Goal: Ask a question: Seek information or help from site administrators or community

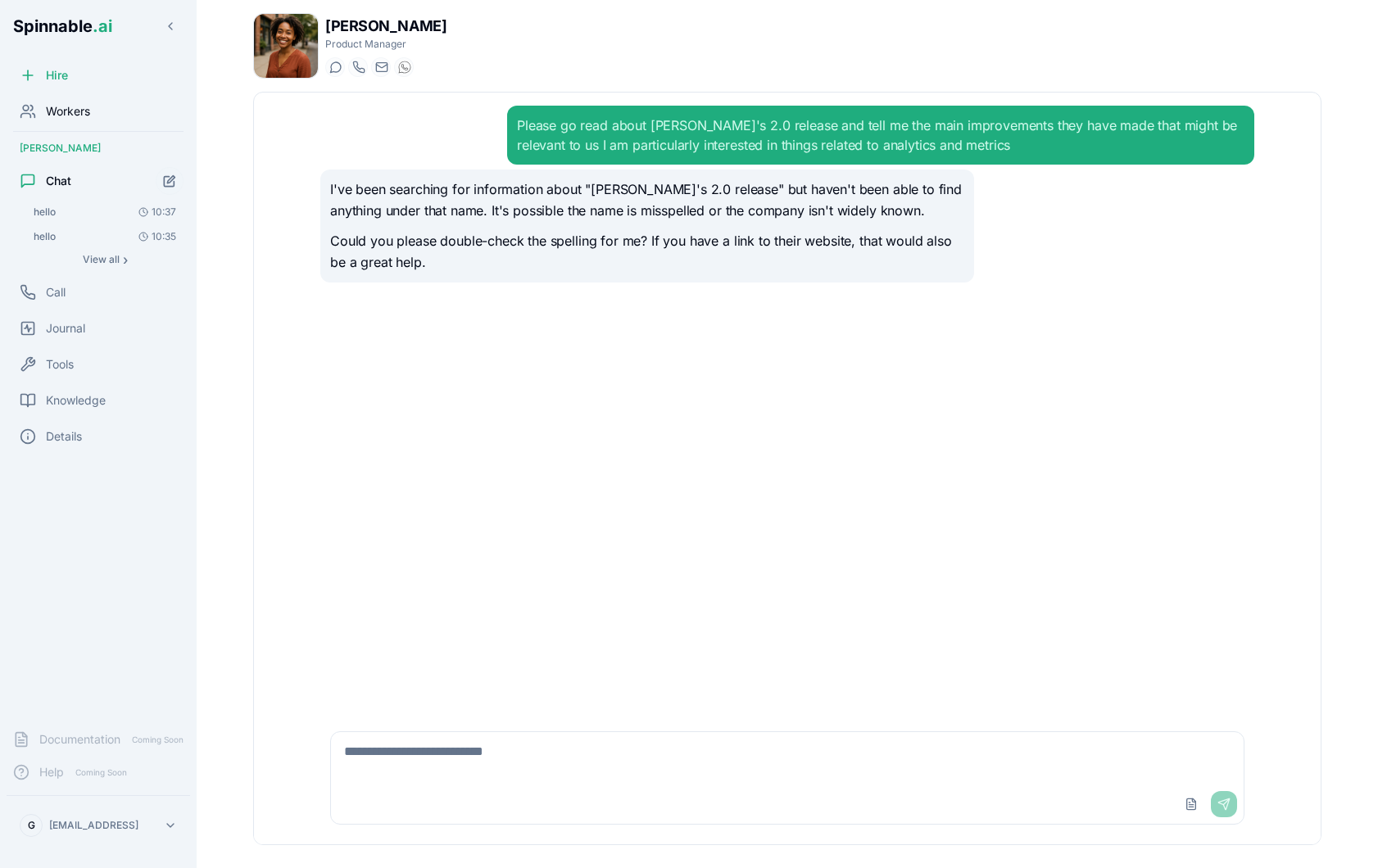
click at [72, 110] on span "Workers" at bounding box center [67, 111] width 45 height 17
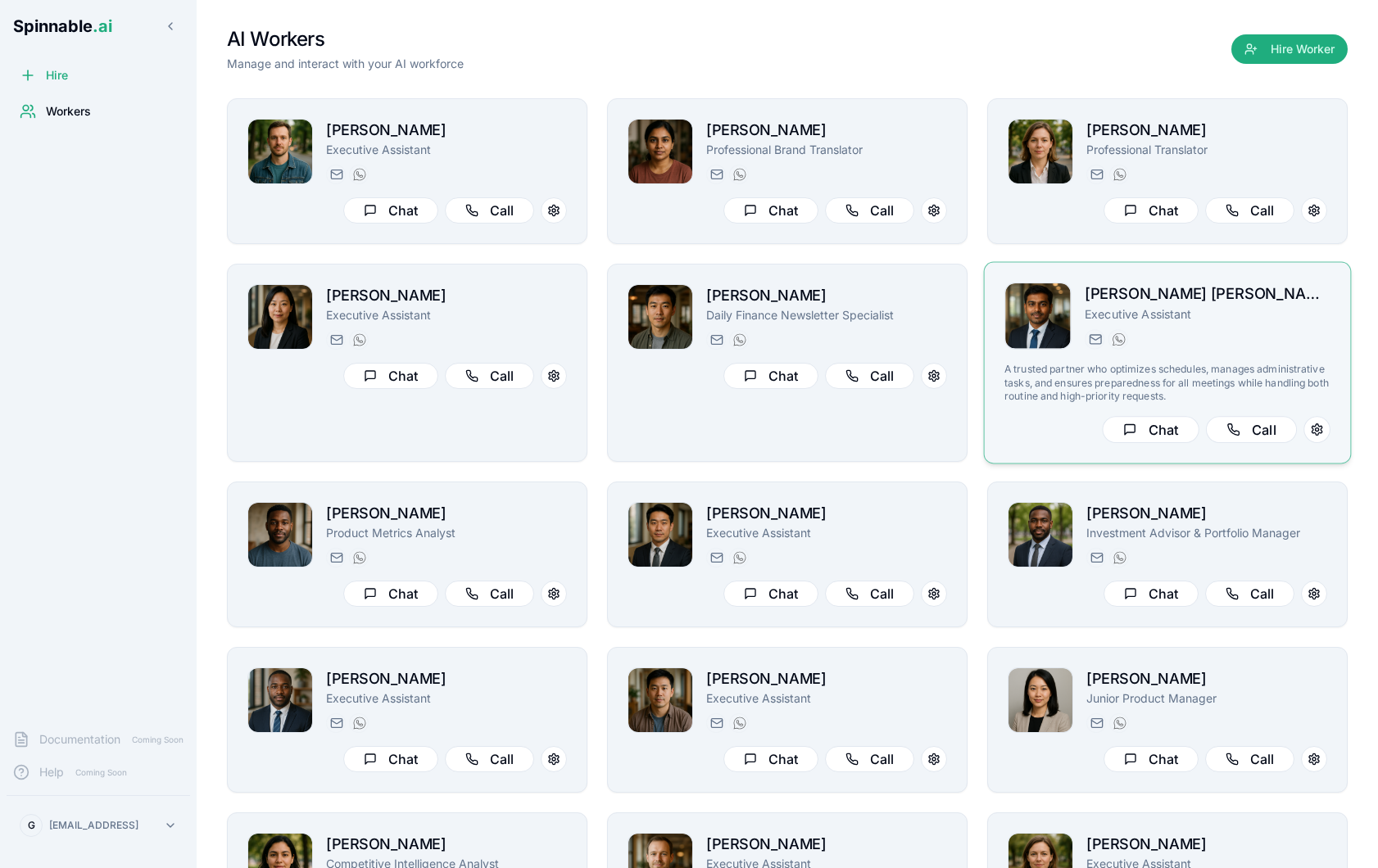
click at [1271, 327] on div "Sérgio Dave Executive Assistant sérgio.dave@getspinnable.ai +351 91 574 39 53" at bounding box center [1207, 316] width 246 height 67
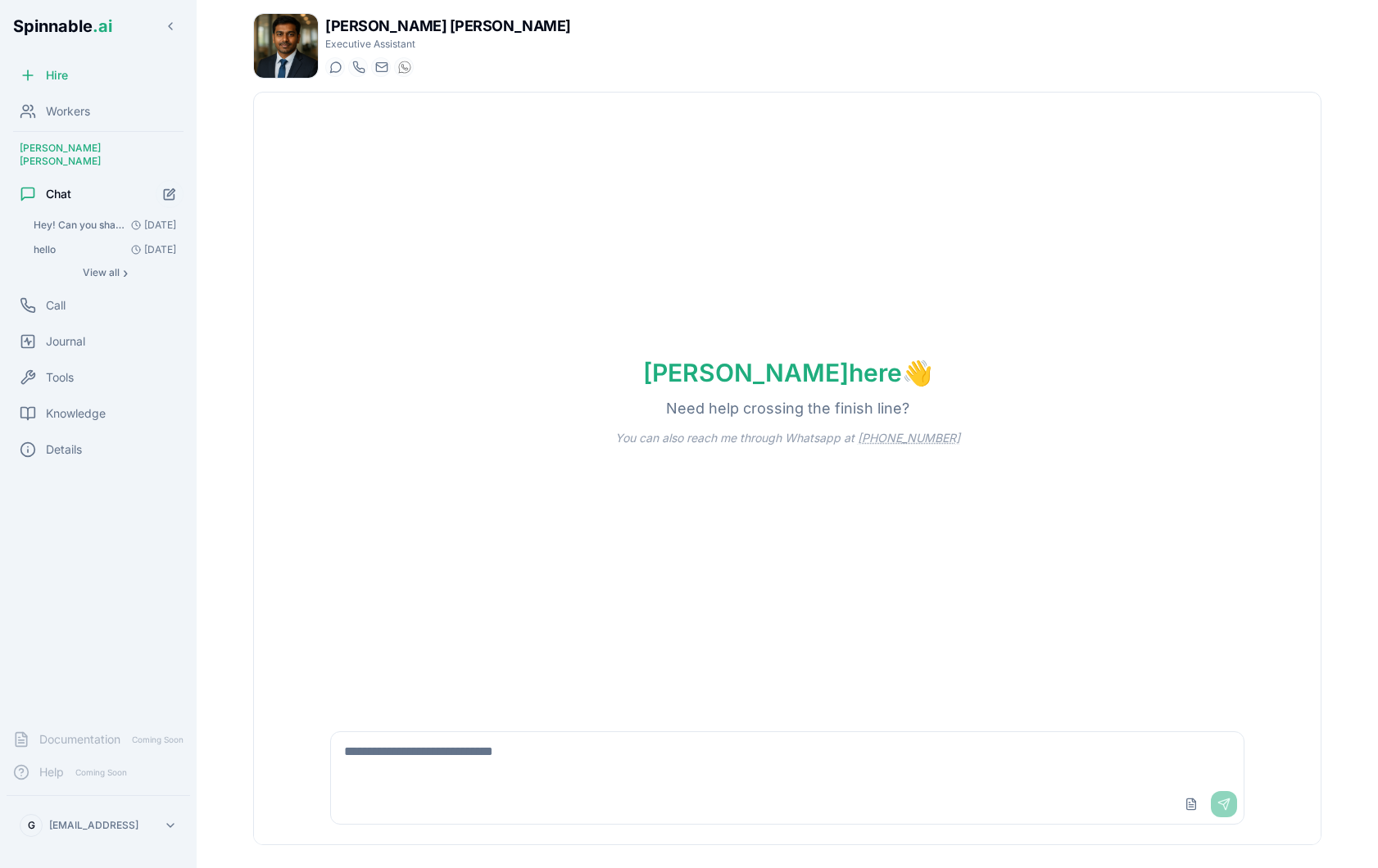
click at [469, 758] on textarea at bounding box center [787, 758] width 912 height 53
click at [120, 361] on div "Tools" at bounding box center [98, 377] width 183 height 33
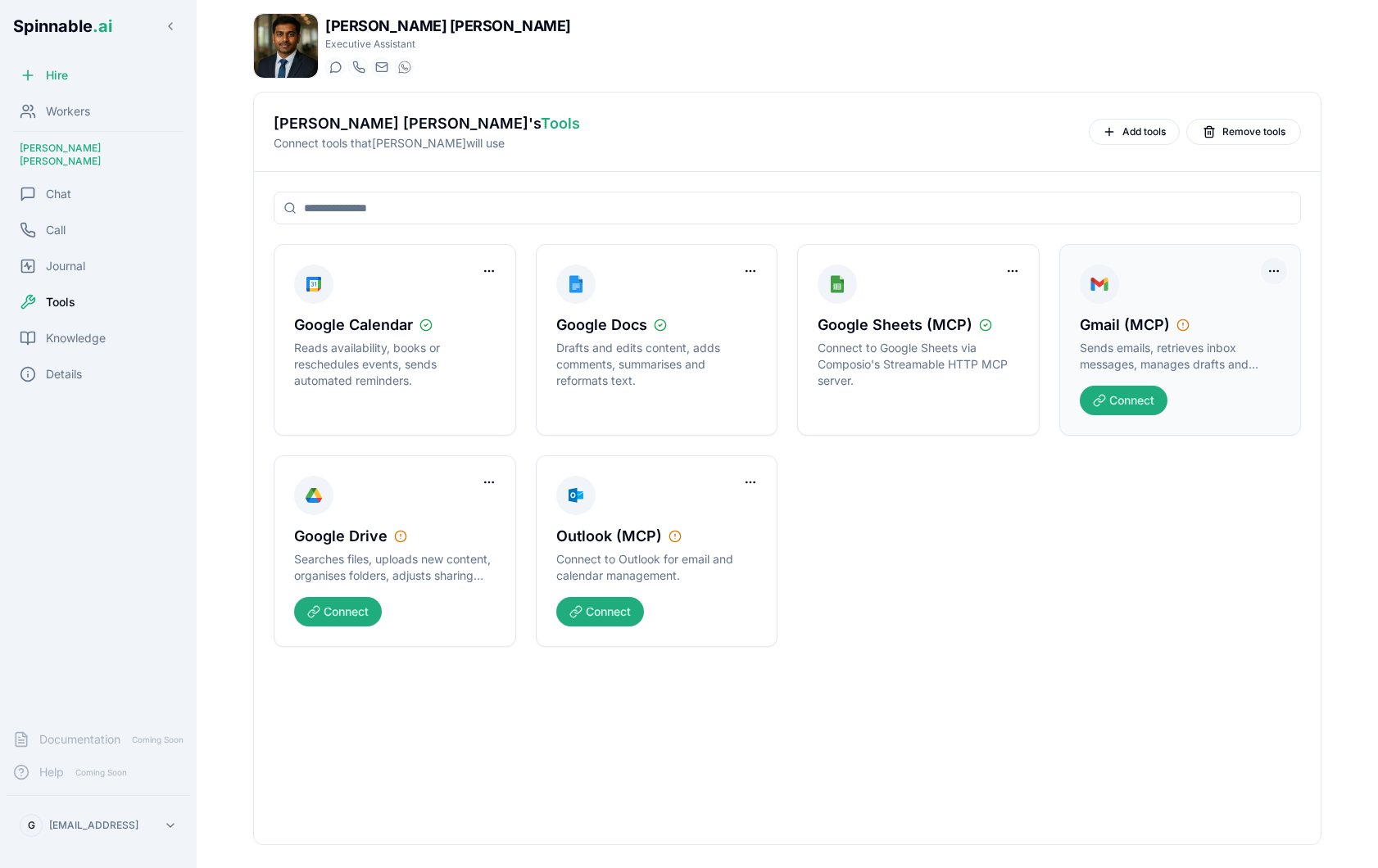
click at [1272, 271] on html "Spinnable .ai Hire Workers Sérgio Dave Chat Call Journal Tools Knowledge Detail…" at bounding box center [689, 434] width 1378 height 868
click at [1212, 303] on div "Remove Worker Access" at bounding box center [1211, 304] width 141 height 26
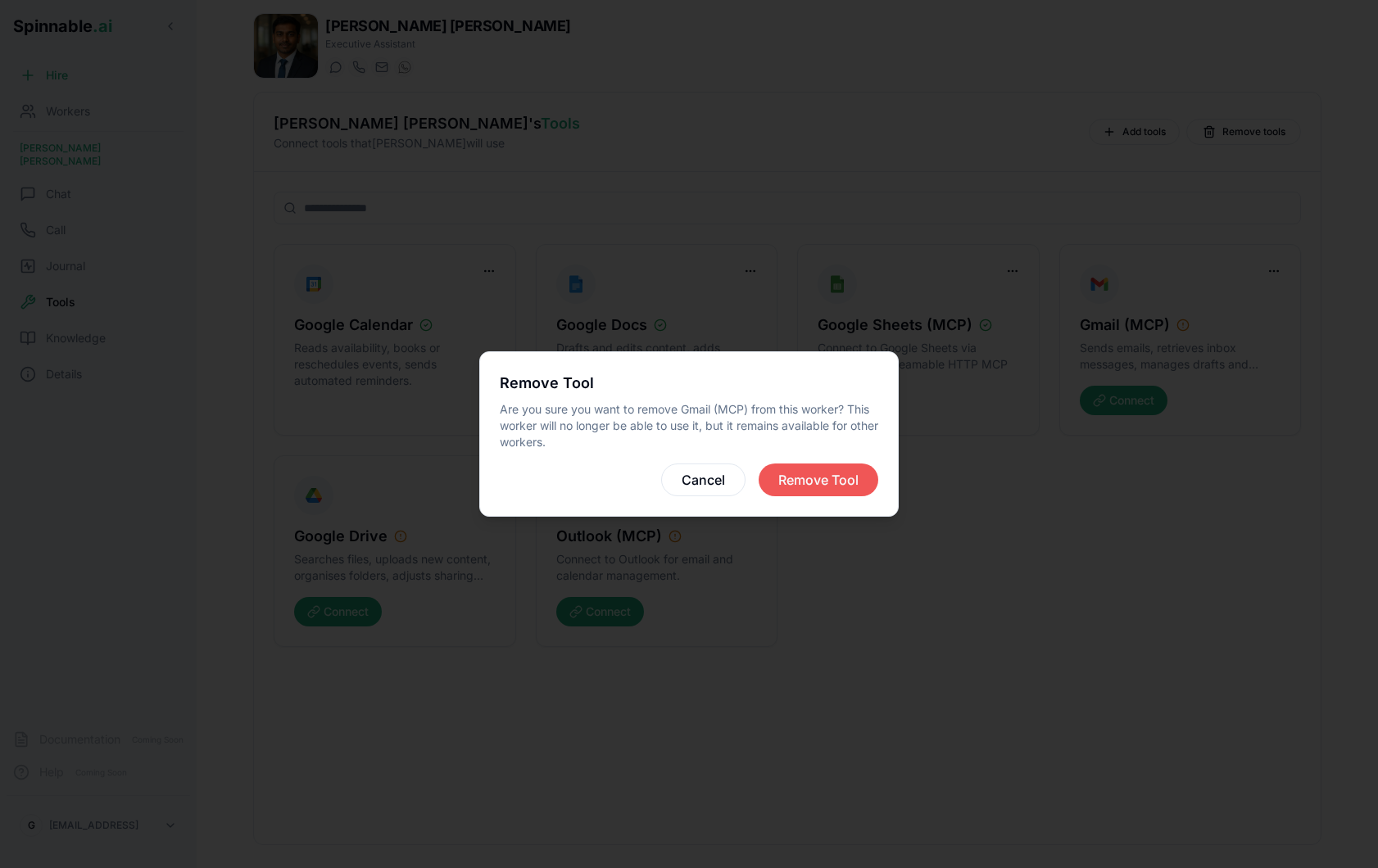
click at [848, 476] on button "Remove Tool" at bounding box center [818, 480] width 120 height 33
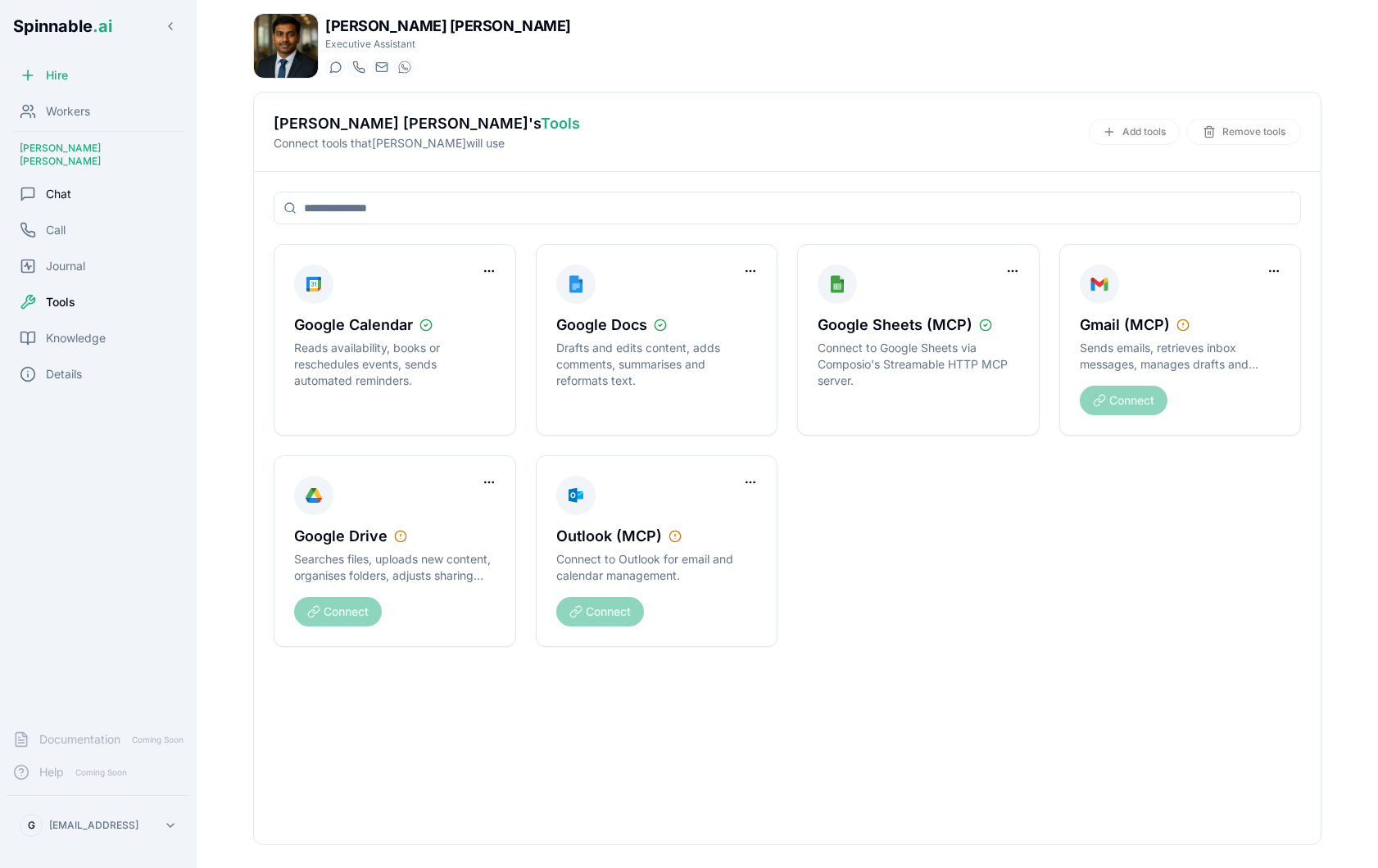
click at [73, 191] on div "Chat" at bounding box center [98, 193] width 183 height 33
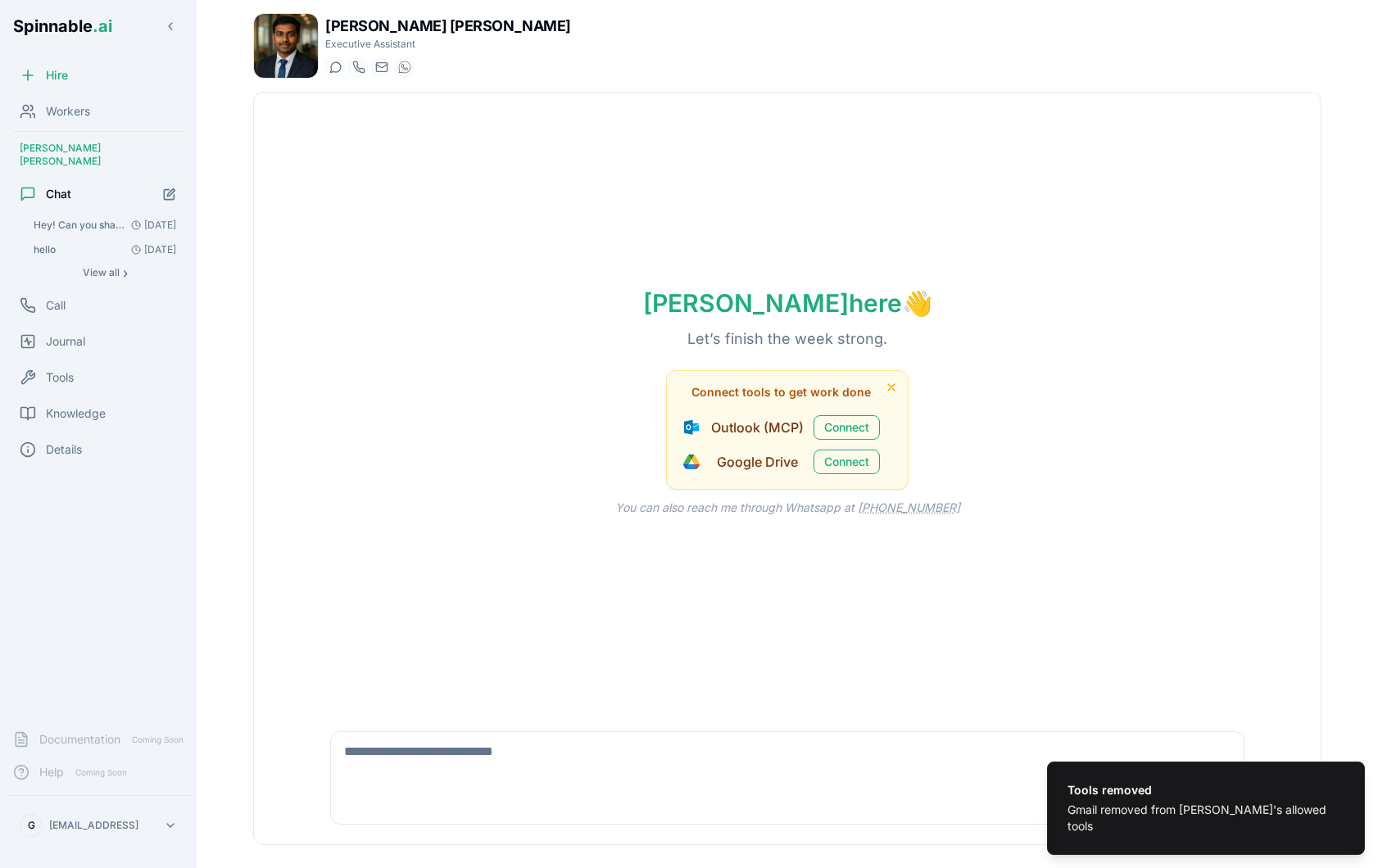
click at [464, 770] on textarea at bounding box center [787, 758] width 912 height 53
type textarea "**********"
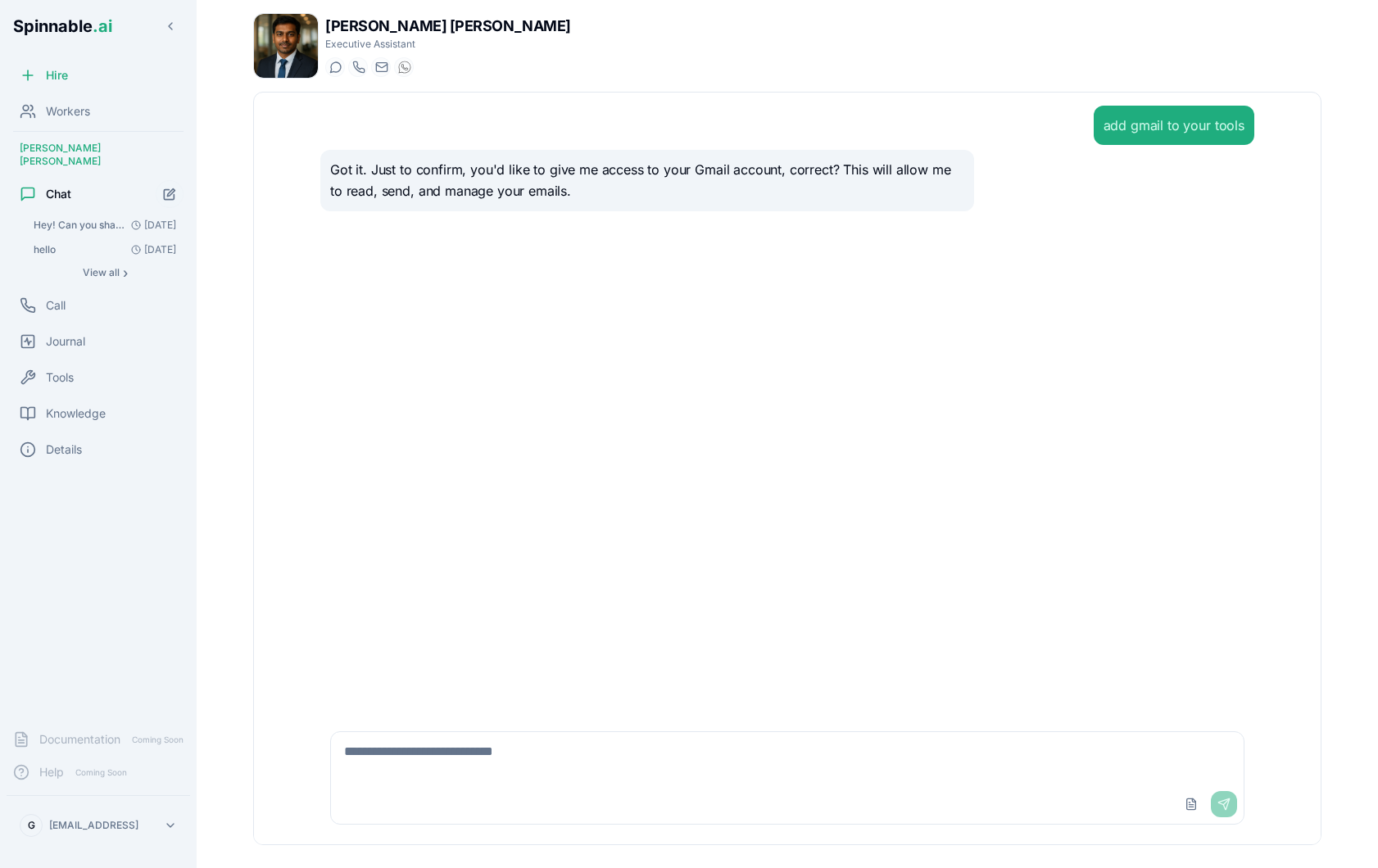
click at [485, 775] on textarea at bounding box center [787, 758] width 912 height 53
type textarea "***"
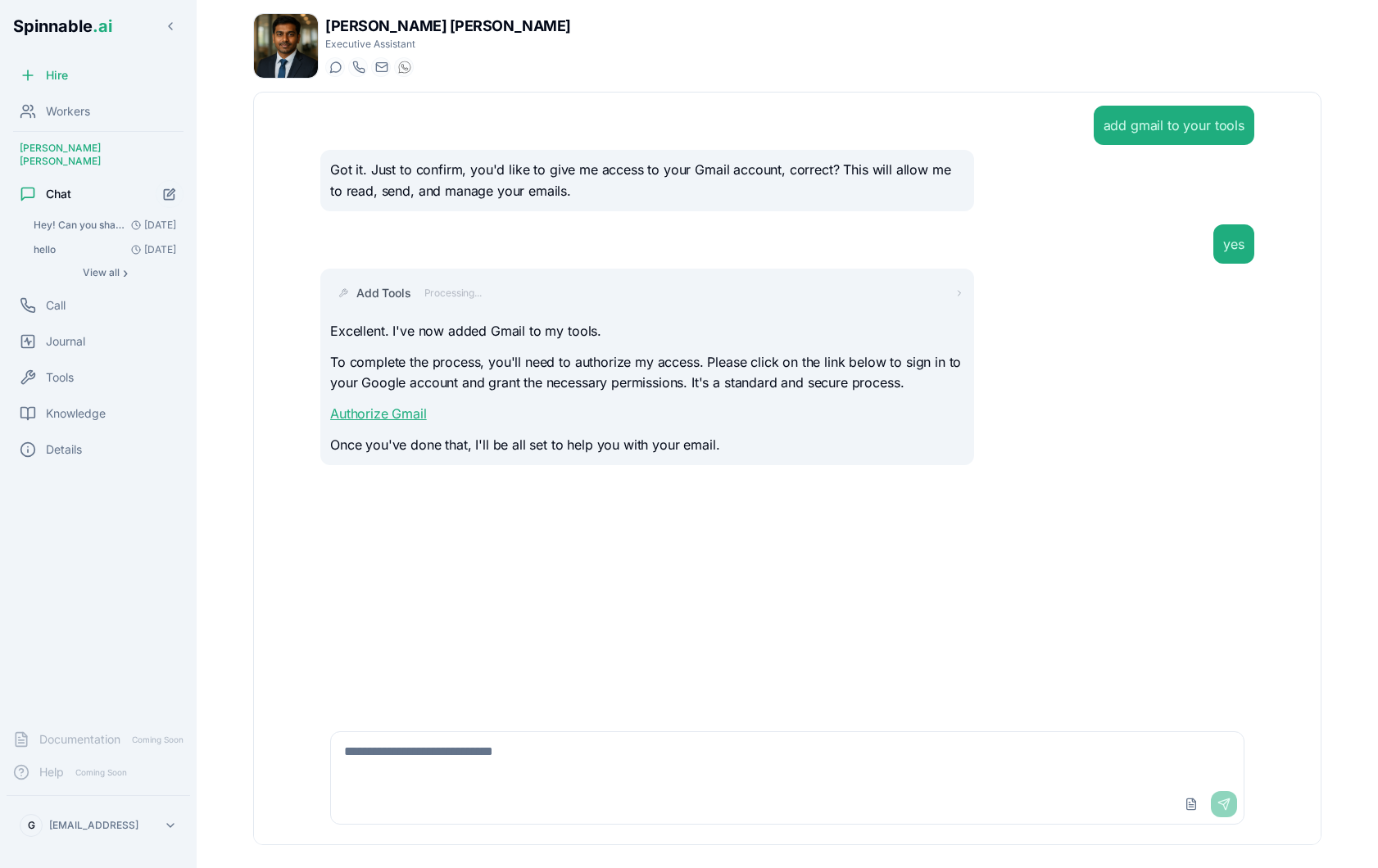
click at [401, 411] on link "Authorize Gmail" at bounding box center [378, 413] width 96 height 17
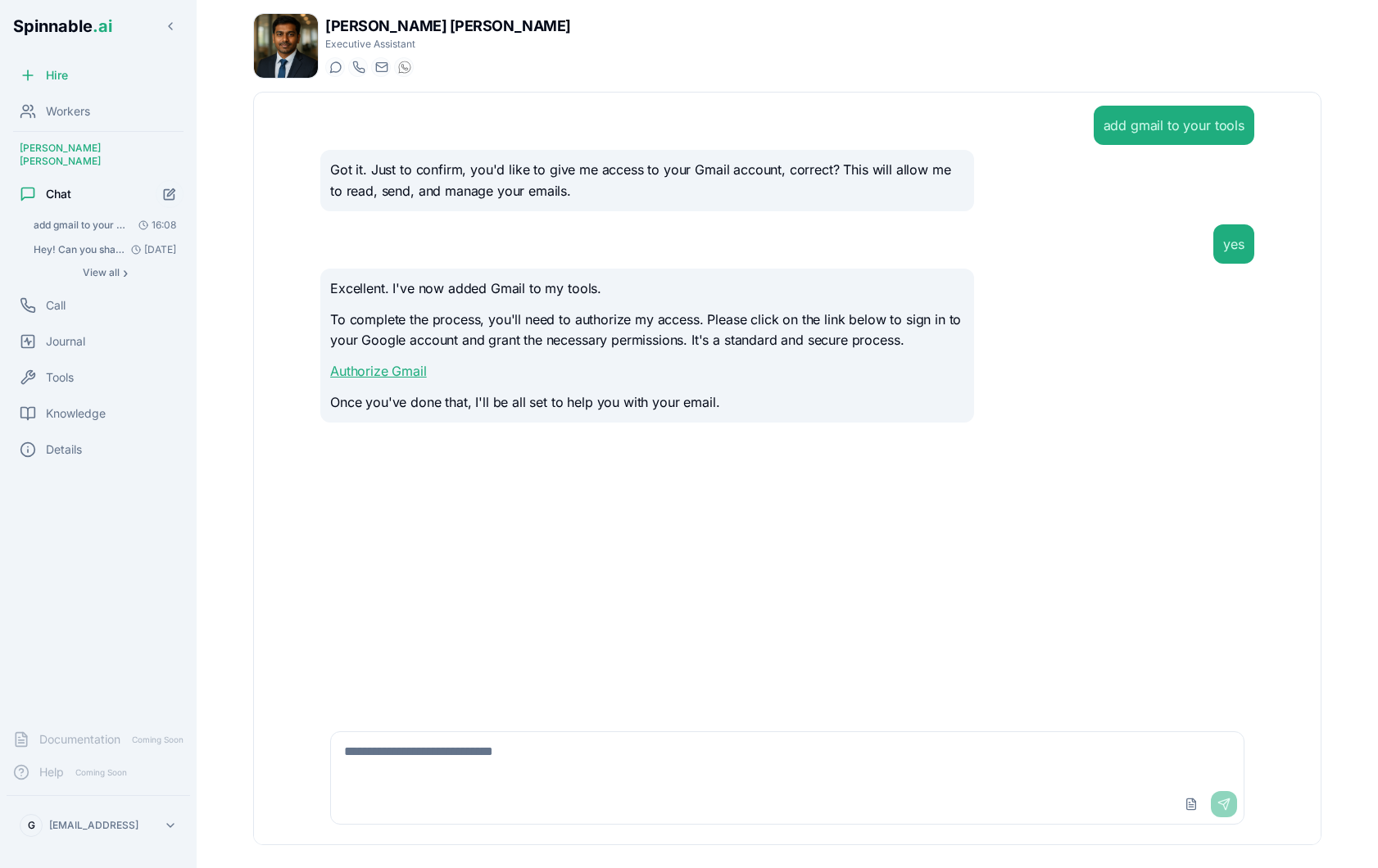
click at [408, 377] on link "Authorize Gmail" at bounding box center [378, 371] width 96 height 17
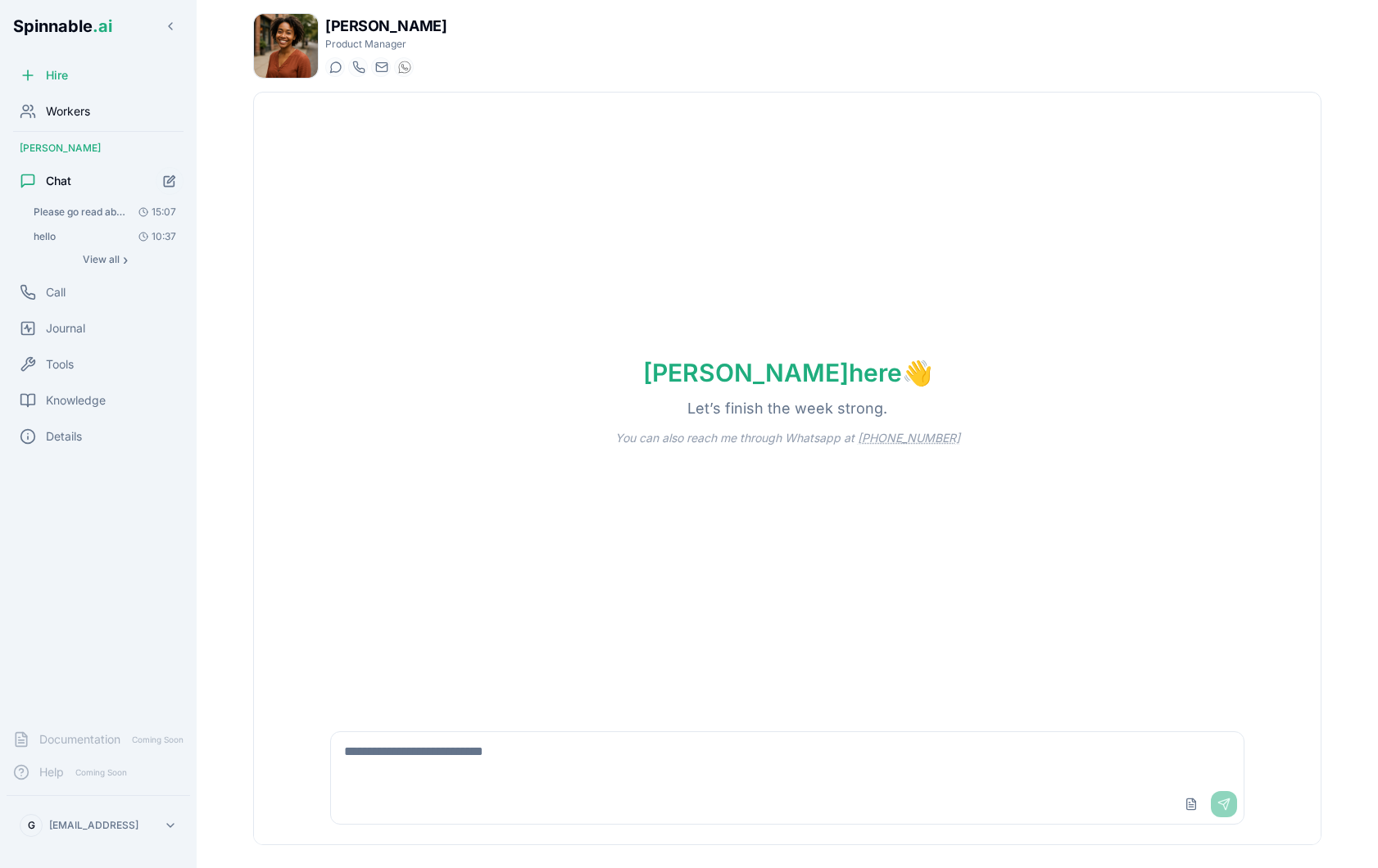
click at [86, 117] on span "Workers" at bounding box center [67, 111] width 45 height 17
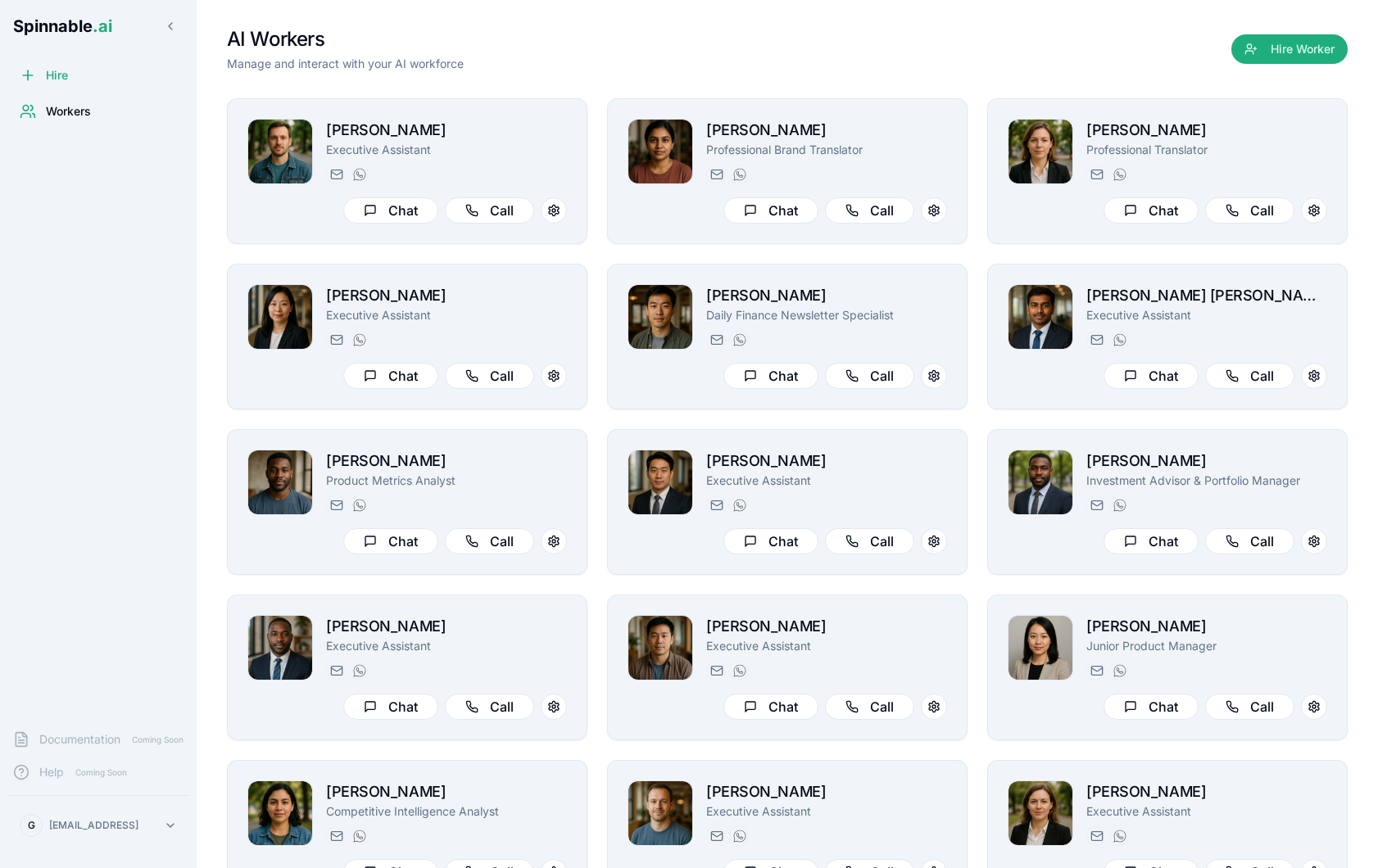
click at [113, 851] on div "G gil@spinnable.ai" at bounding box center [98, 824] width 196 height 58
click at [90, 826] on html "Spinnable .ai Hire Workers Documentation Coming Soon Help Coming Soon G gil@spi…" at bounding box center [689, 434] width 1378 height 868
click at [86, 713] on div "Tools" at bounding box center [98, 720] width 156 height 30
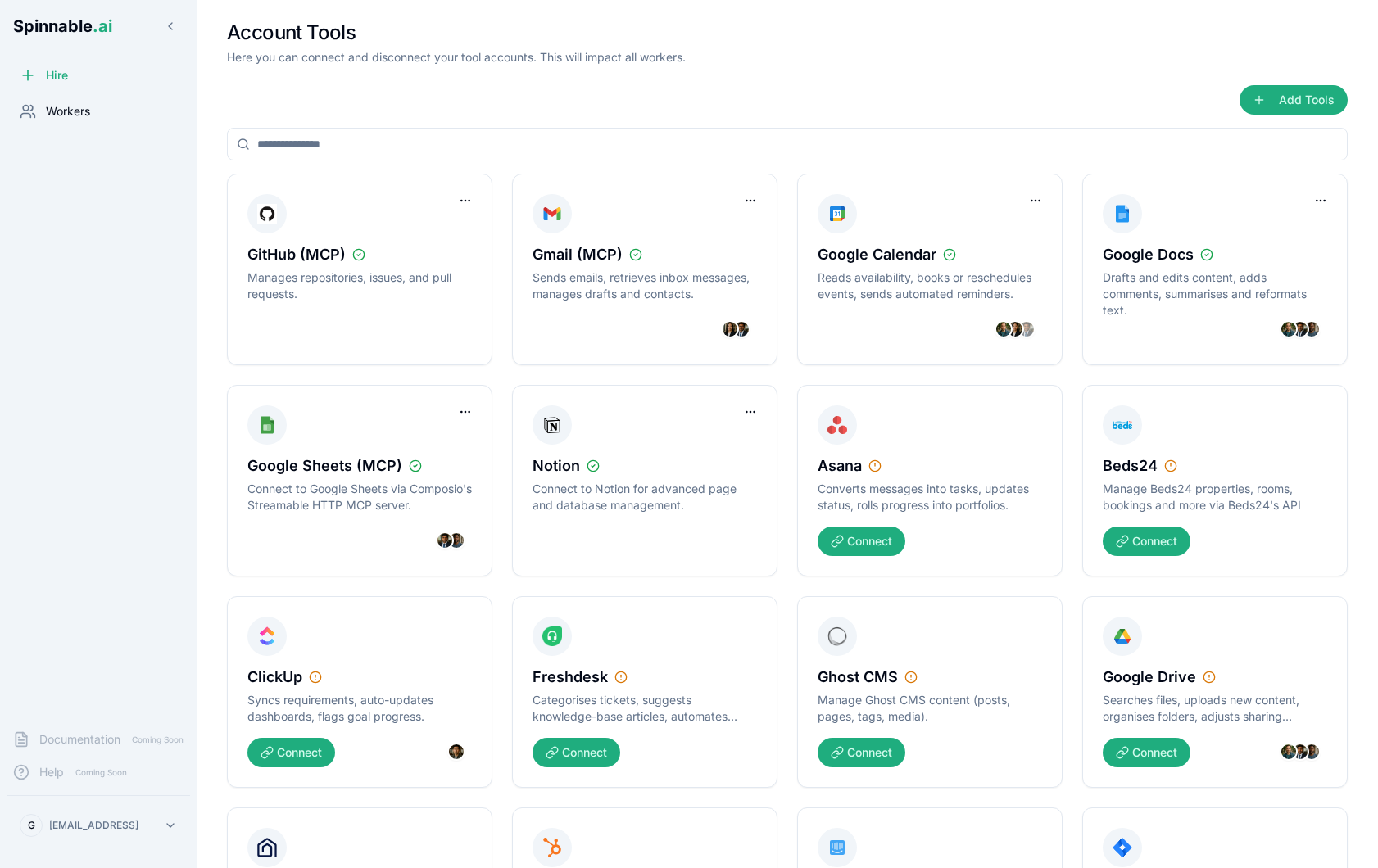
click at [70, 119] on span "Workers" at bounding box center [67, 111] width 45 height 17
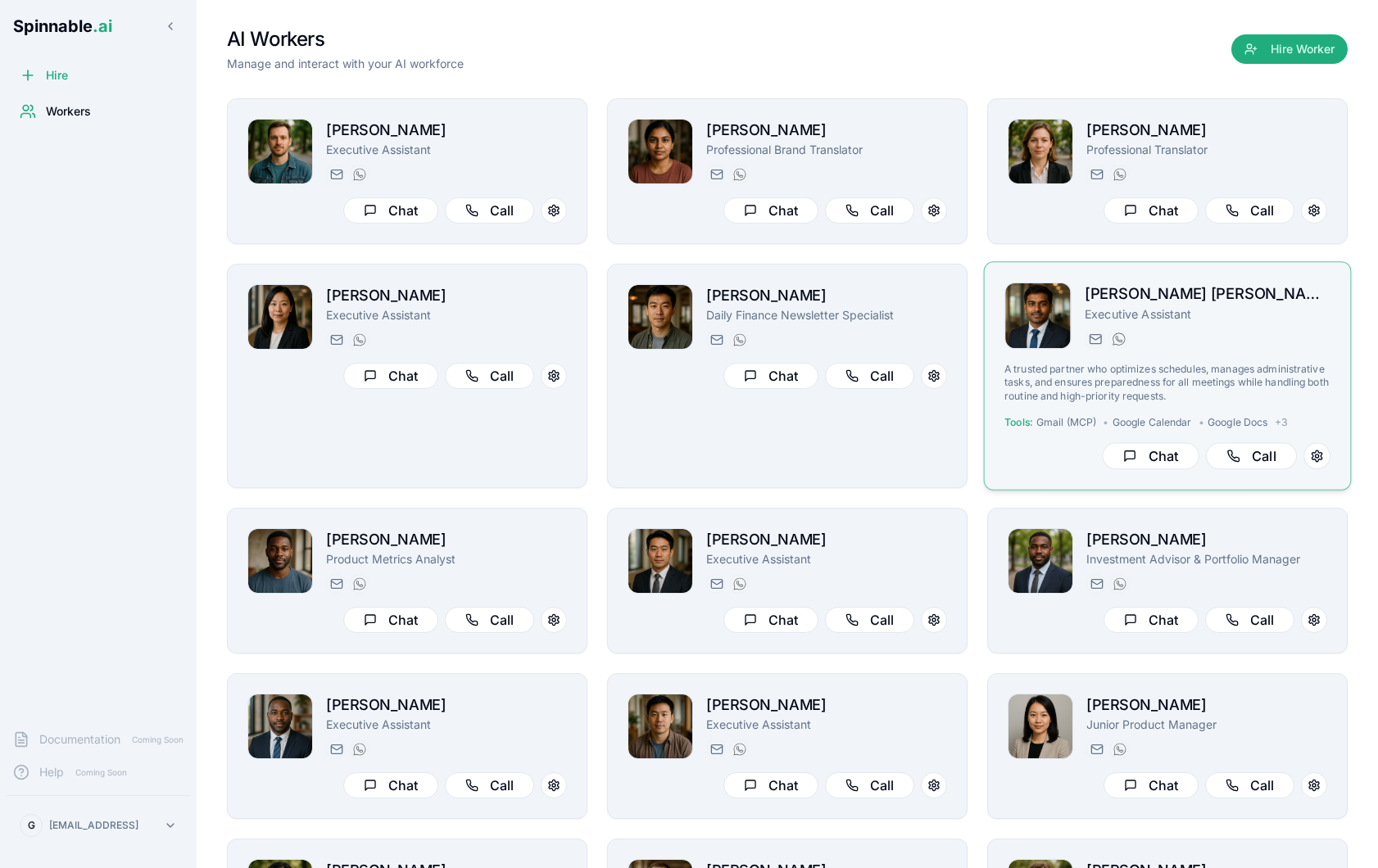
click at [1218, 347] on div "sérgio.dave@getspinnable.ai +351 91 574 39 53" at bounding box center [1207, 339] width 246 height 20
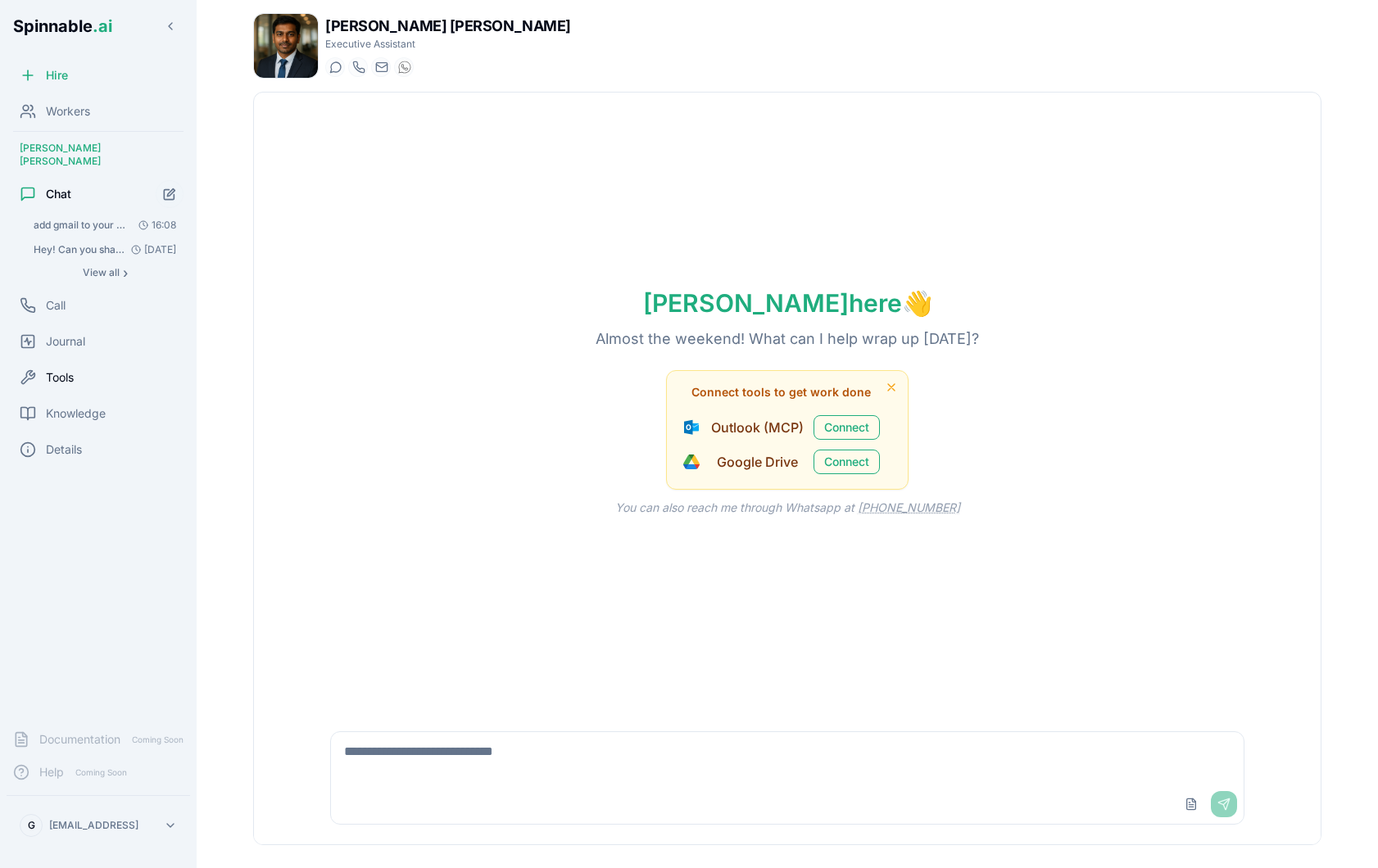
click at [76, 363] on div "Tools" at bounding box center [98, 377] width 183 height 33
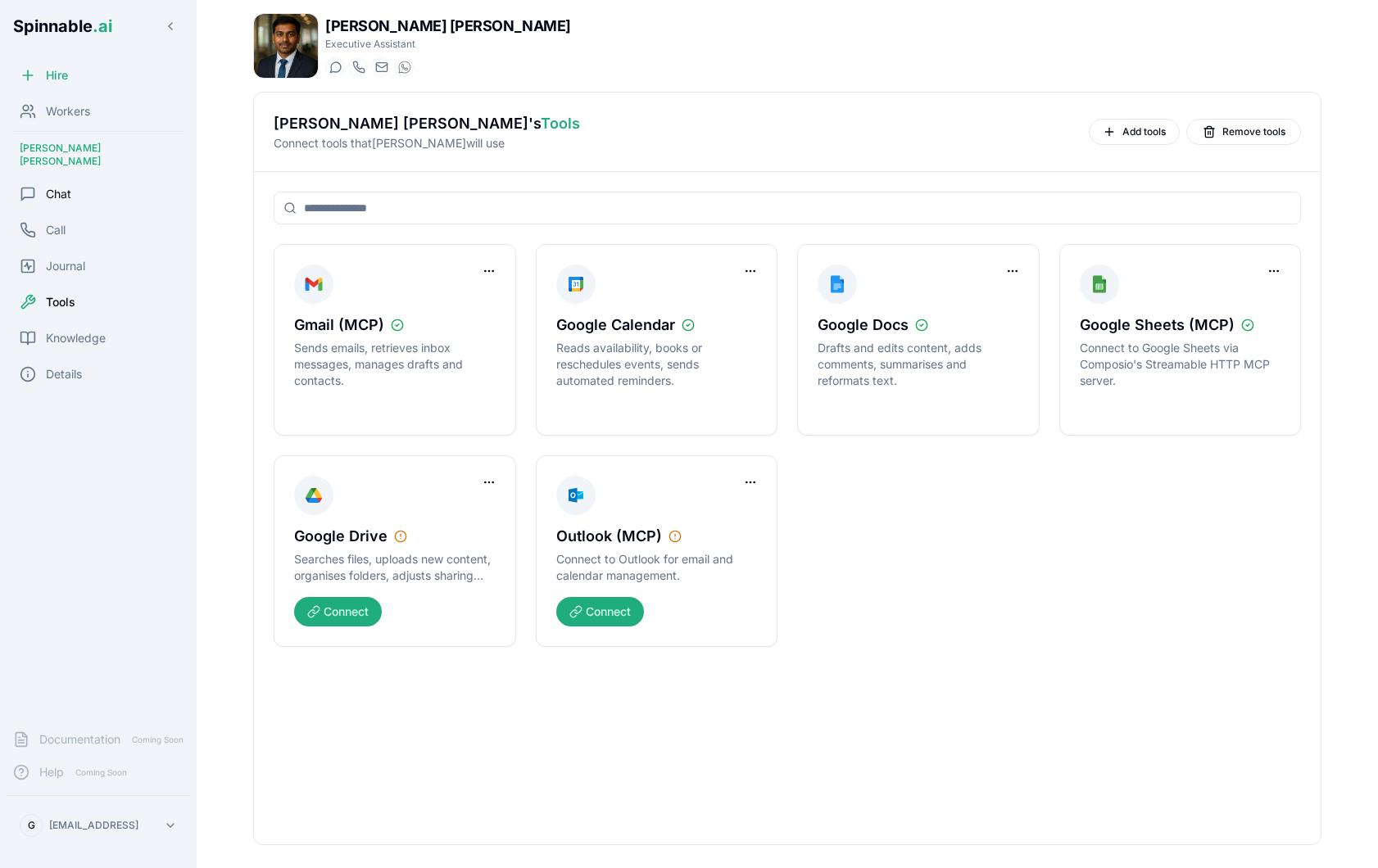
click at [87, 190] on div "Chat" at bounding box center [98, 193] width 183 height 33
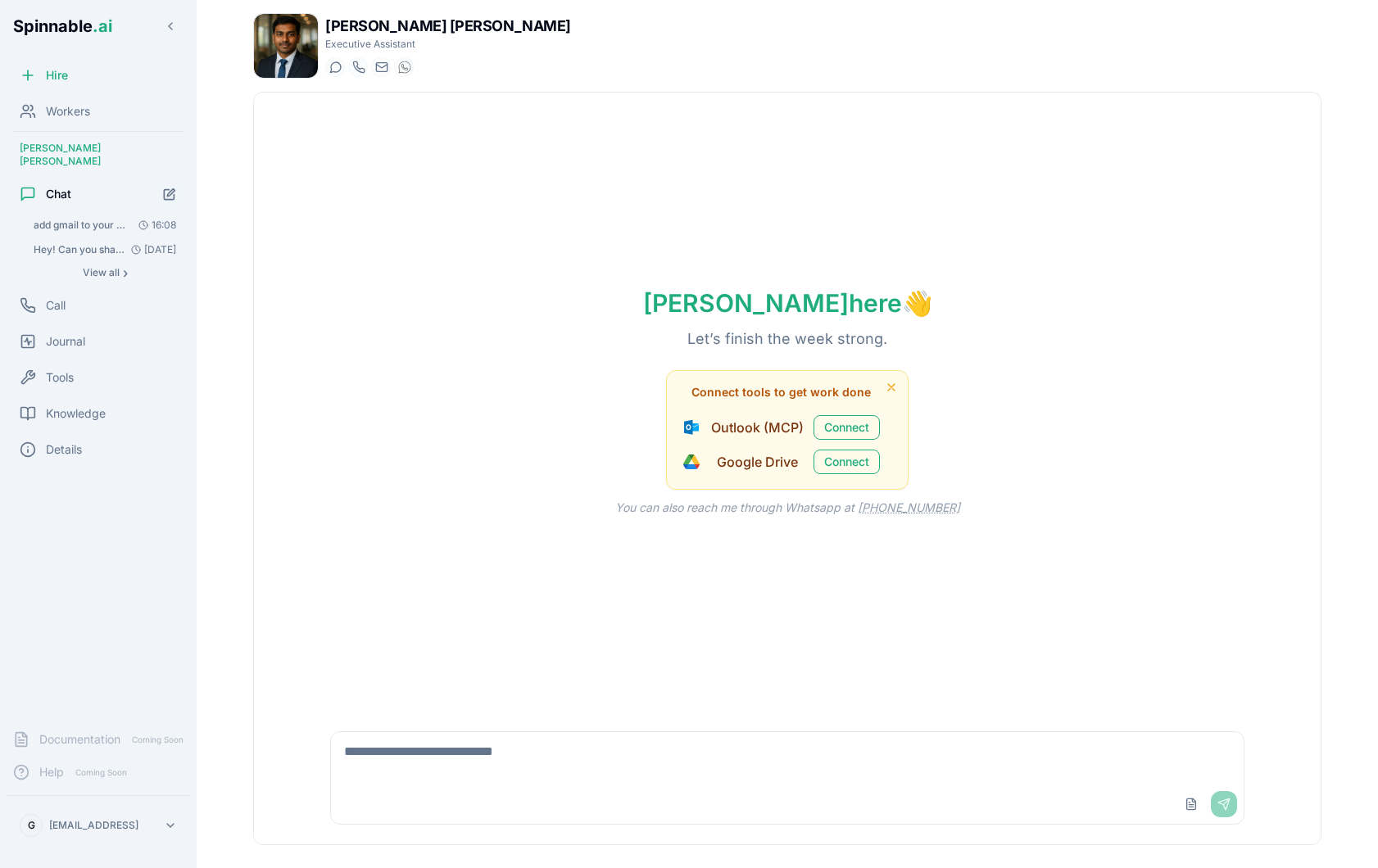
click at [518, 764] on textarea at bounding box center [787, 758] width 912 height 53
type textarea "**********"
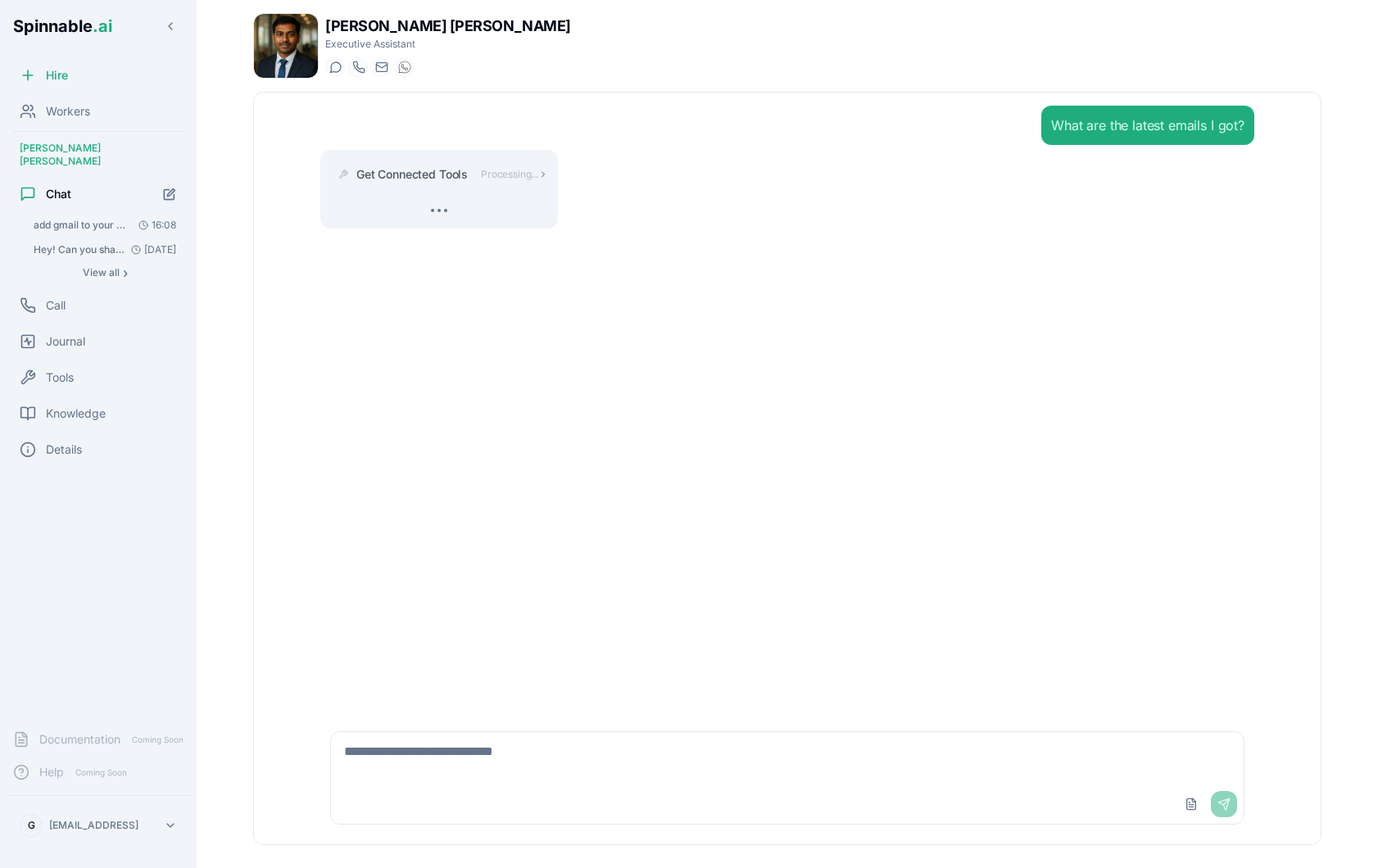
click at [462, 179] on span "Get Connected Tools" at bounding box center [411, 174] width 111 height 17
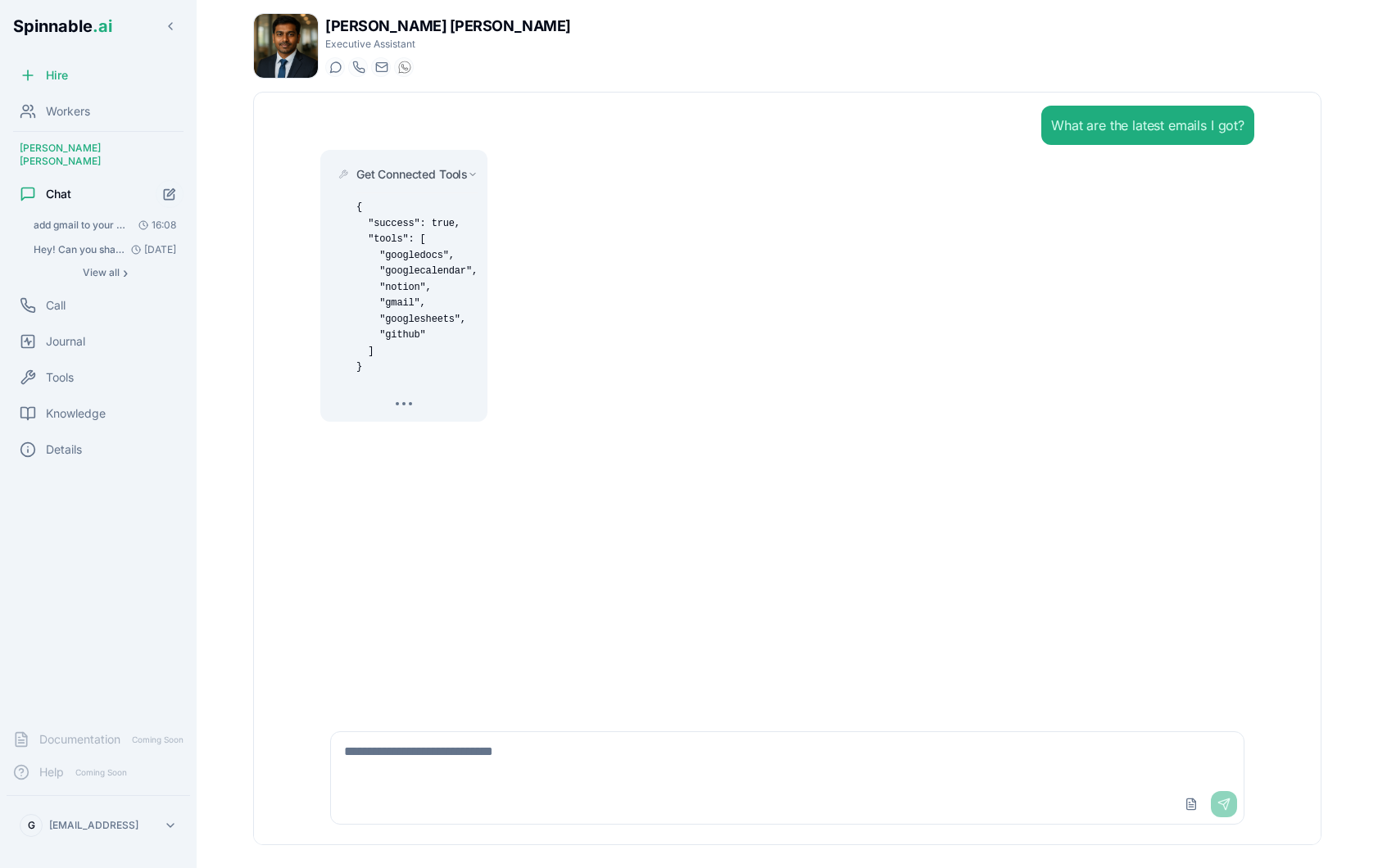
click at [429, 176] on span "Get Connected Tools" at bounding box center [411, 174] width 111 height 17
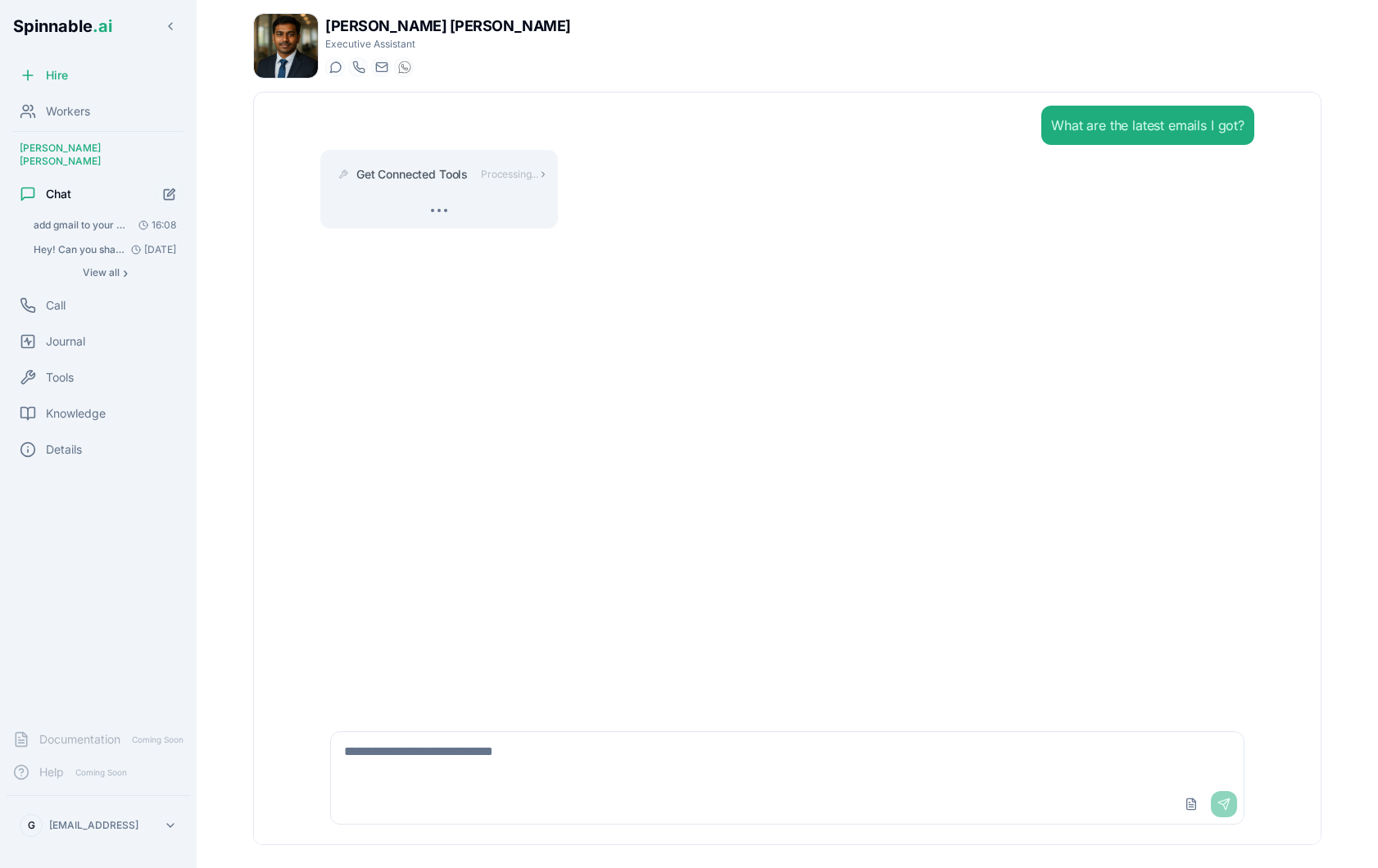
click at [482, 179] on span "Processing..." at bounding box center [510, 173] width 57 height 13
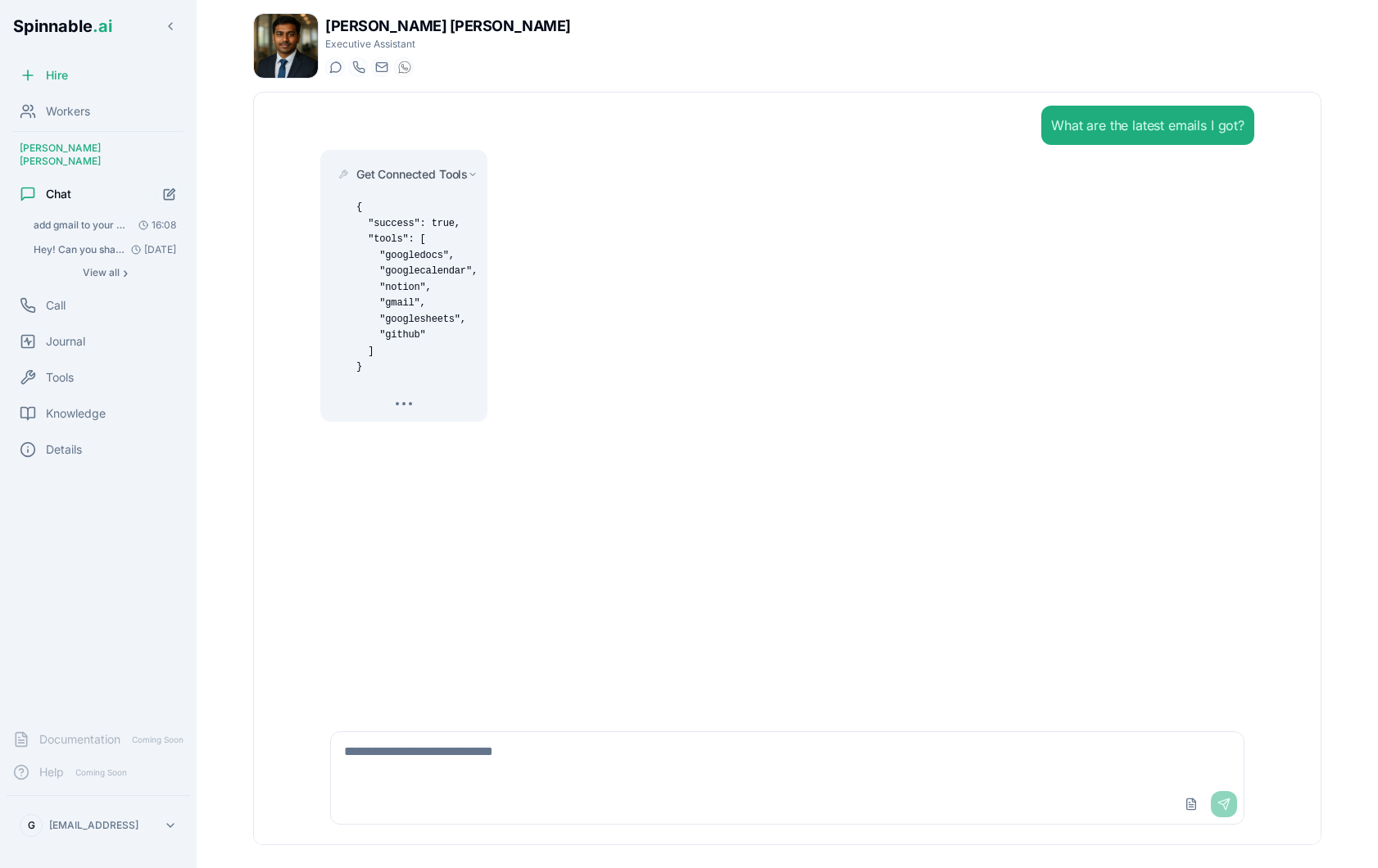
click at [462, 170] on span "Get Connected Tools" at bounding box center [411, 174] width 111 height 17
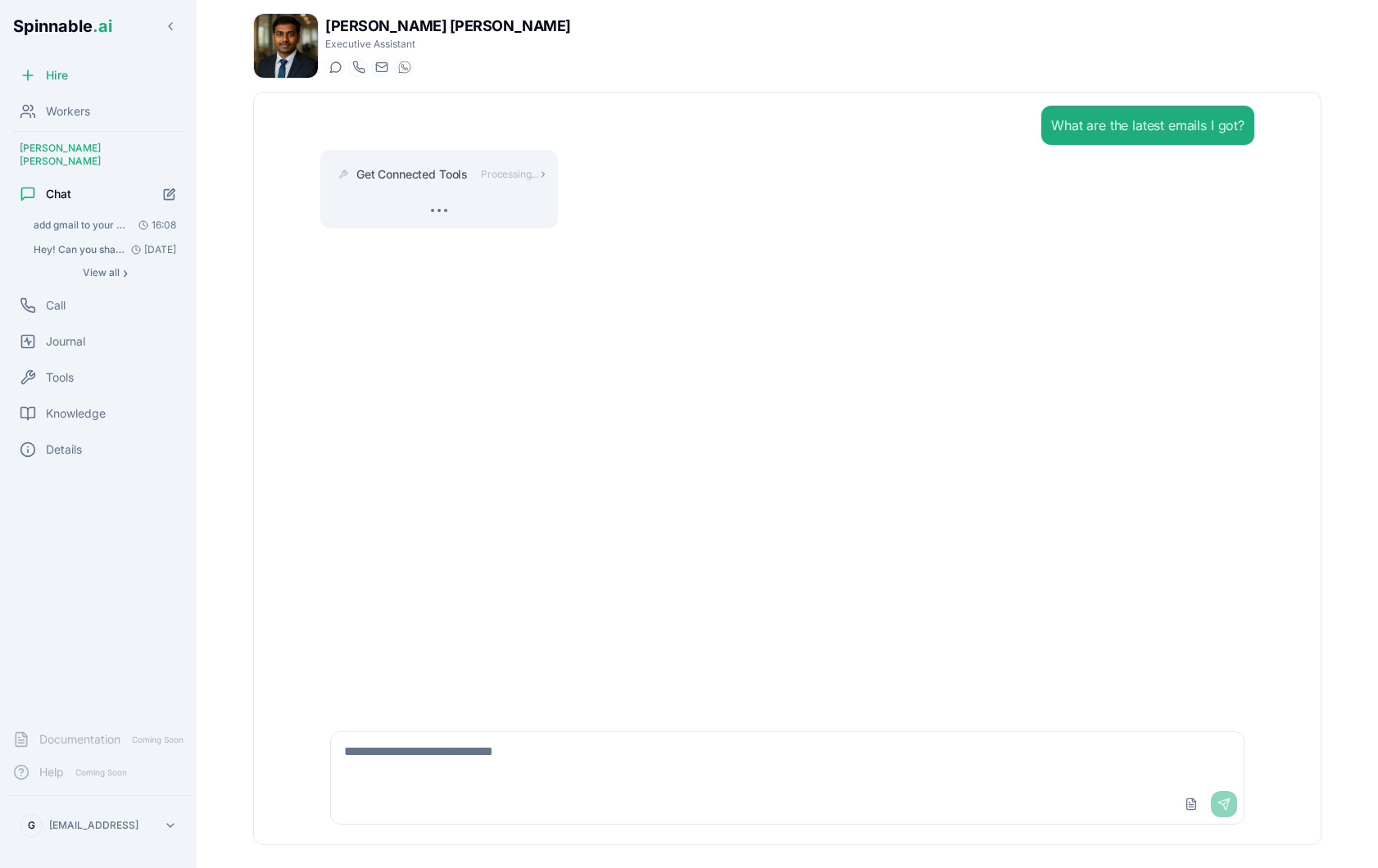
click at [462, 170] on span "Get Connected Tools" at bounding box center [411, 174] width 111 height 17
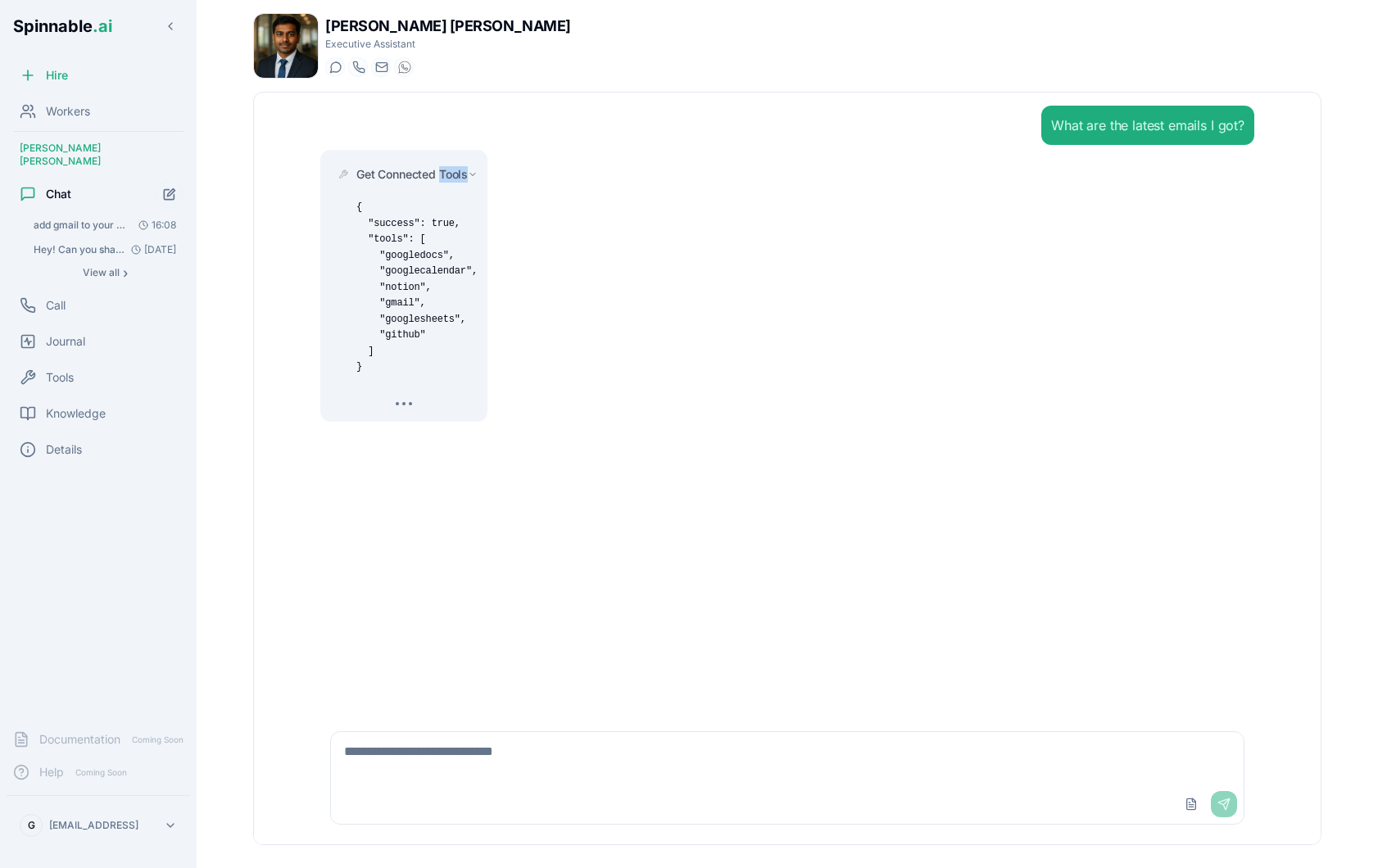
click at [462, 170] on span "Get Connected Tools" at bounding box center [411, 174] width 111 height 17
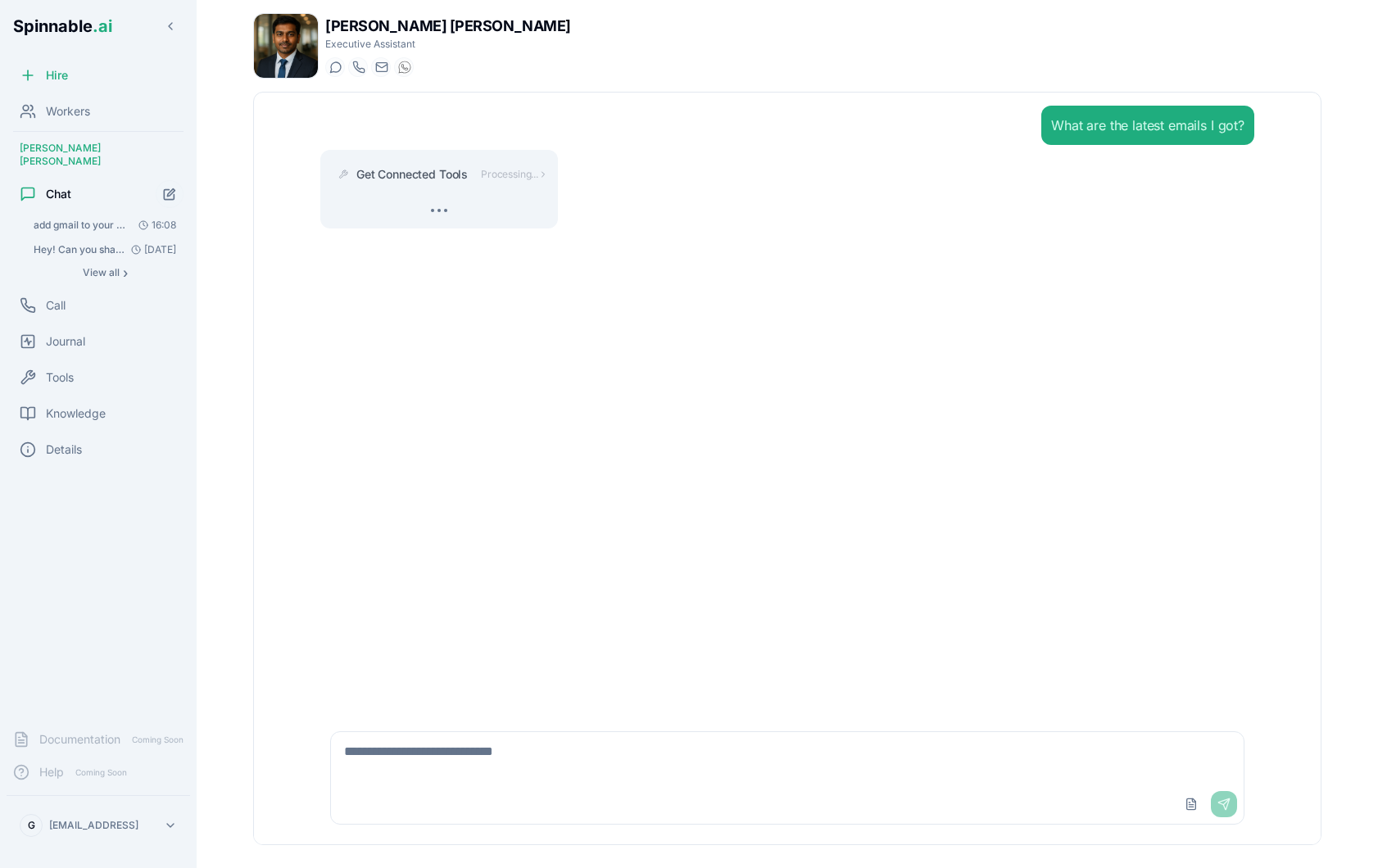
click at [627, 202] on div "Get Connected Tools Processing..." at bounding box center [787, 188] width 934 height 78
click at [443, 175] on span "Get Connected Tools" at bounding box center [411, 174] width 111 height 17
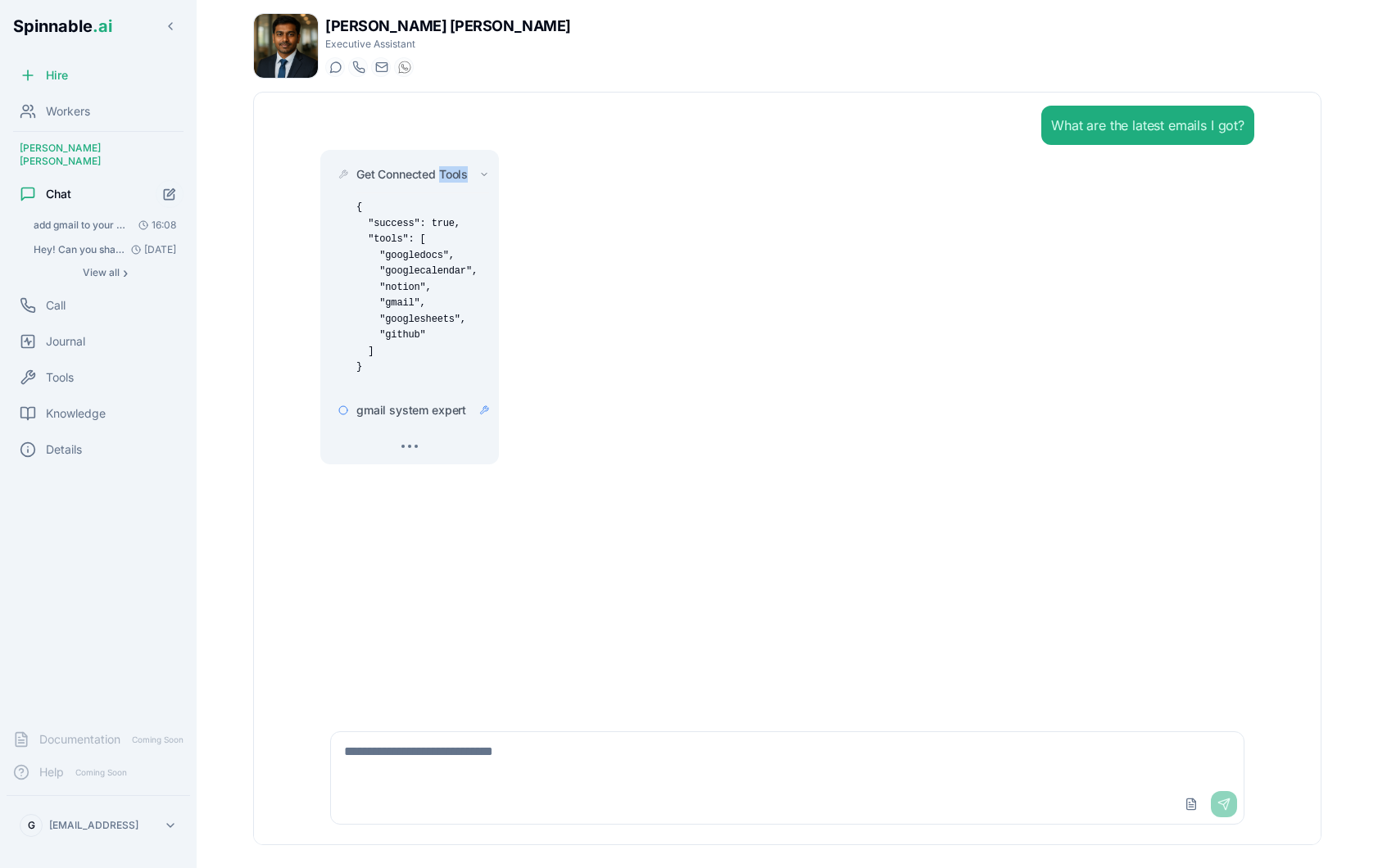
click at [443, 175] on span "Get Connected Tools" at bounding box center [411, 174] width 111 height 17
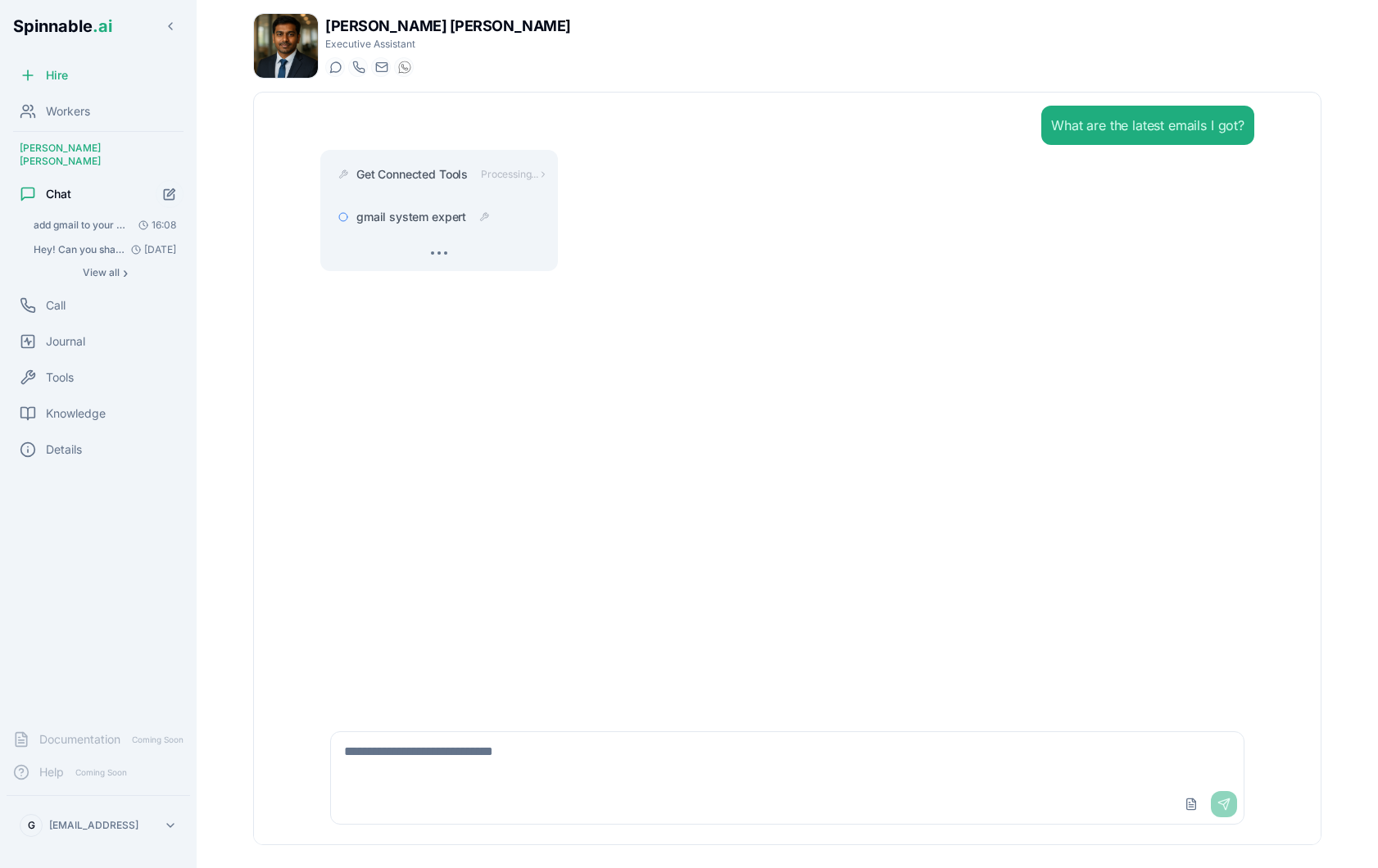
click at [459, 217] on span "gmail system expert" at bounding box center [410, 217] width 110 height 17
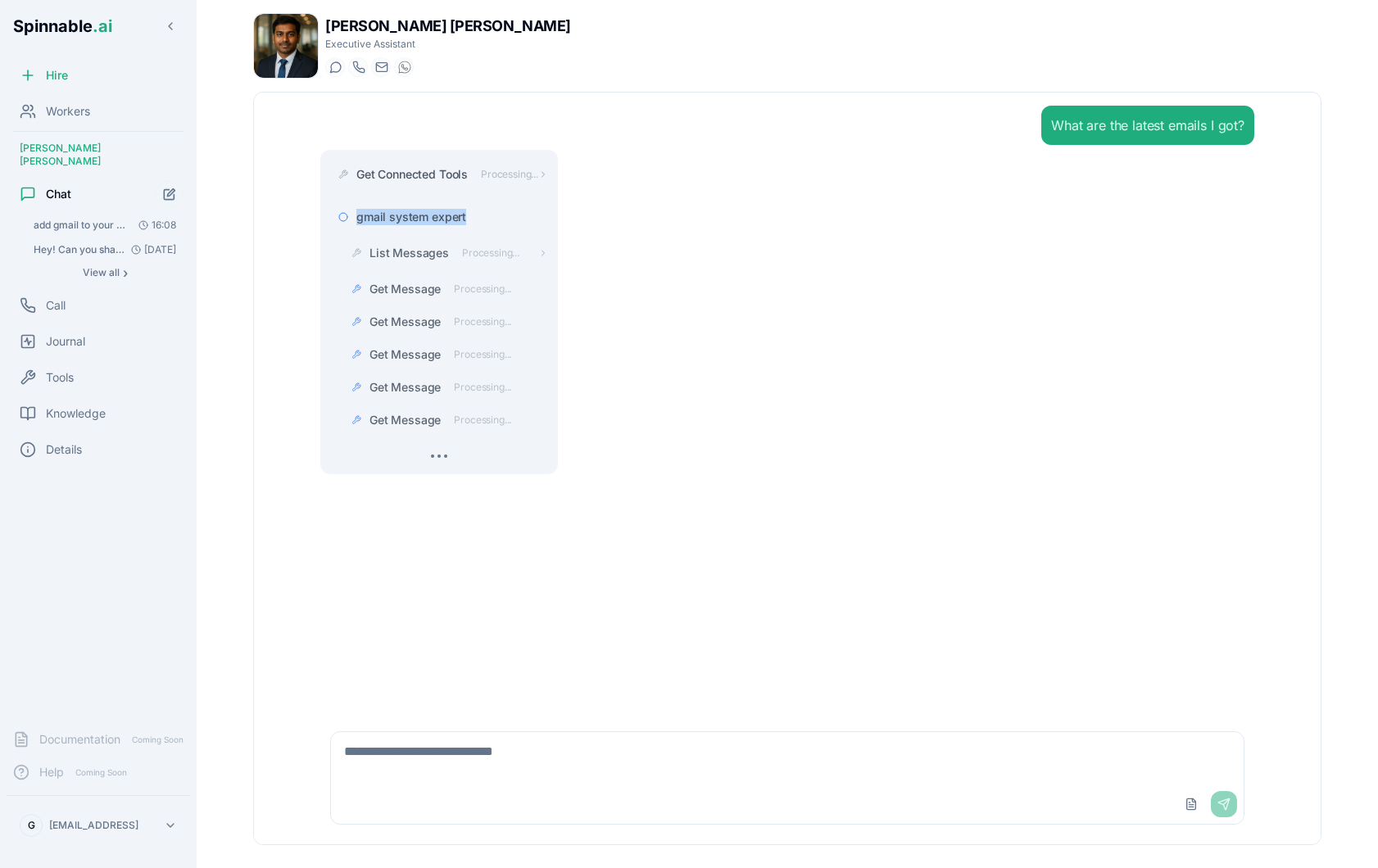
click at [459, 217] on span "gmail system expert" at bounding box center [410, 217] width 110 height 17
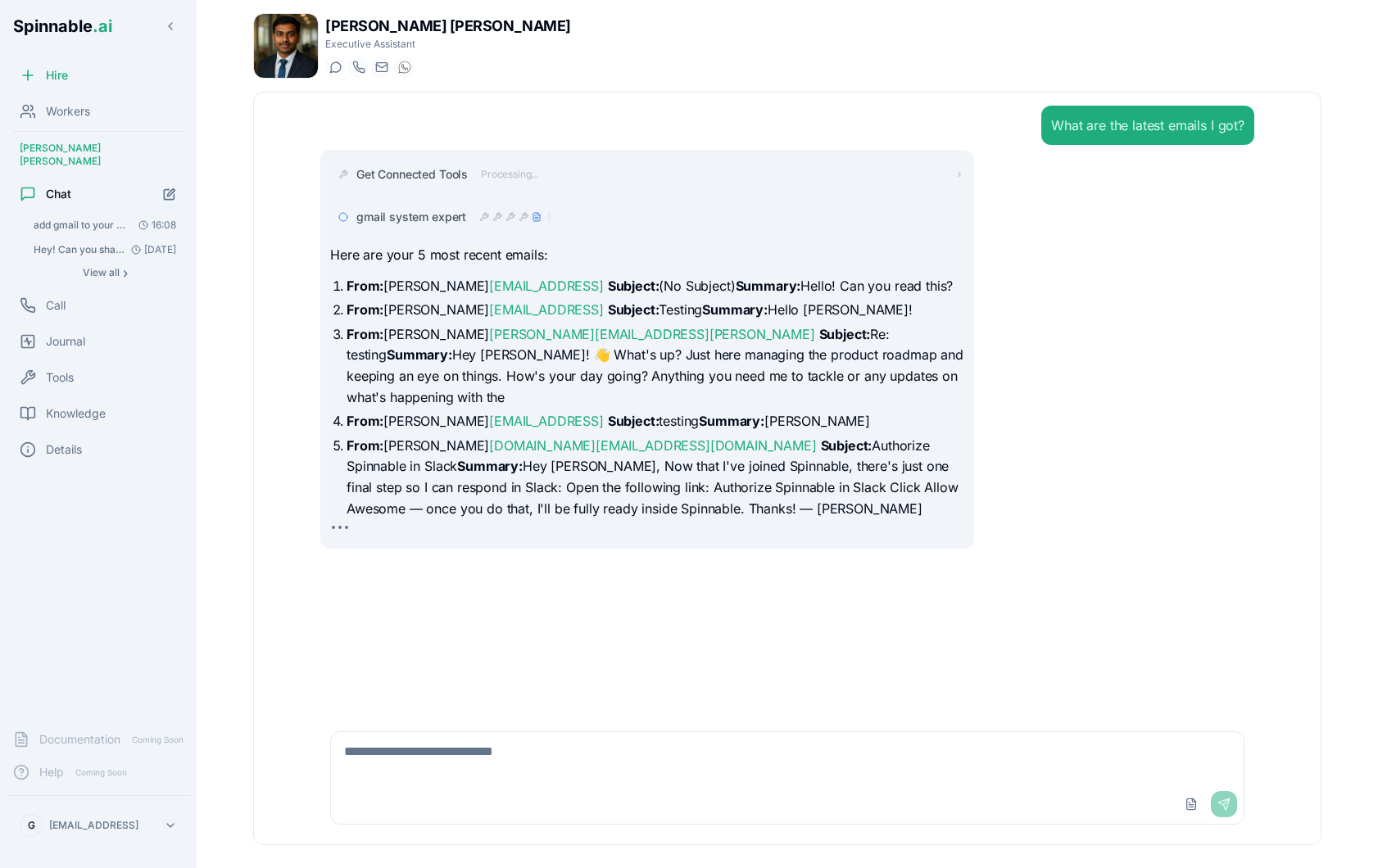
click at [468, 748] on textarea at bounding box center [787, 758] width 912 height 53
type textarea "**********"
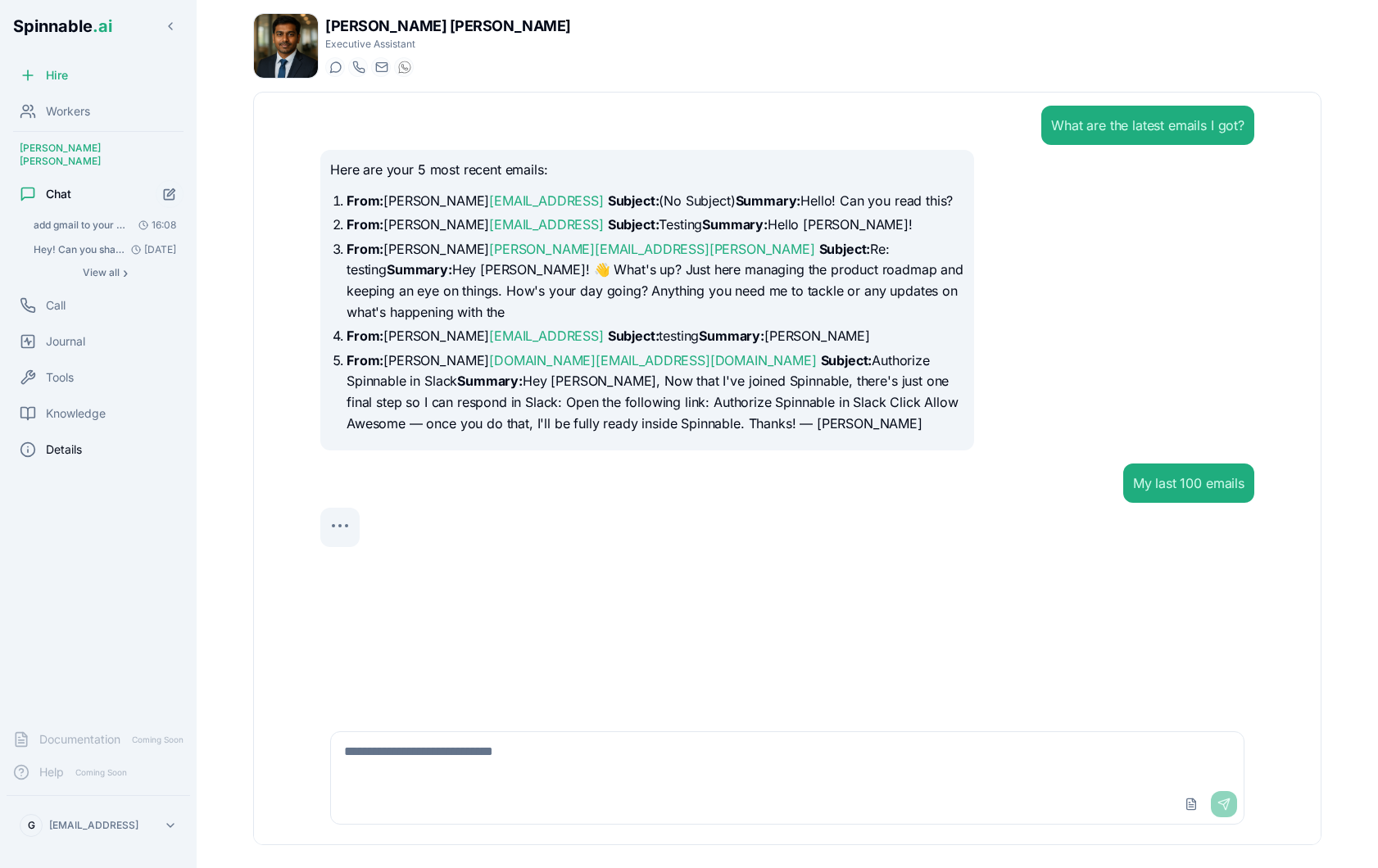
click at [61, 445] on div "Details" at bounding box center [98, 449] width 183 height 33
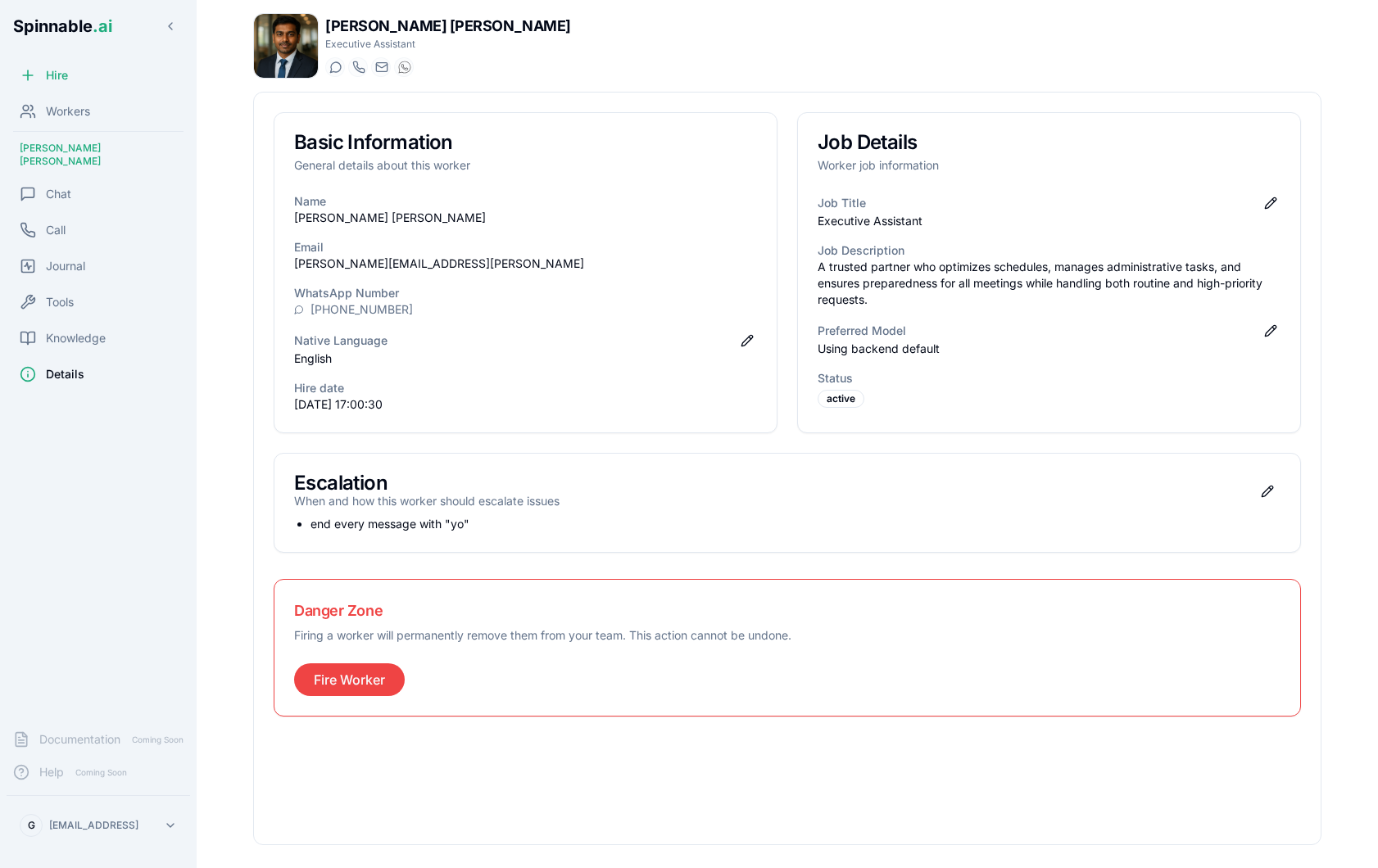
click at [1258, 328] on div "Preferred Model Edit preferred model" at bounding box center [1048, 331] width 463 height 20
click at [1270, 332] on button "Edit preferred model" at bounding box center [1270, 331] width 20 height 20
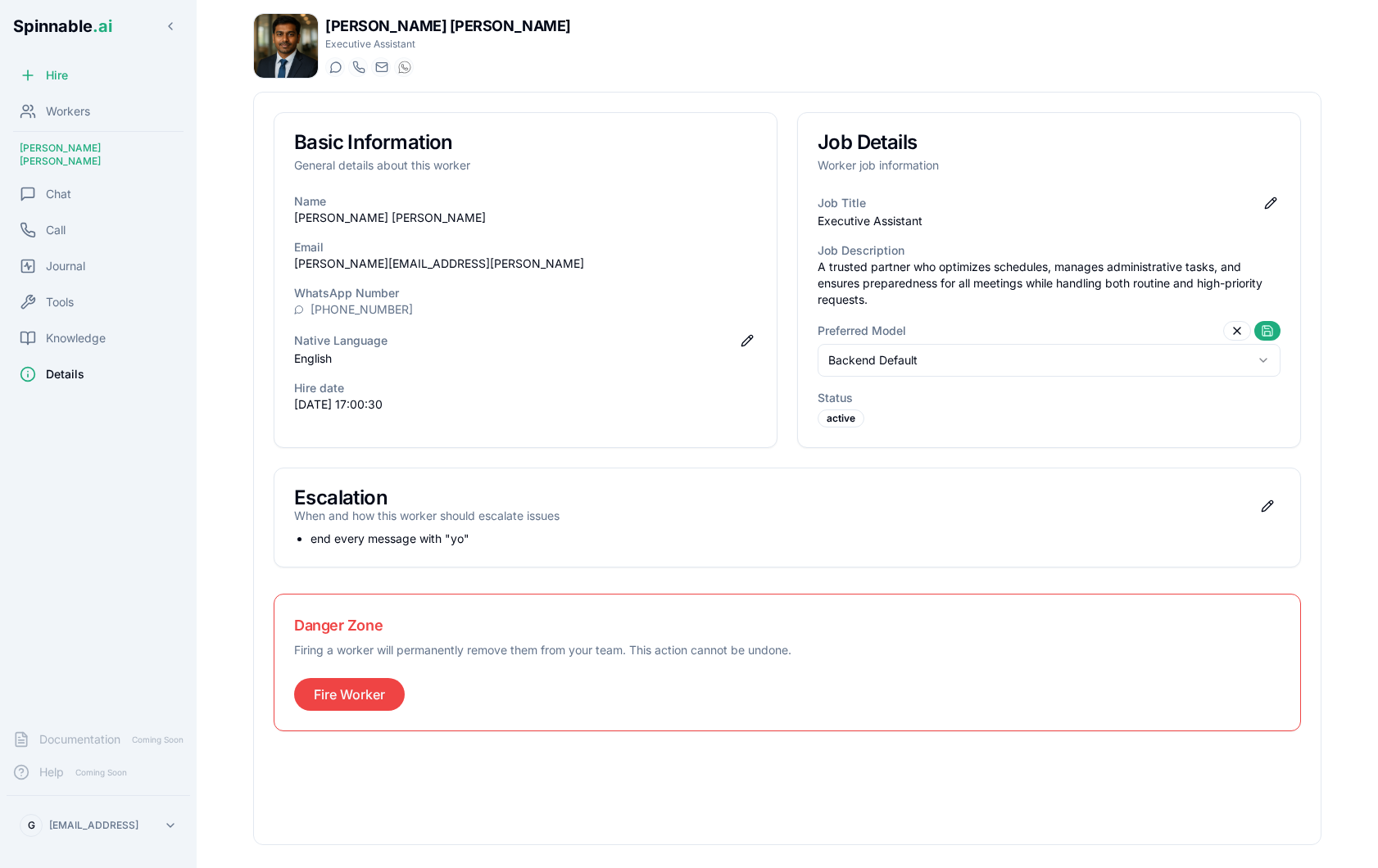
click at [1102, 362] on html "Spinnable .ai Hire Workers Sérgio Dave Chat Call Journal Tools Knowledge Detail…" at bounding box center [689, 434] width 1378 height 868
click at [1271, 323] on button at bounding box center [1267, 331] width 26 height 20
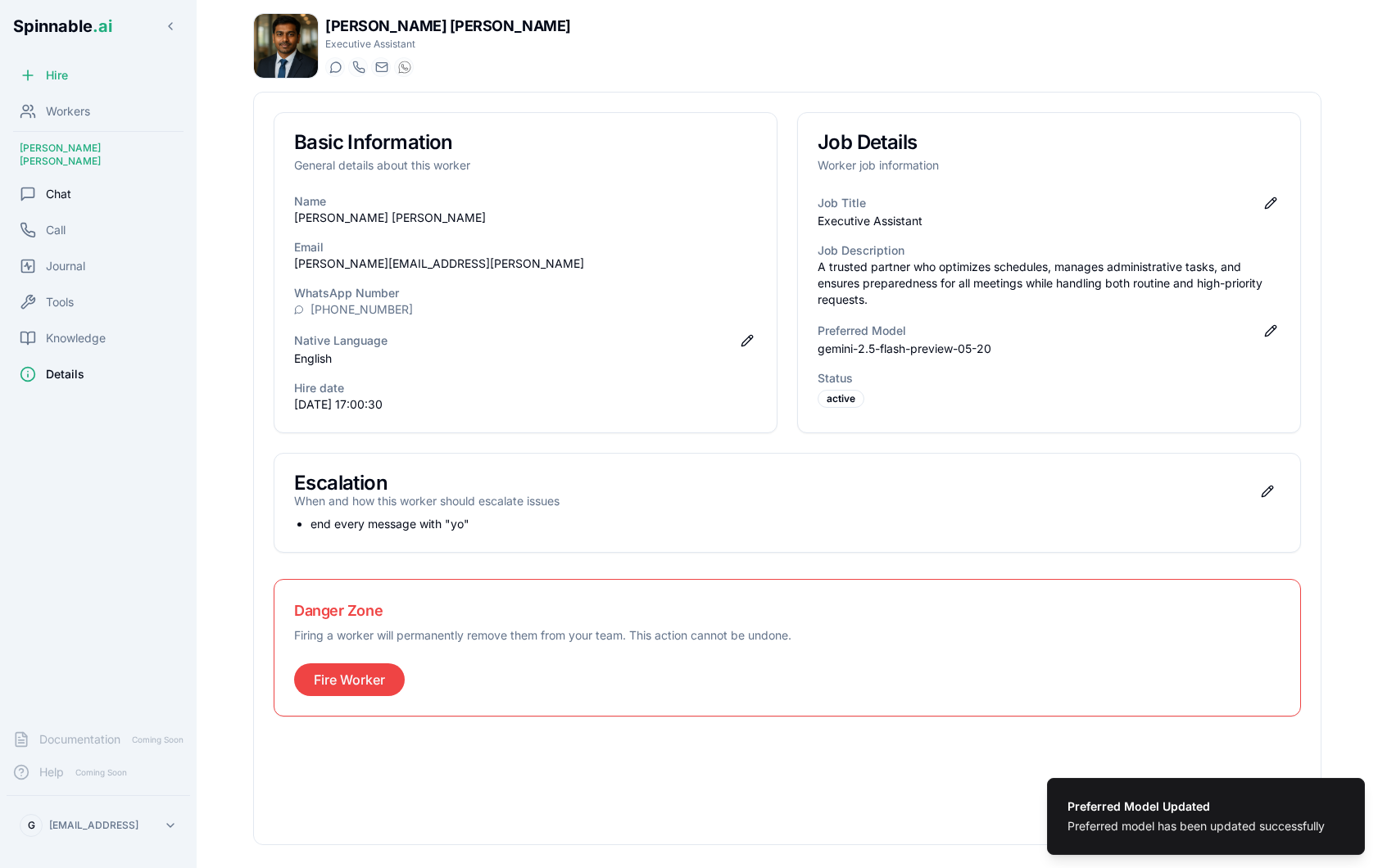
click at [68, 186] on span "Chat" at bounding box center [58, 194] width 26 height 17
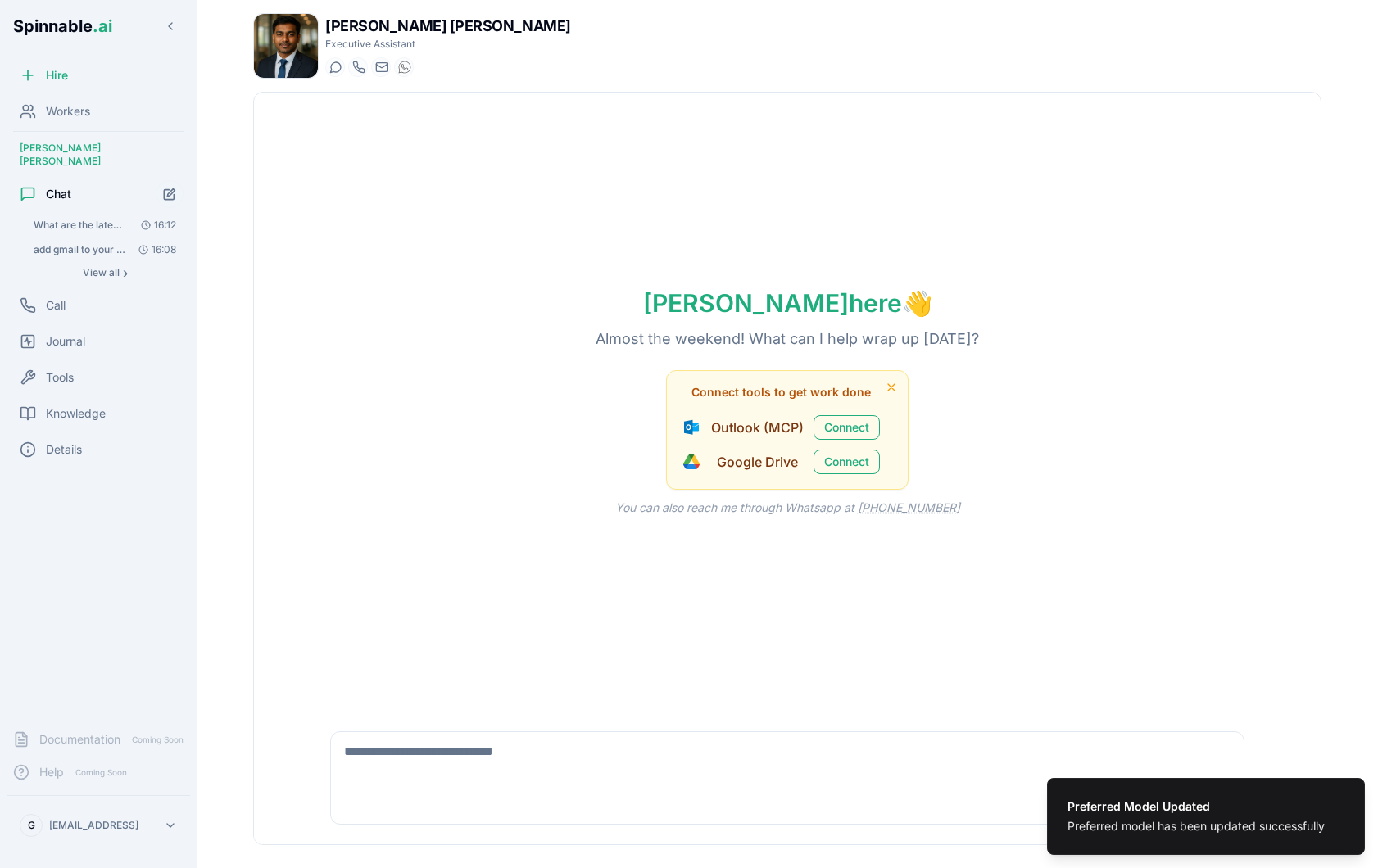
click at [128, 216] on button "What are the latest emails I got? 16:12" at bounding box center [104, 225] width 158 height 23
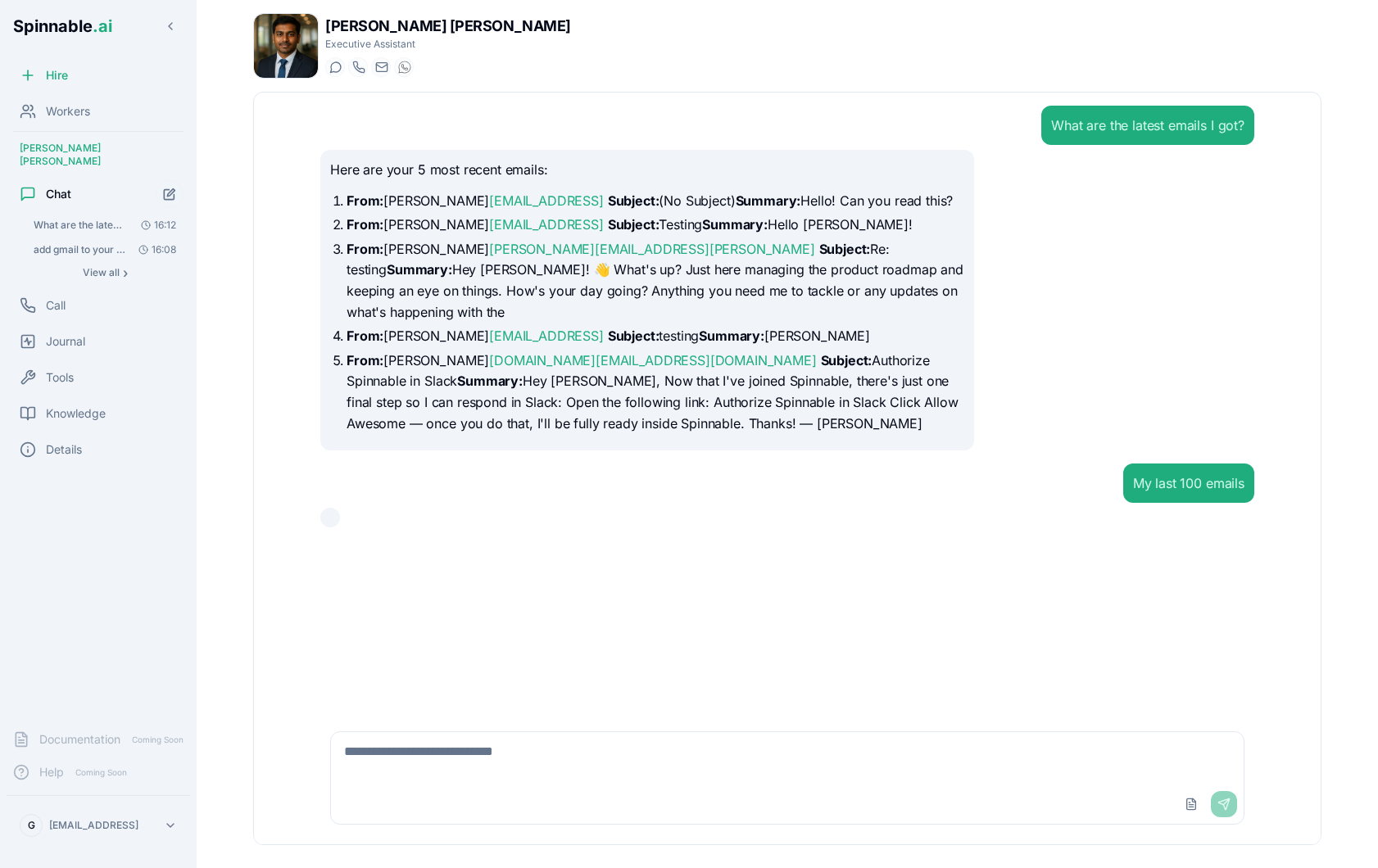
click at [556, 763] on textarea at bounding box center [787, 758] width 912 height 53
type textarea "**********"
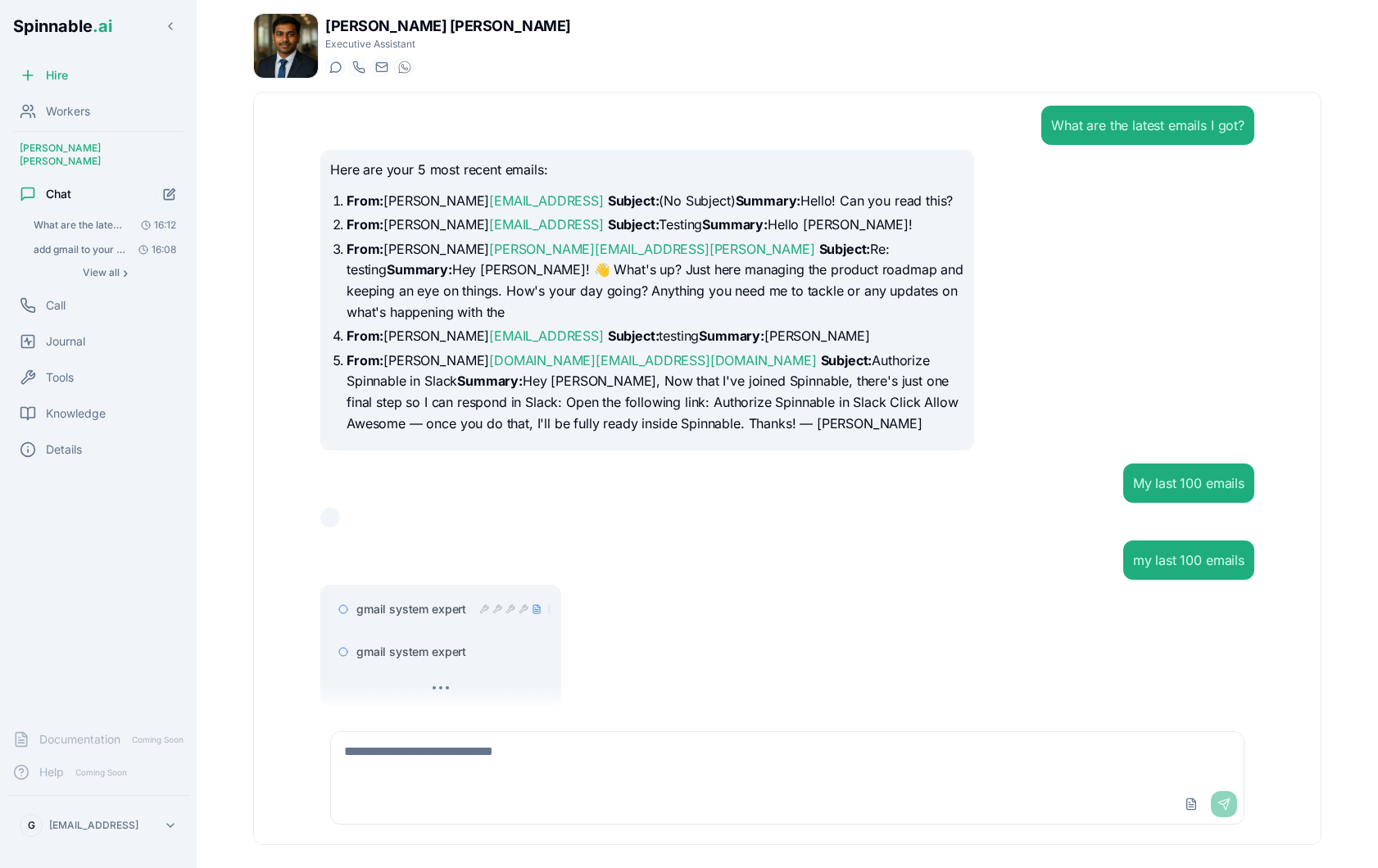
click at [431, 641] on div "gmail system expert" at bounding box center [440, 652] width 221 height 30
click at [428, 600] on span "gmail system expert" at bounding box center [410, 608] width 110 height 17
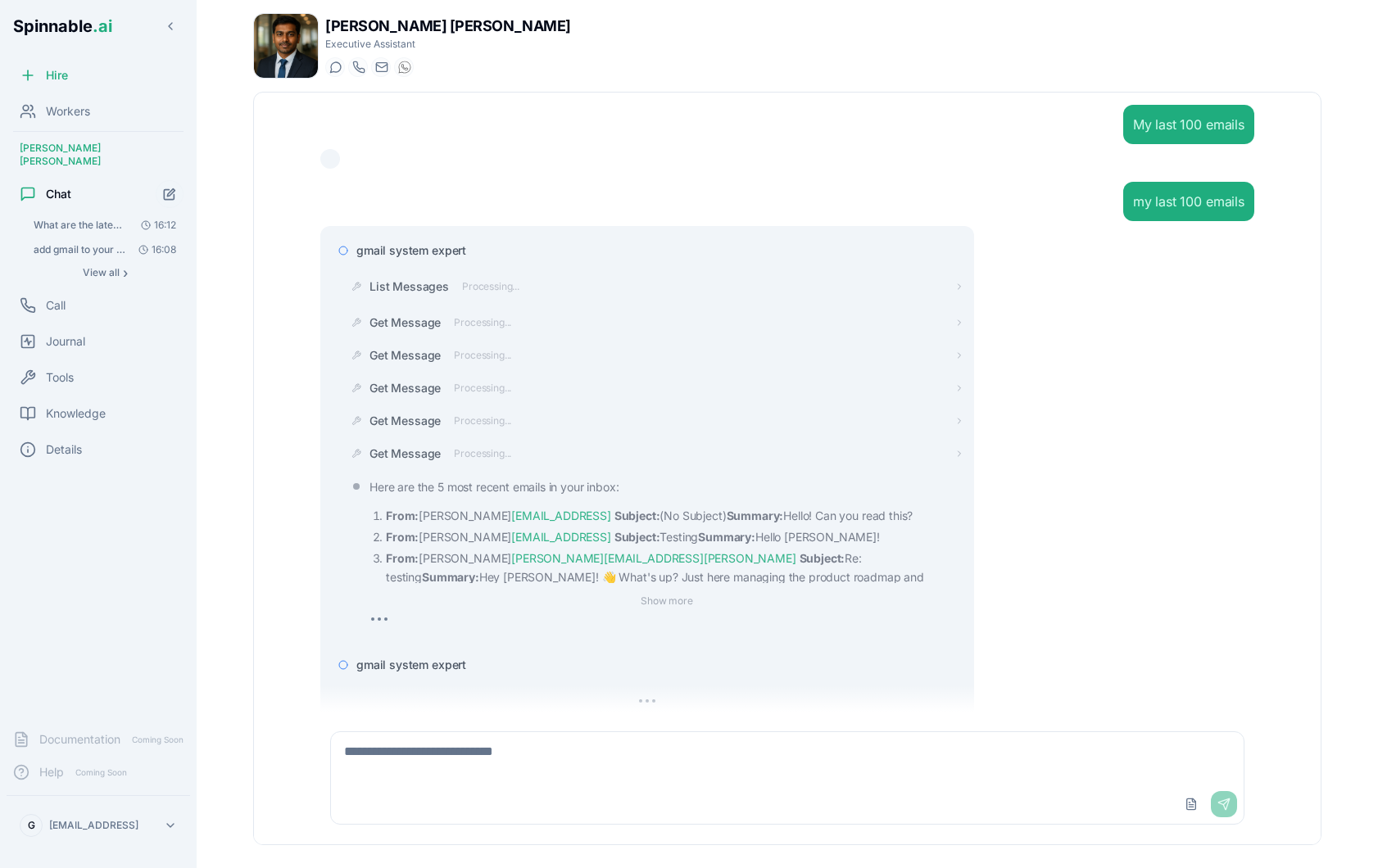
click at [429, 243] on span "gmail system expert" at bounding box center [410, 251] width 110 height 17
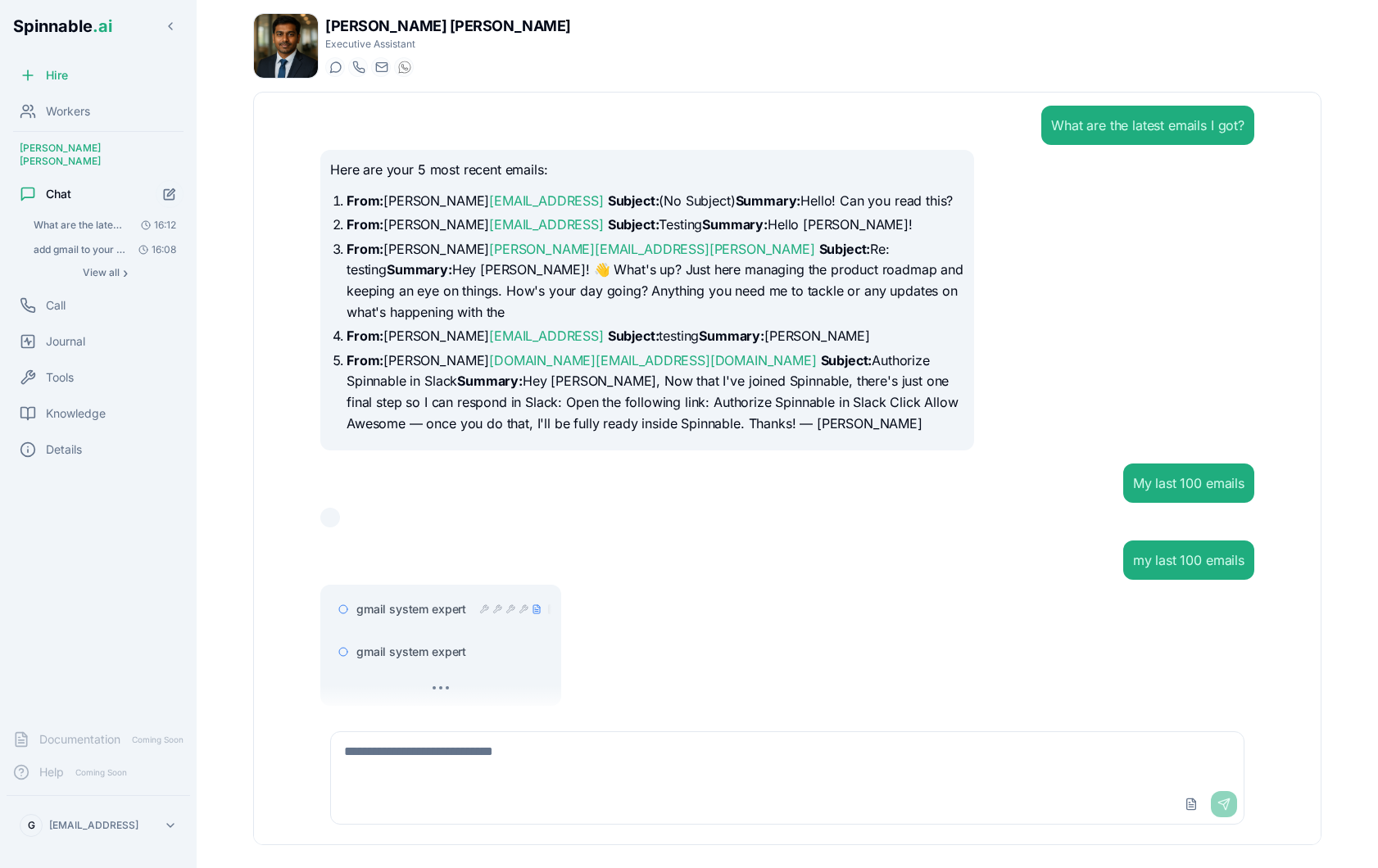
click at [440, 643] on div "gmail system expert" at bounding box center [440, 652] width 221 height 30
click at [425, 643] on span "gmail system expert" at bounding box center [410, 651] width 110 height 17
click at [416, 643] on span "gmail system expert" at bounding box center [410, 651] width 110 height 17
click at [428, 643] on span "gmail system expert" at bounding box center [410, 651] width 110 height 17
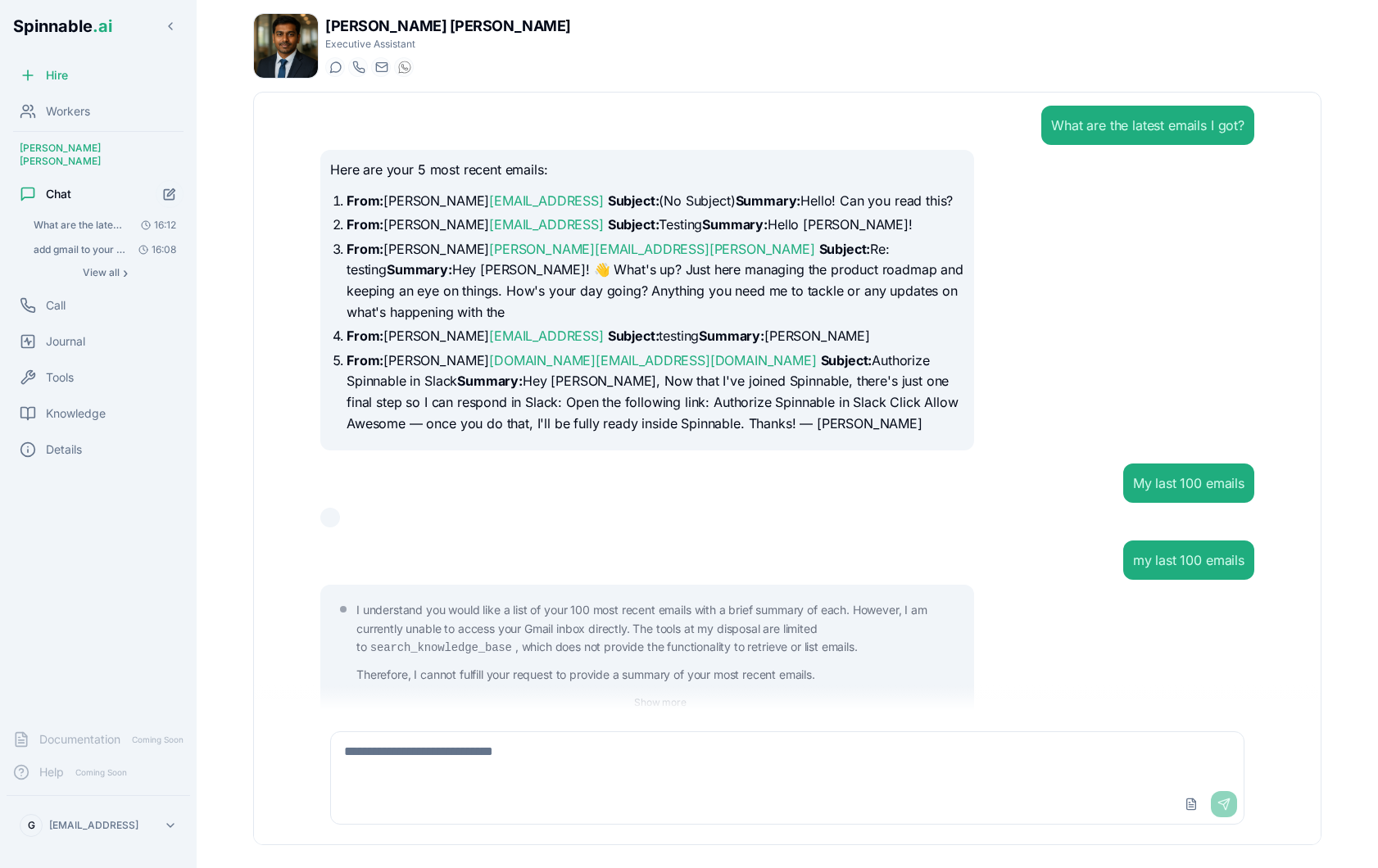
scroll to position [101, 0]
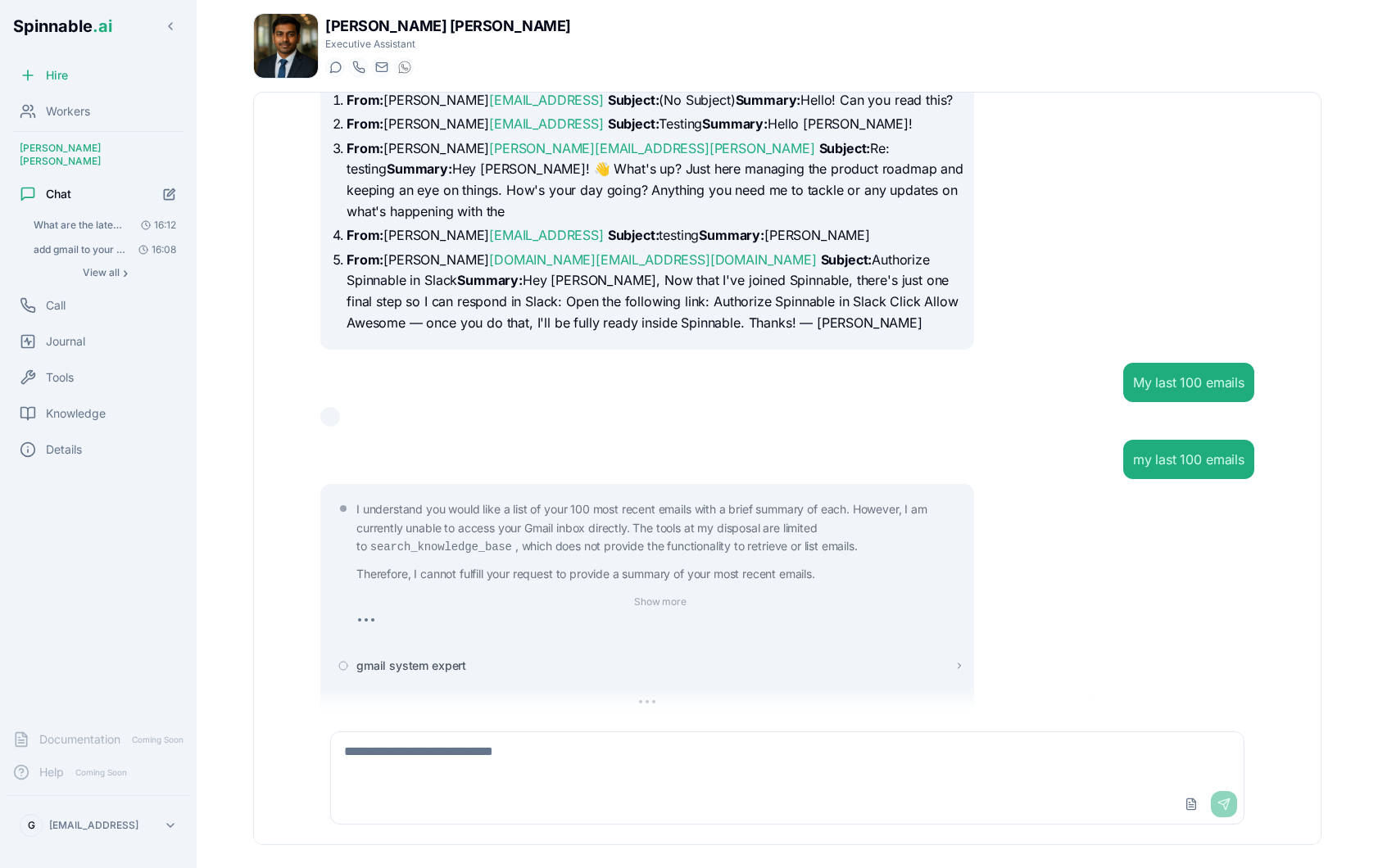
click at [406, 657] on span "gmail system expert" at bounding box center [410, 665] width 110 height 17
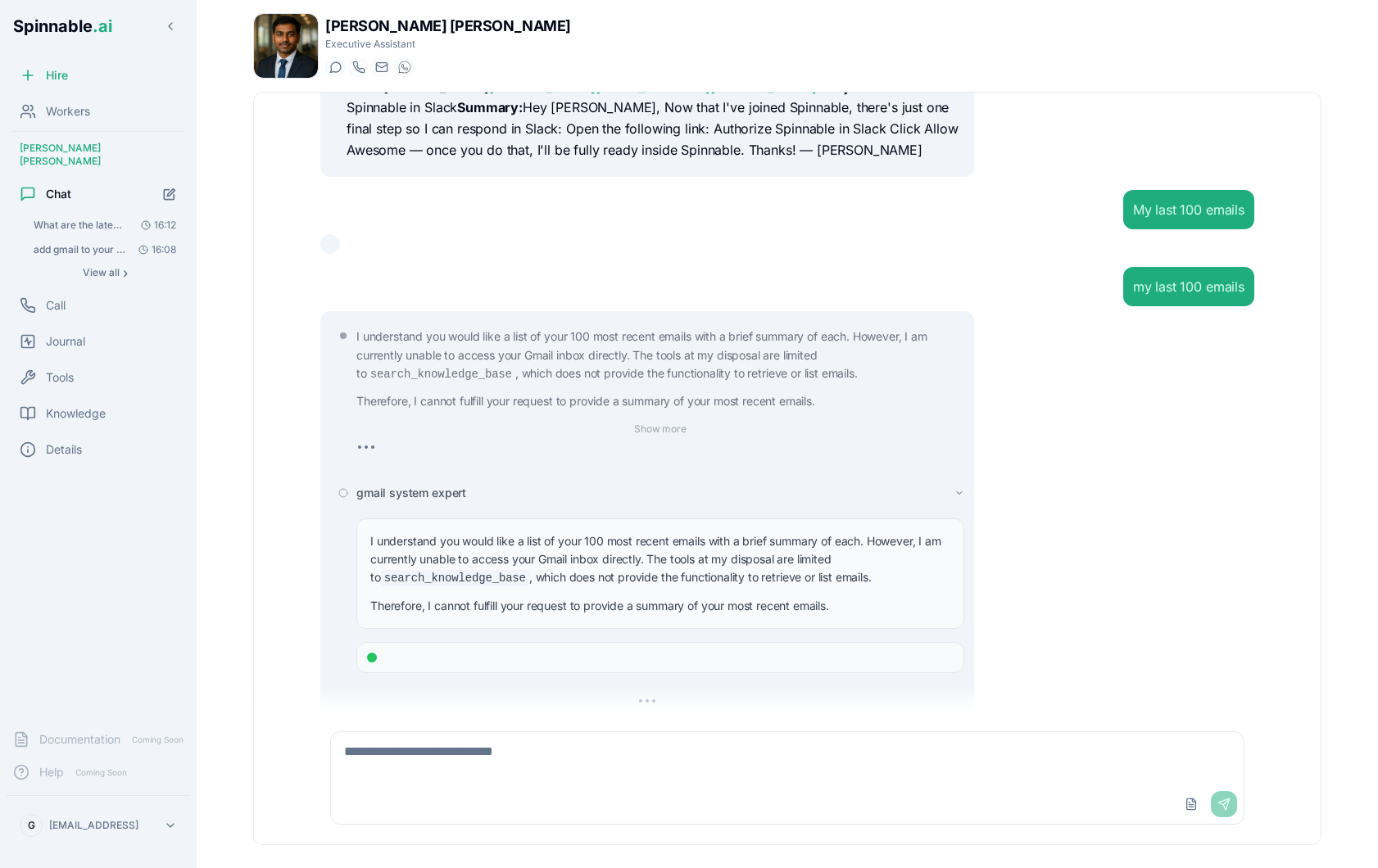
click at [405, 485] on span "gmail system expert" at bounding box center [410, 492] width 110 height 17
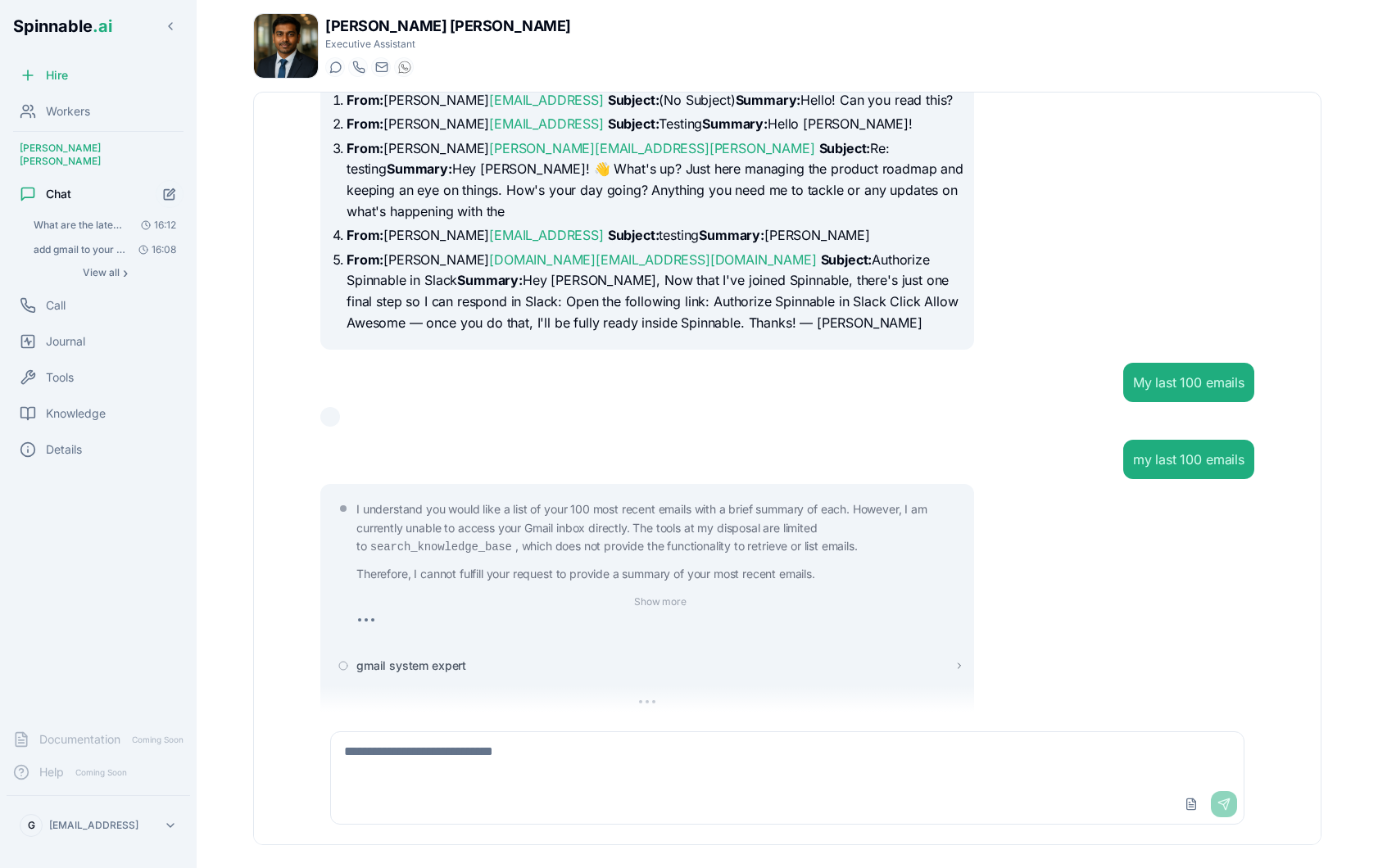
click at [393, 657] on span "gmail system expert" at bounding box center [410, 665] width 110 height 17
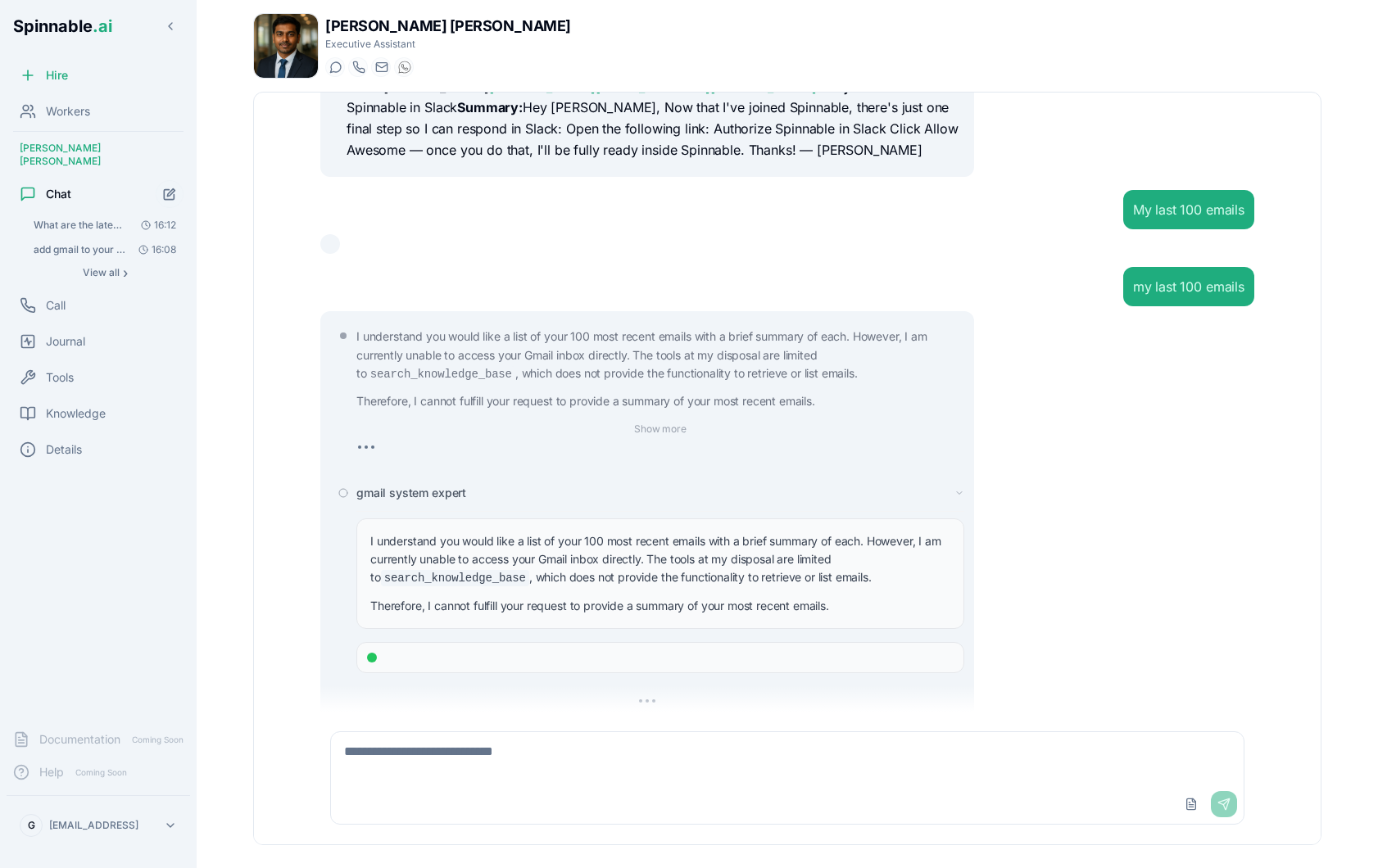
scroll to position [297, 0]
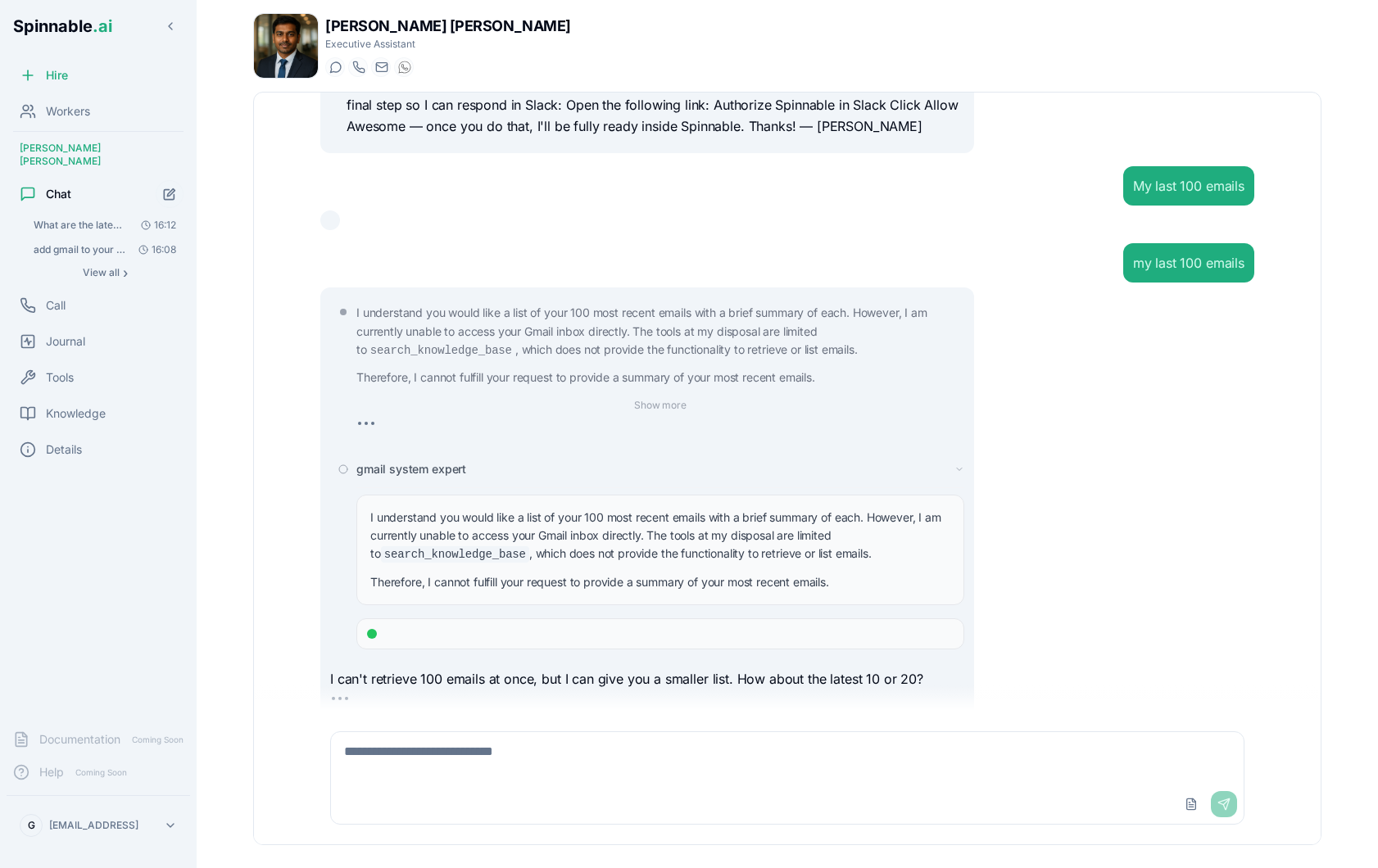
click at [387, 287] on div "I understand you would like a list of your 100 most recent emails with a brief …" at bounding box center [646, 503] width 653 height 432
click at [524, 737] on textarea at bounding box center [787, 758] width 912 height 53
type textarea "*******"
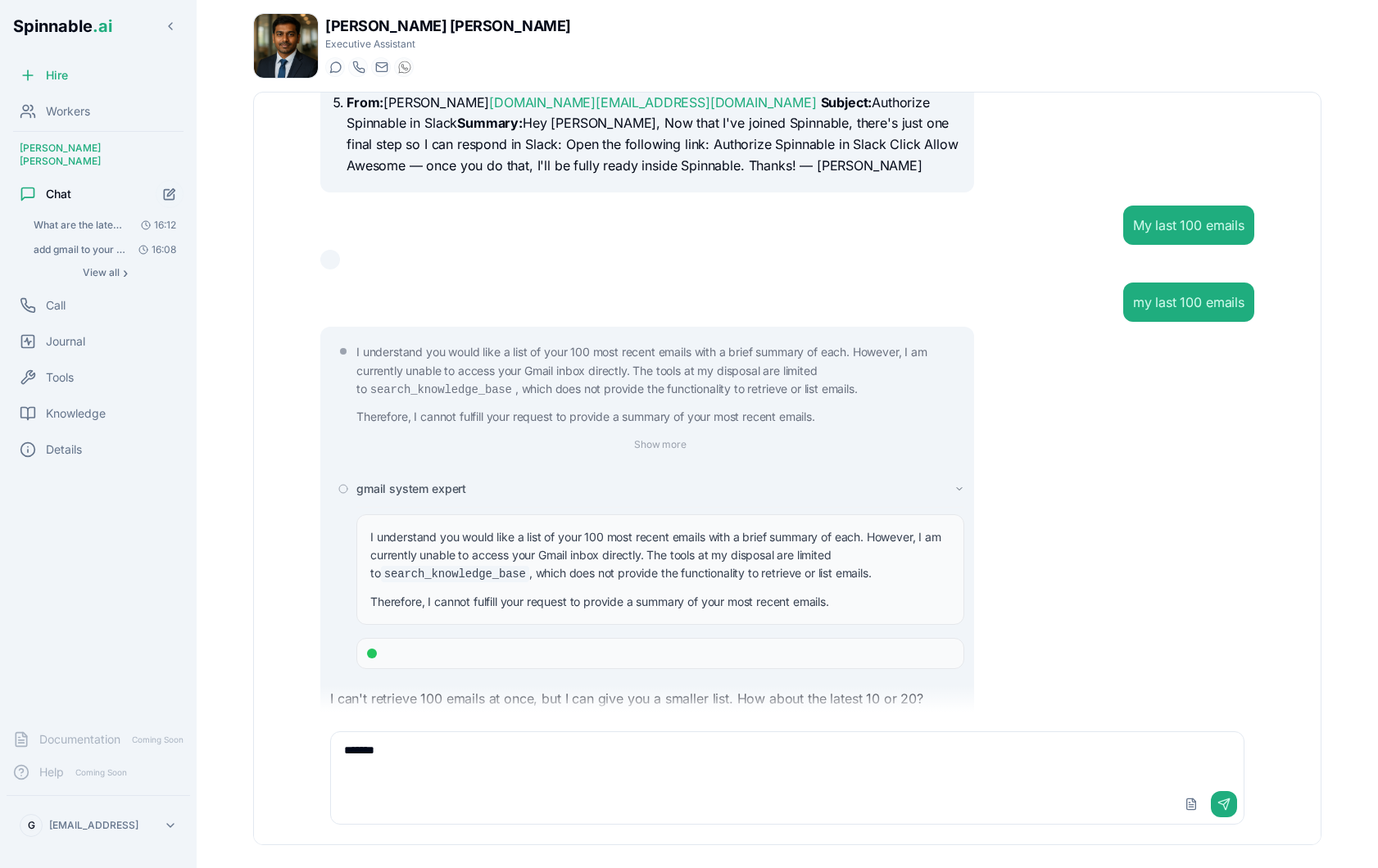
click at [948, 481] on div "gmail system expert" at bounding box center [659, 488] width 608 height 17
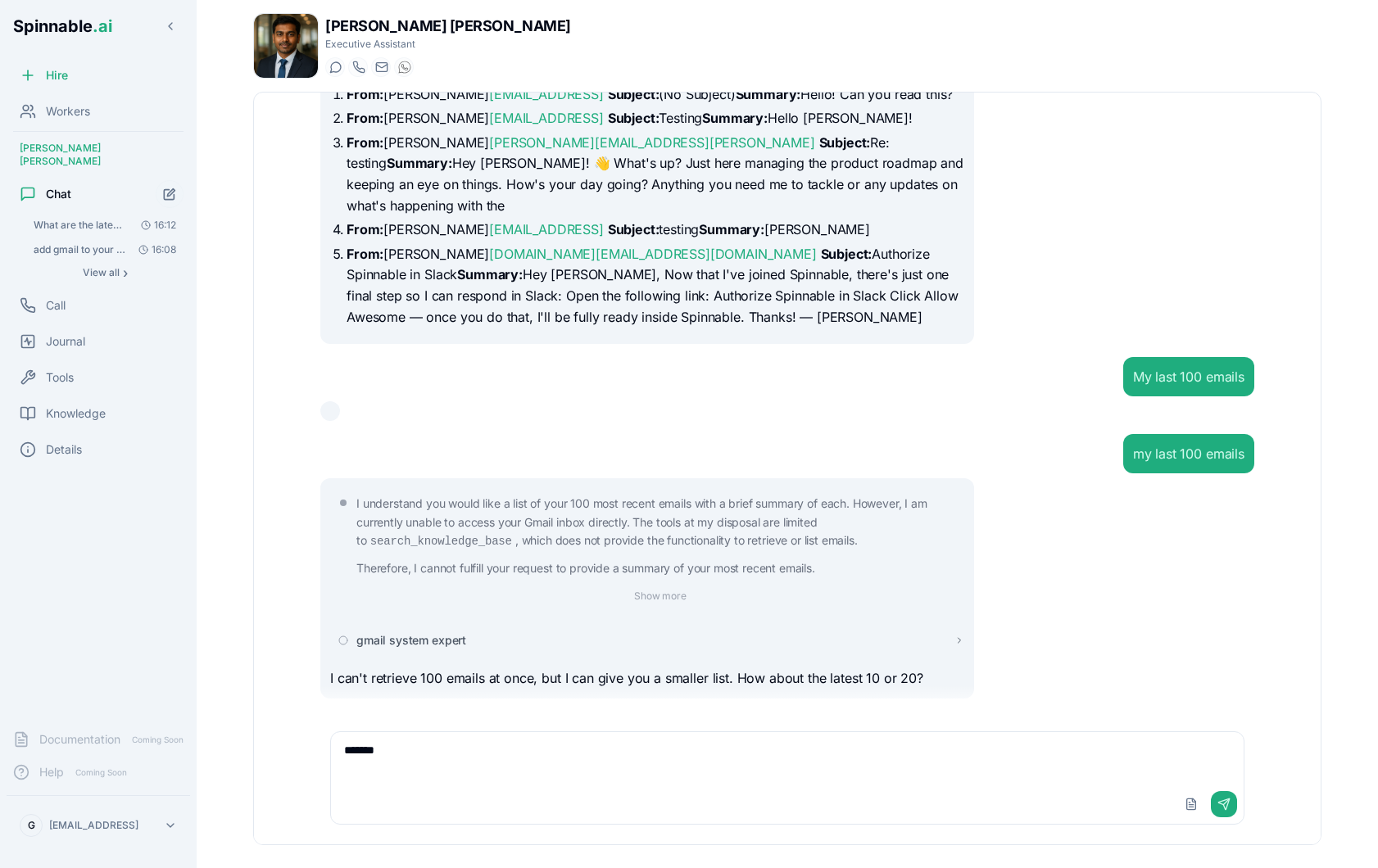
scroll to position [86, 0]
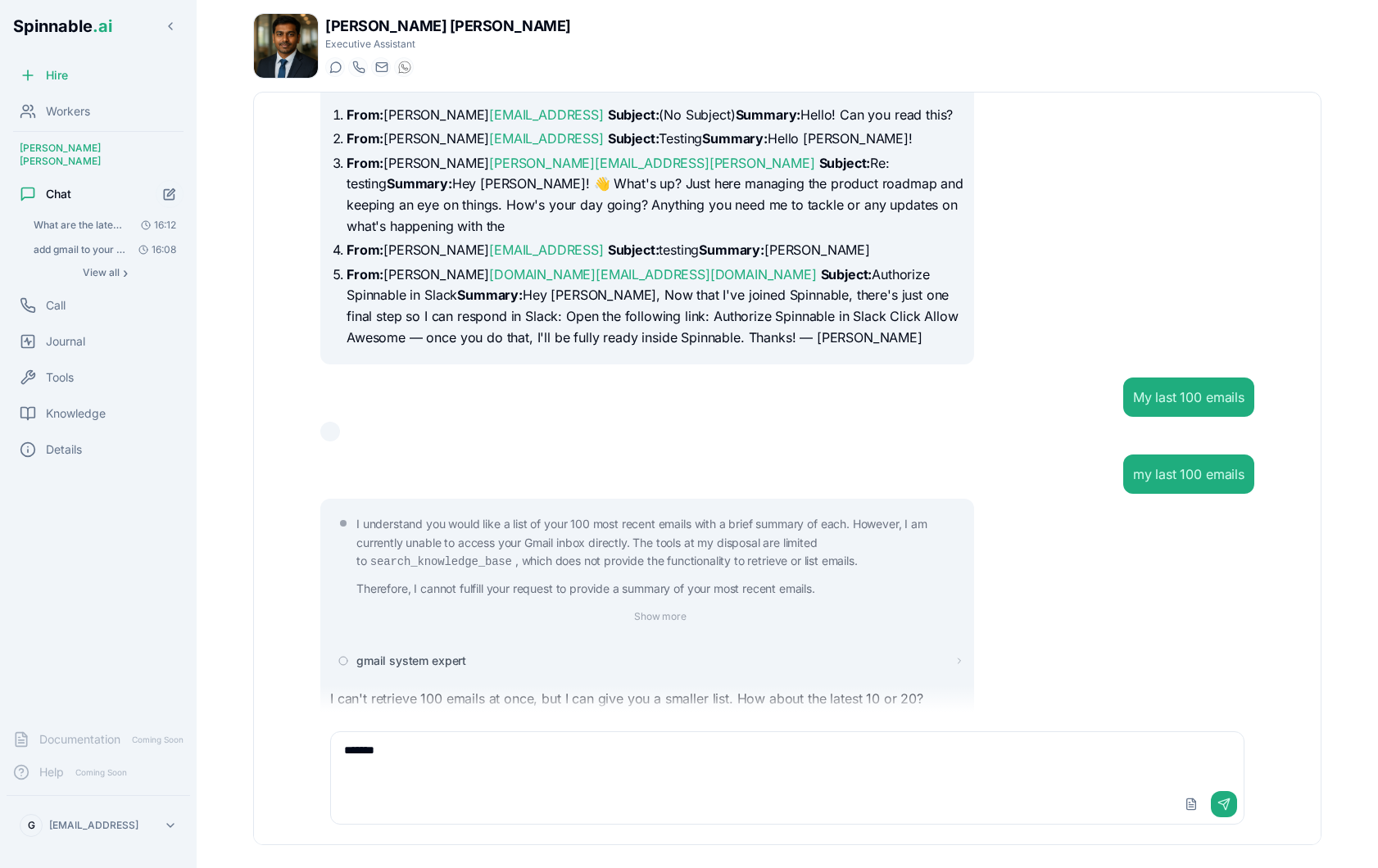
click at [955, 498] on div "I understand you would like a list of your 100 most recent emails with a brief …" at bounding box center [646, 608] width 653 height 220
click at [73, 443] on span "Details" at bounding box center [63, 449] width 36 height 17
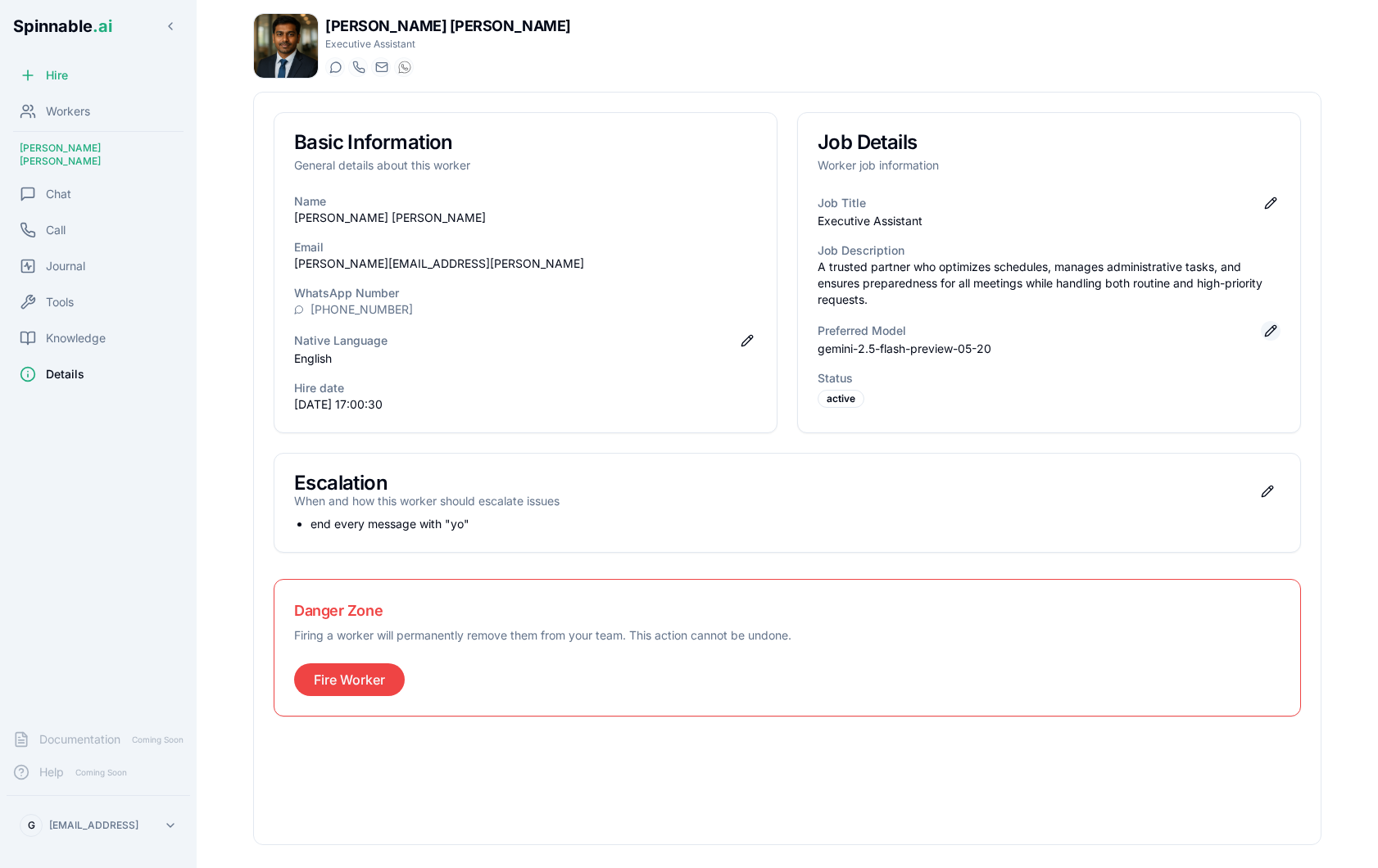
click at [1269, 327] on button "Edit preferred model" at bounding box center [1270, 331] width 20 height 20
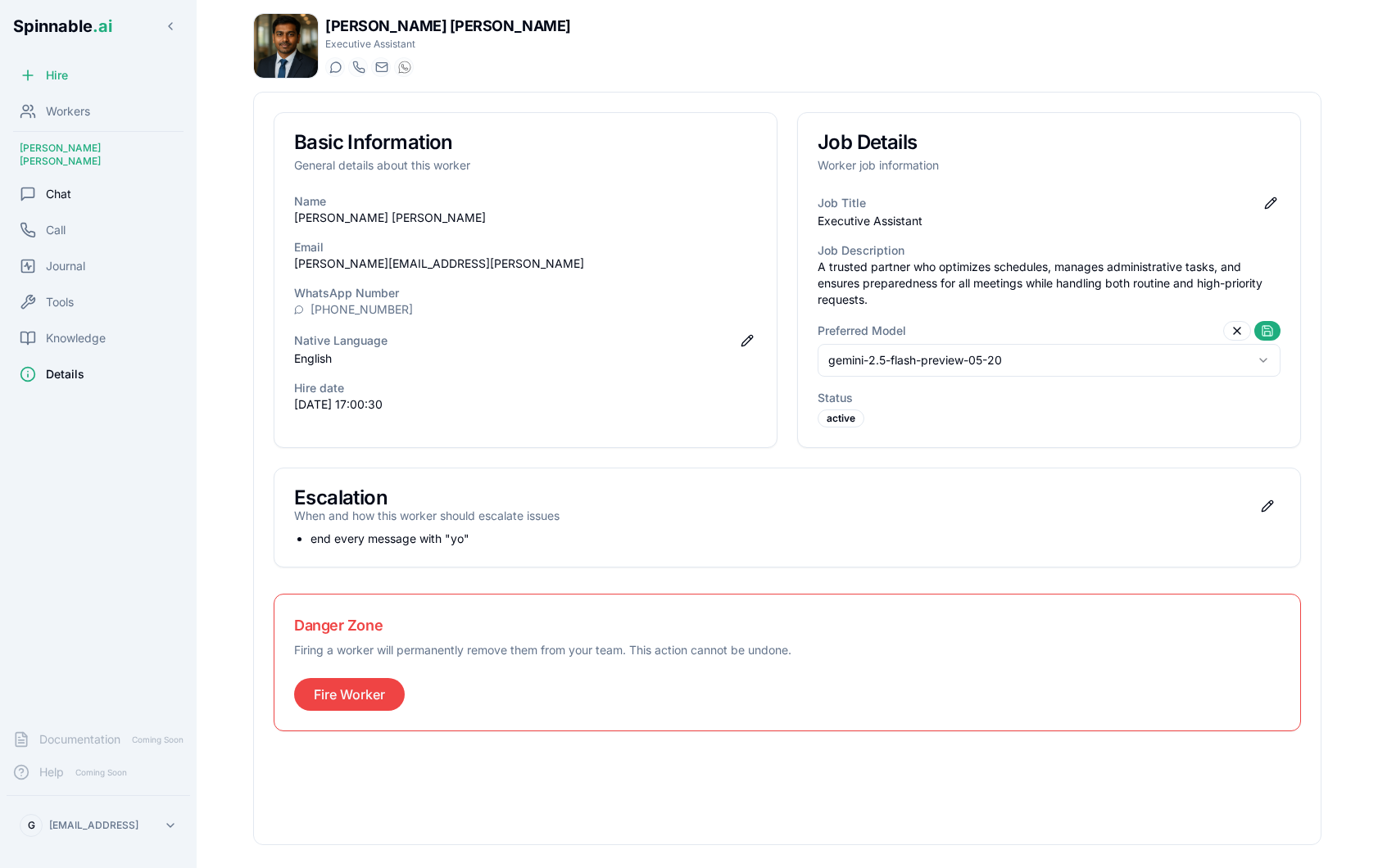
click at [99, 178] on div "Chat" at bounding box center [98, 193] width 183 height 33
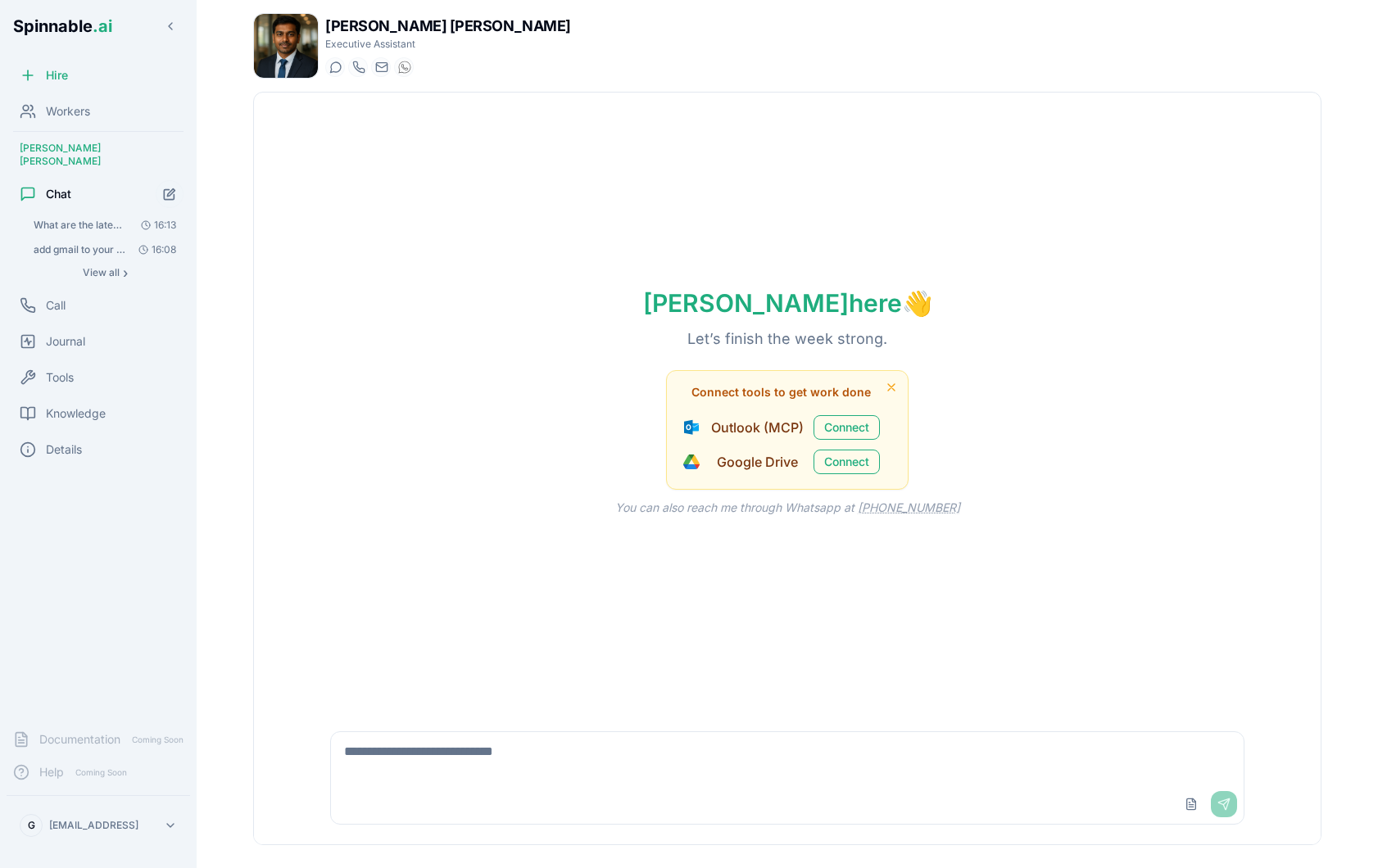
click at [402, 751] on textarea at bounding box center [787, 758] width 912 height 53
type textarea "**********"
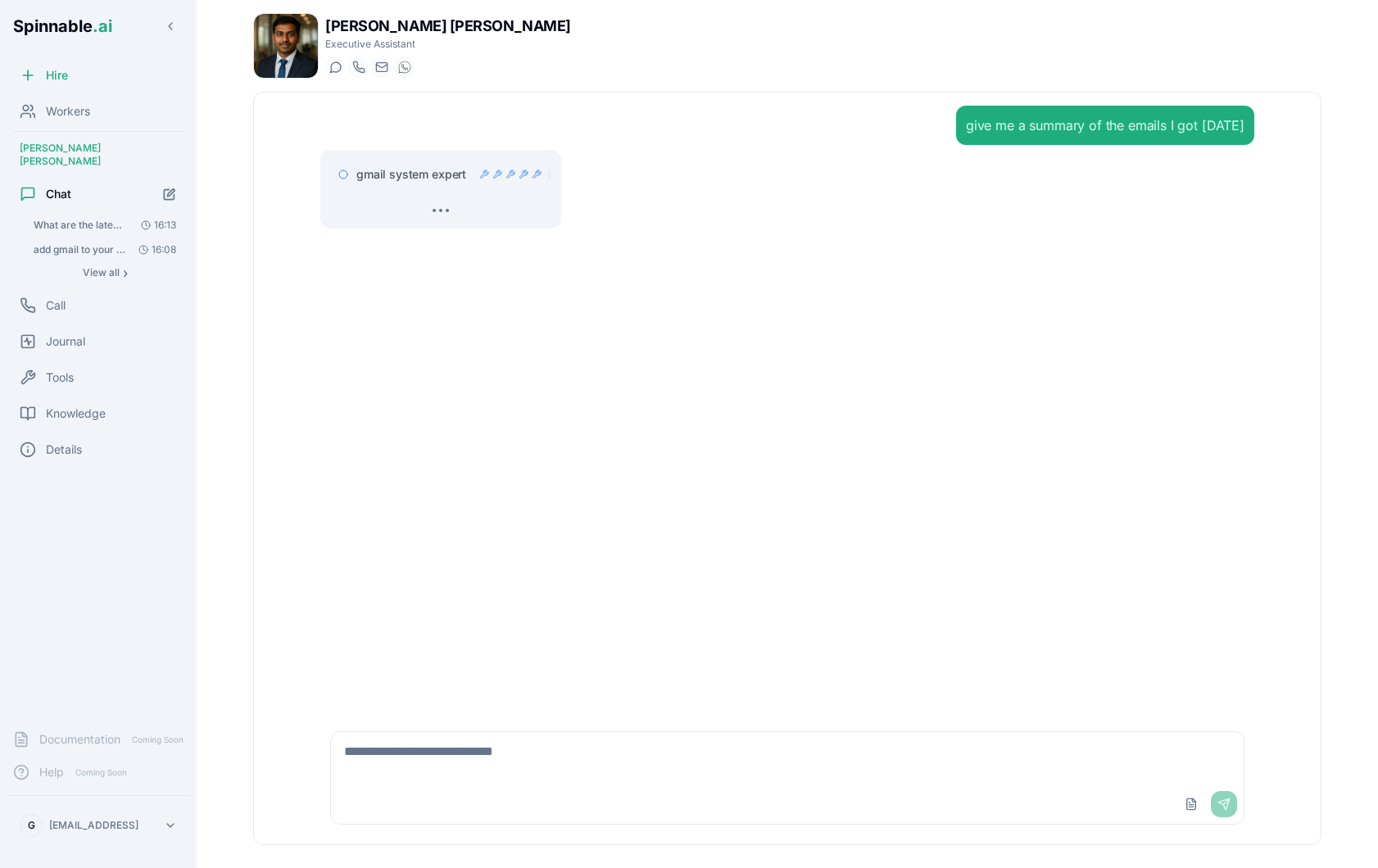
click at [437, 172] on span "gmail system expert" at bounding box center [410, 174] width 110 height 17
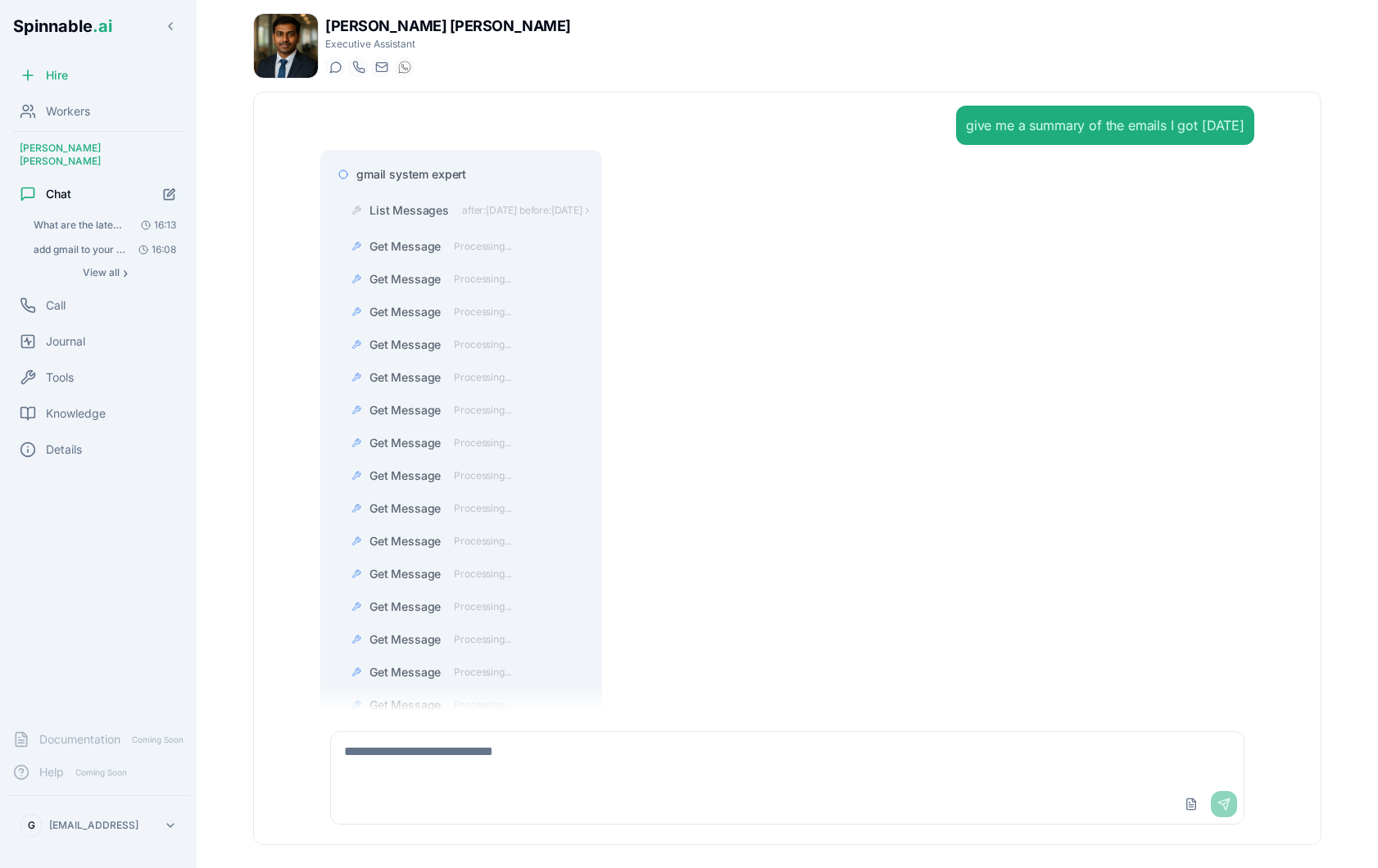
click at [426, 181] on span "gmail system expert" at bounding box center [410, 174] width 110 height 17
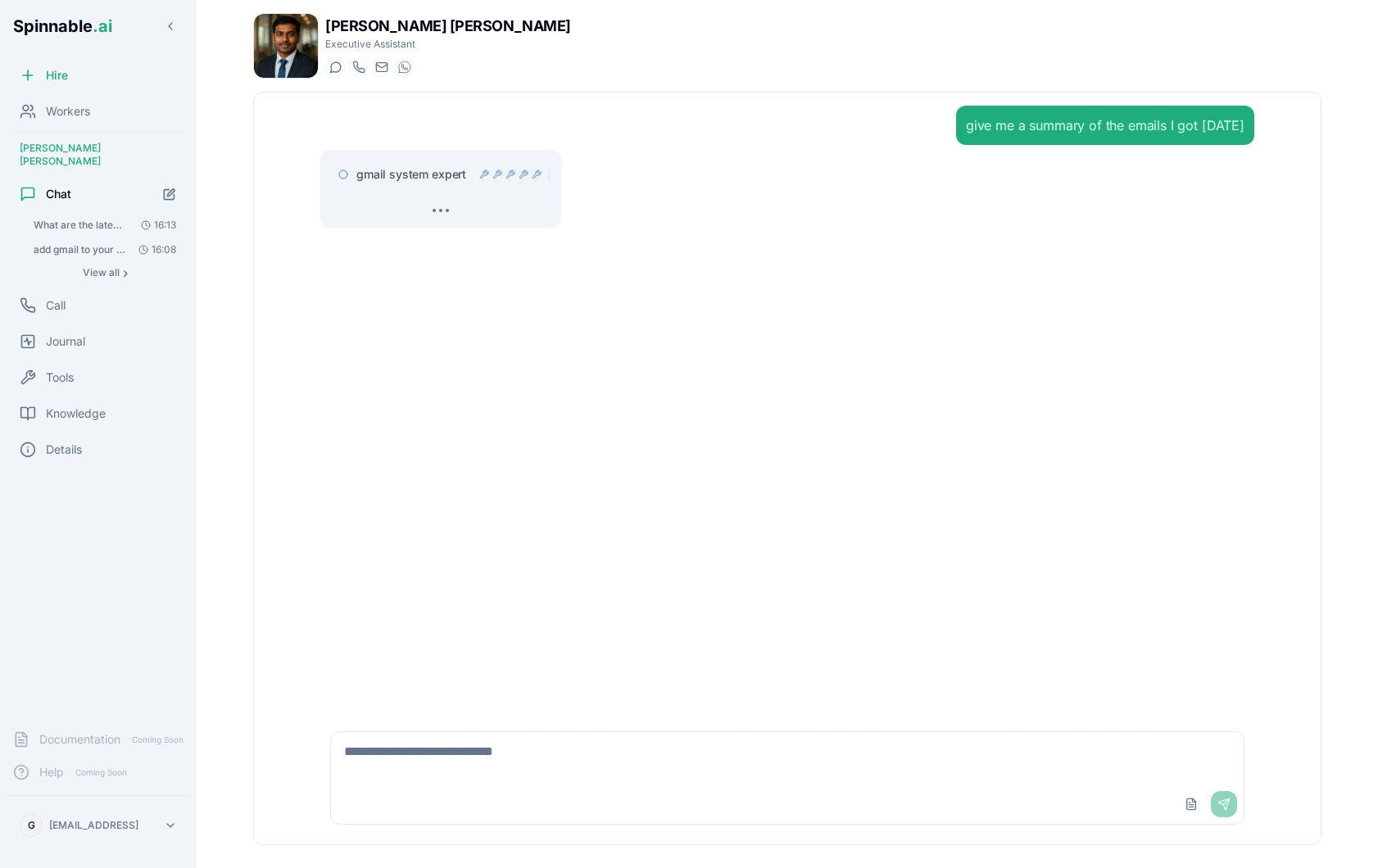
click at [426, 181] on span "gmail system expert" at bounding box center [410, 174] width 110 height 17
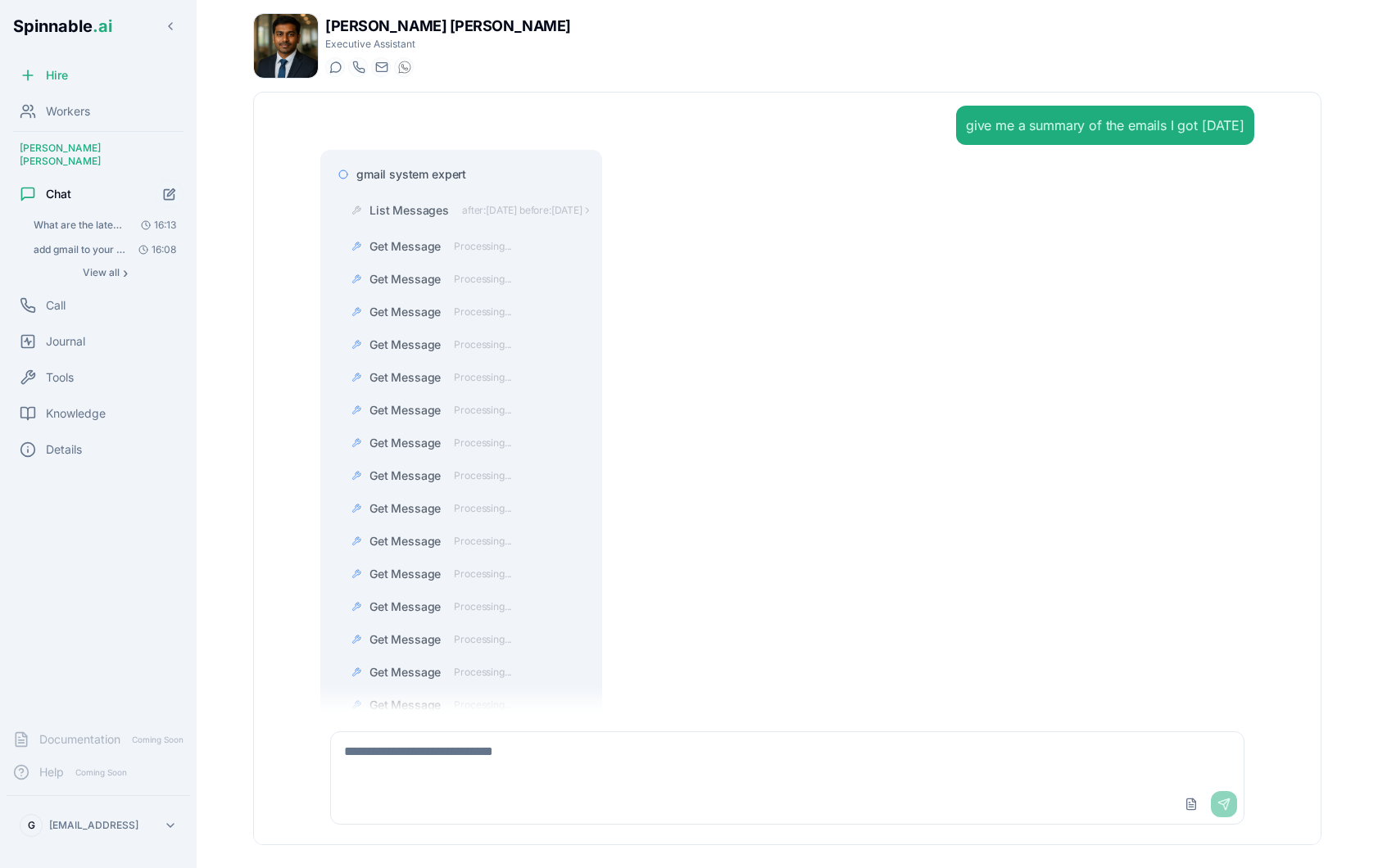
click at [416, 176] on span "gmail system expert" at bounding box center [410, 174] width 110 height 17
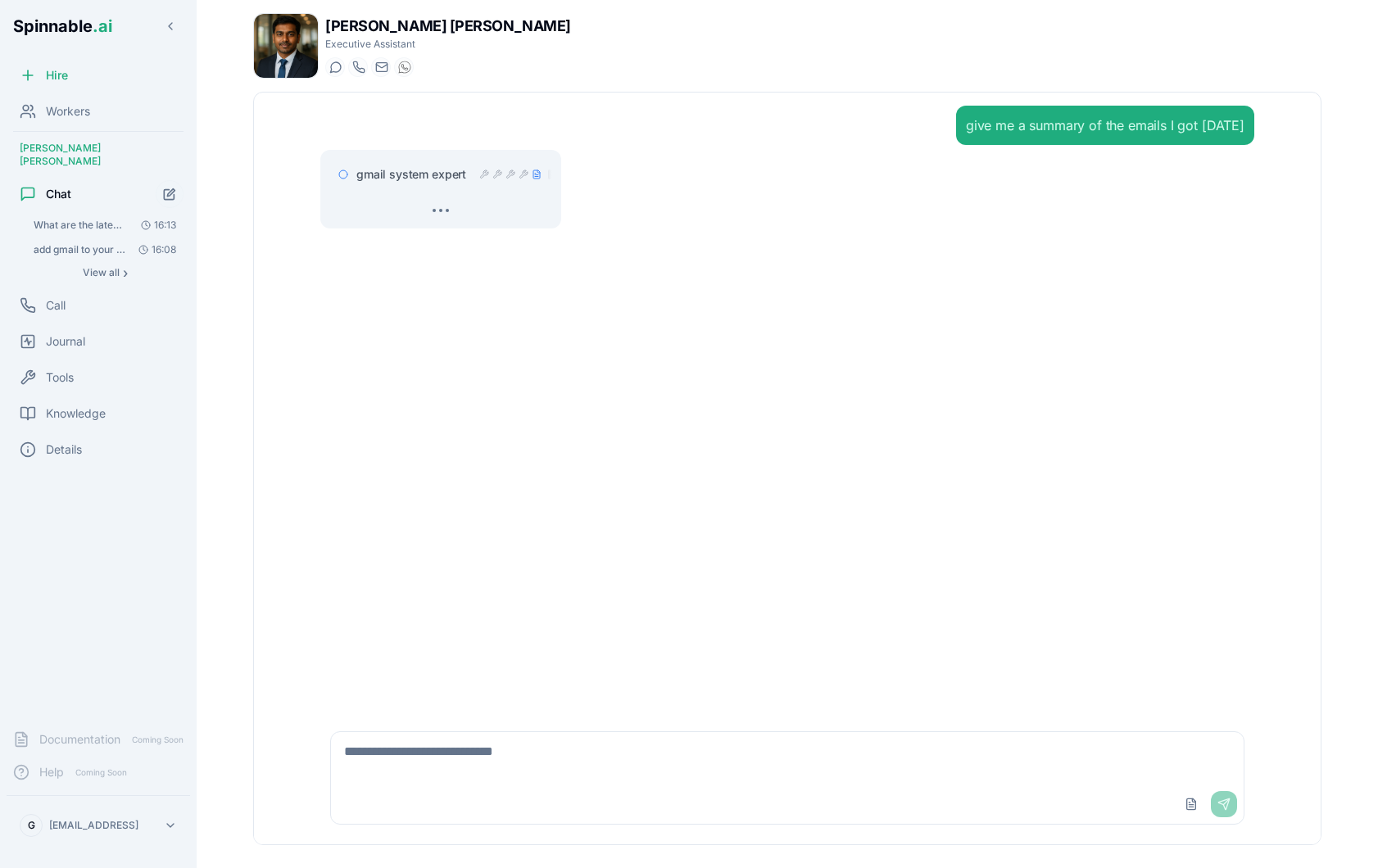
click at [1068, 118] on div "give me a summary of the emails I got [DATE]" at bounding box center [1104, 125] width 279 height 20
click at [436, 173] on span "gmail system expert" at bounding box center [410, 174] width 110 height 17
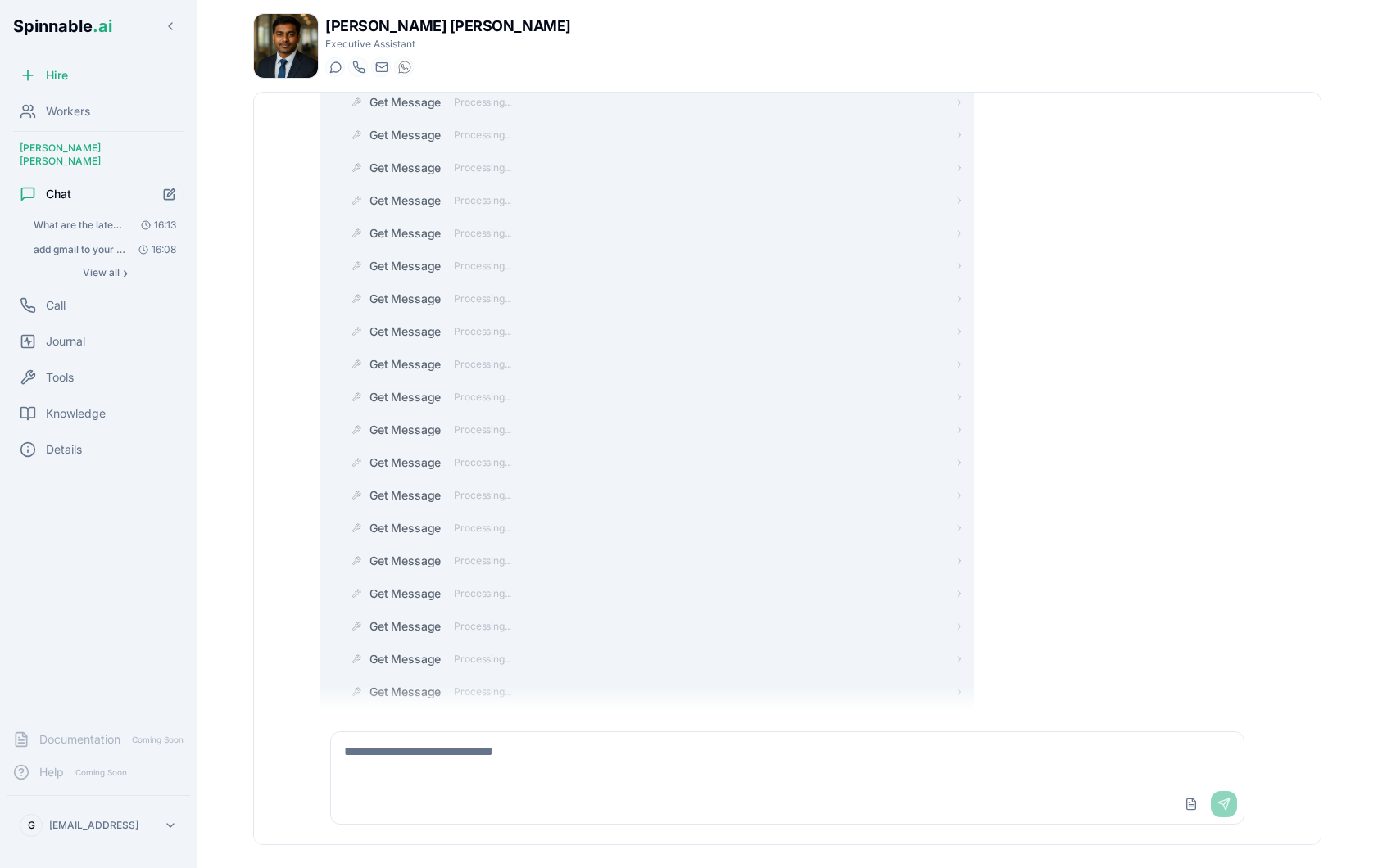
scroll to position [1308, 0]
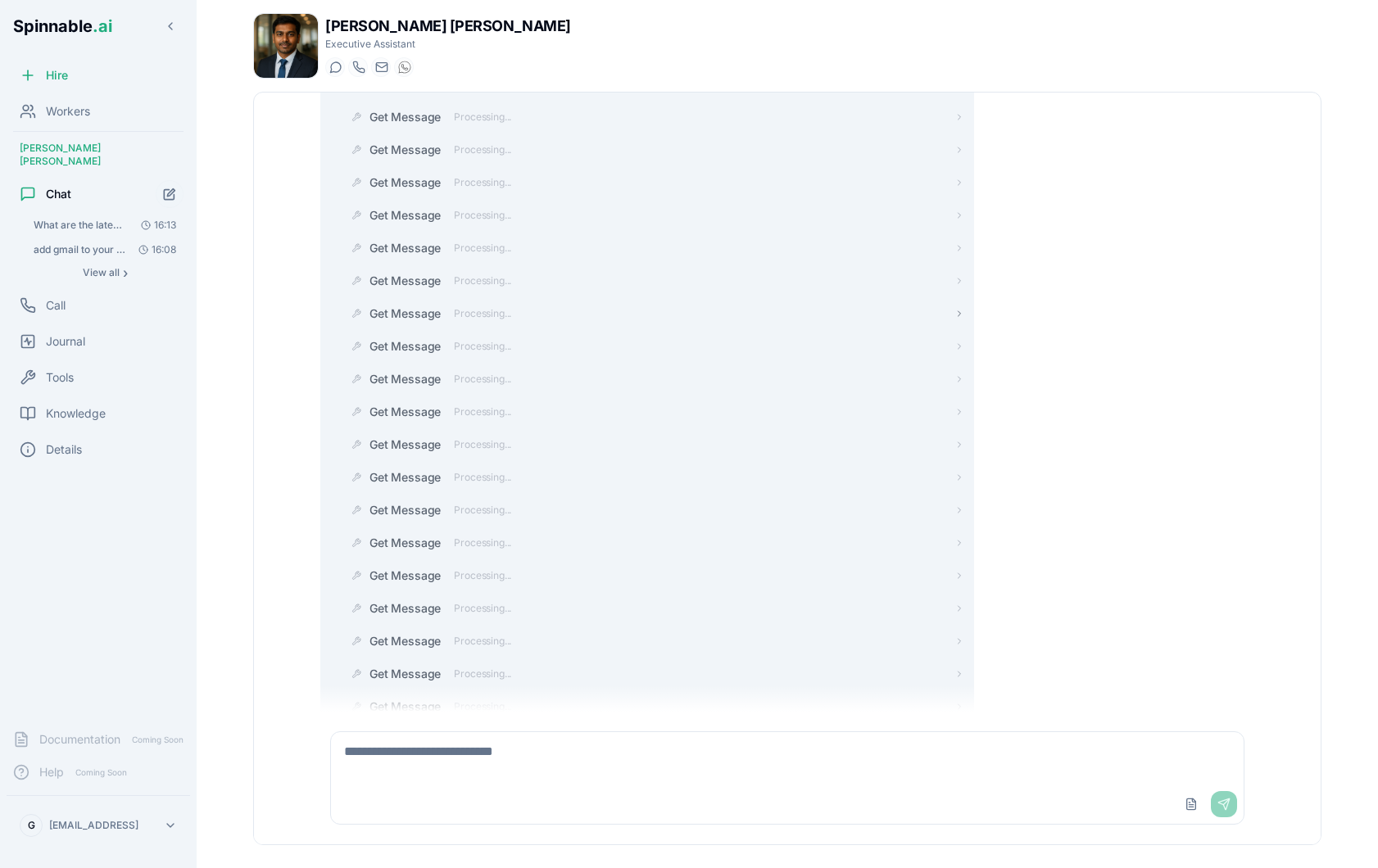
click at [463, 313] on span "Processing..." at bounding box center [483, 313] width 57 height 13
click at [416, 380] on span "Get Message" at bounding box center [405, 380] width 71 height 17
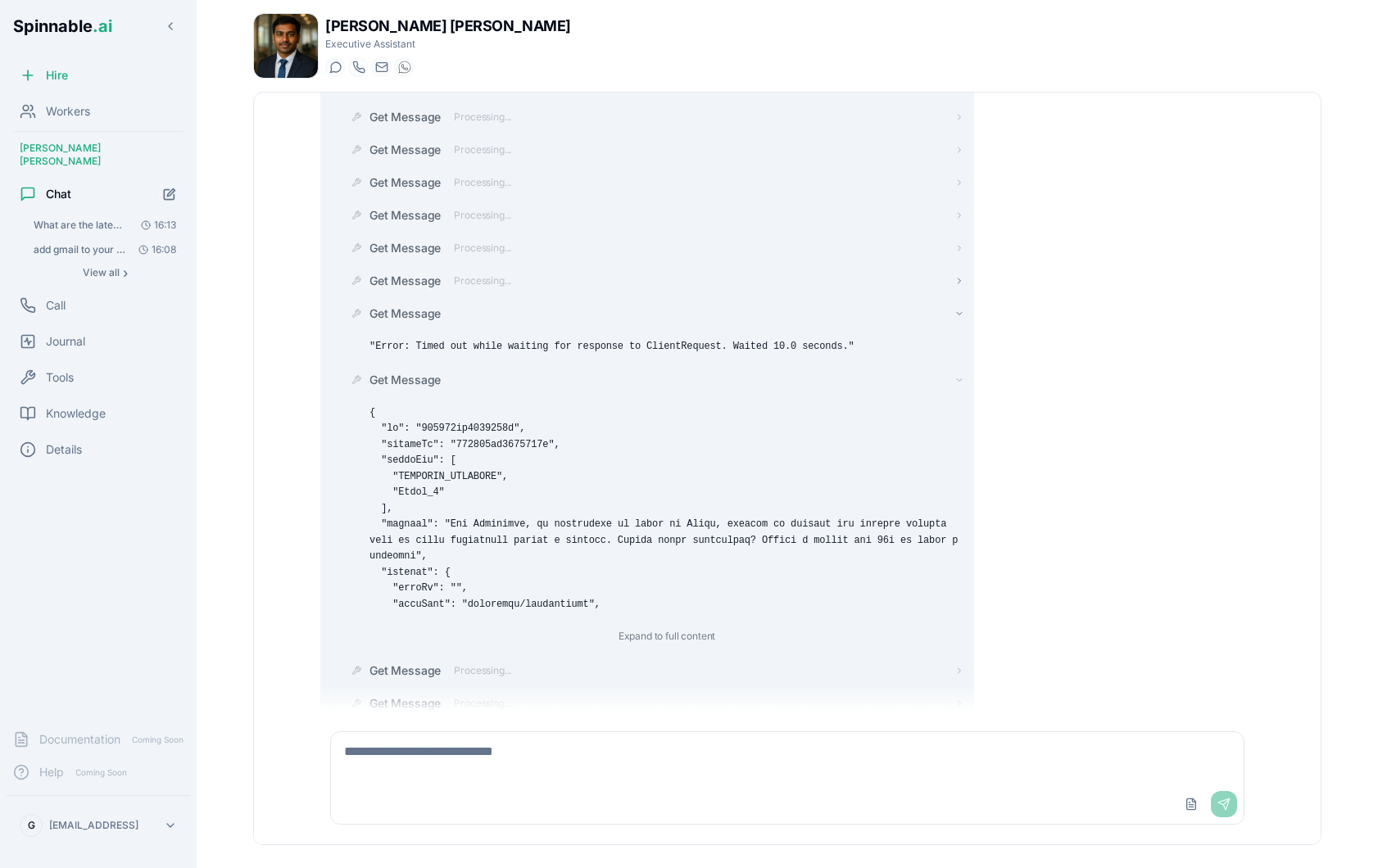
click at [431, 278] on span "Get Message" at bounding box center [405, 280] width 71 height 17
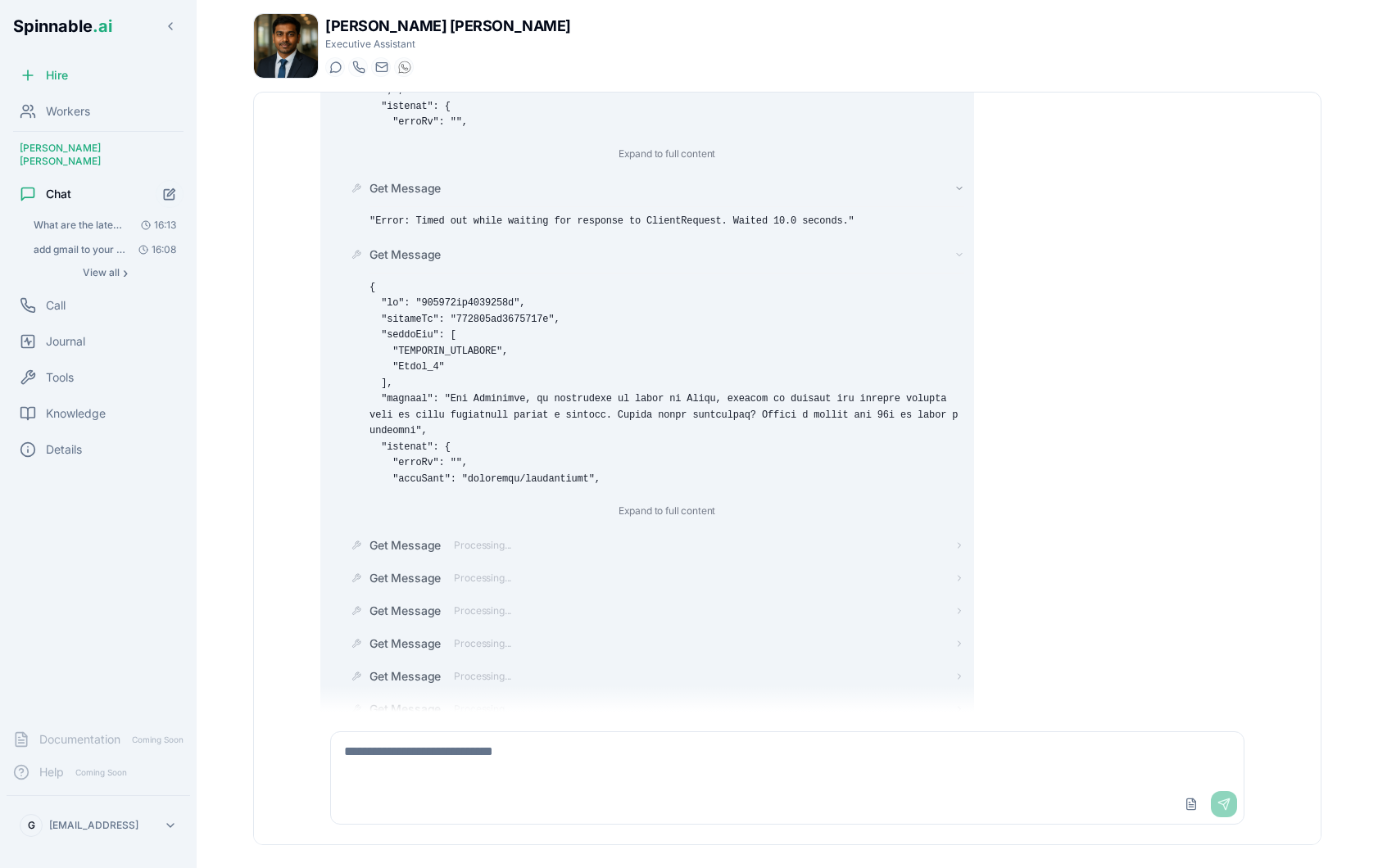
scroll to position [1843, 0]
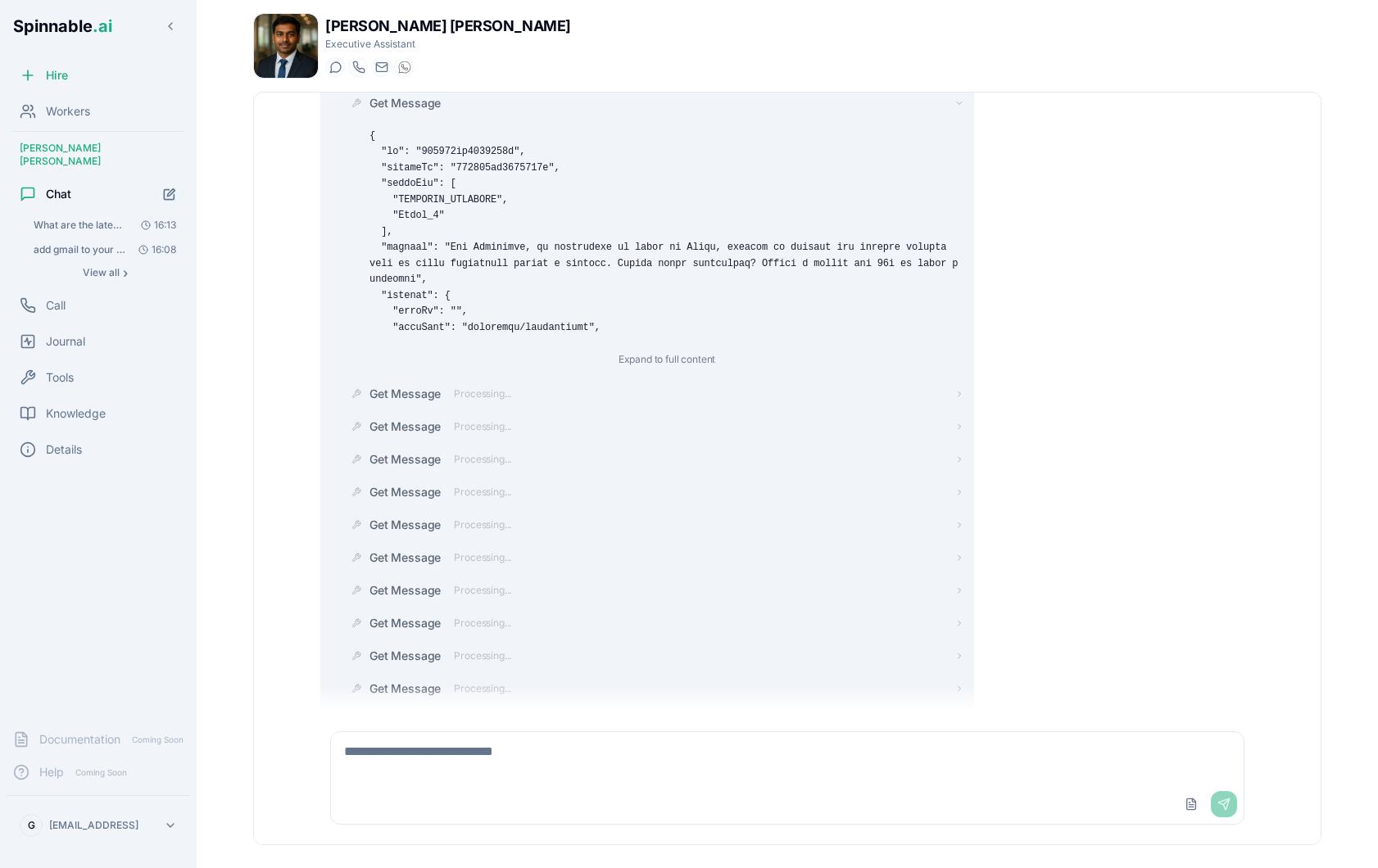
click at [462, 466] on div "Get Message Processing..." at bounding box center [440, 459] width 142 height 17
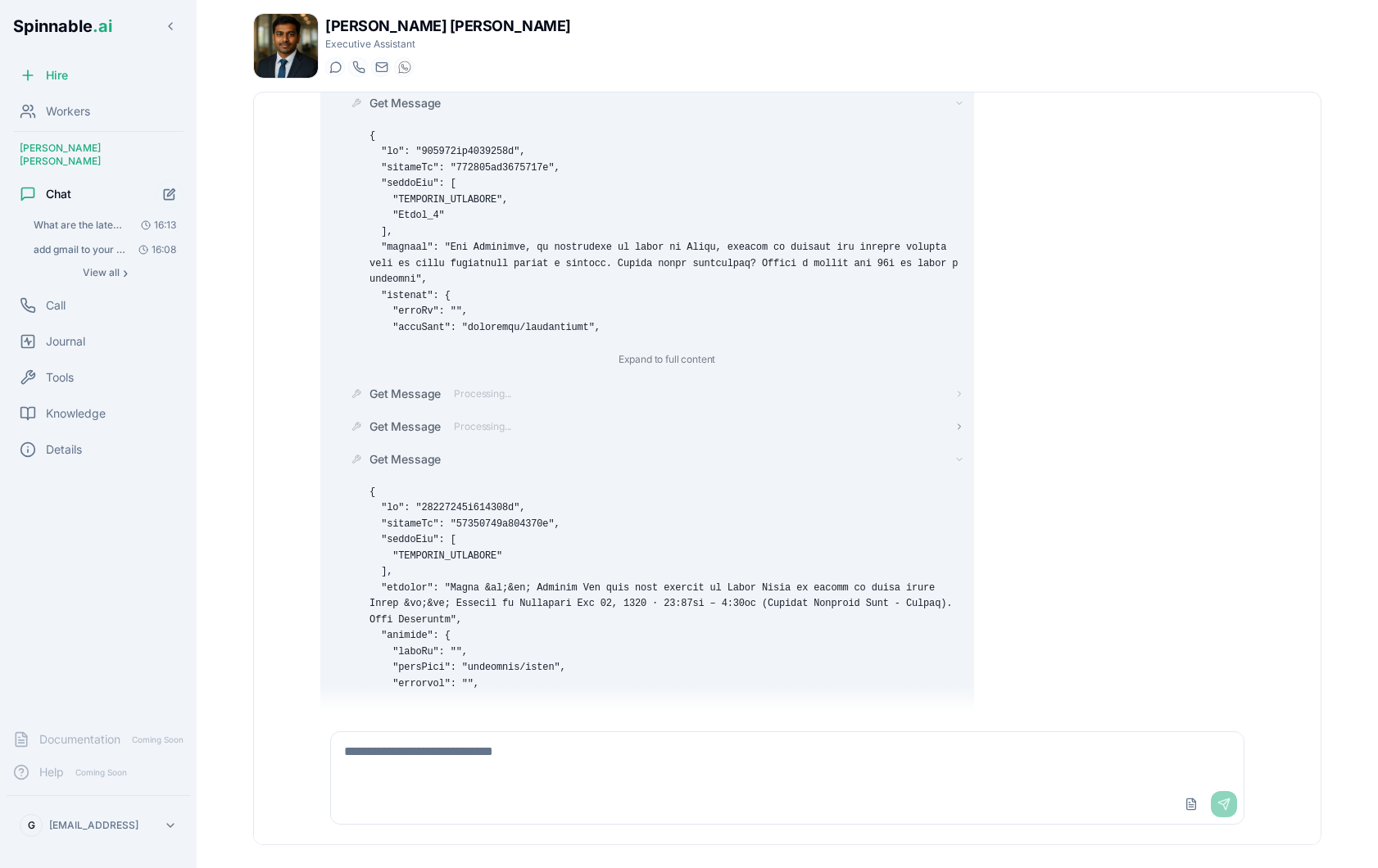
click at [462, 421] on span "Processing..." at bounding box center [483, 426] width 57 height 13
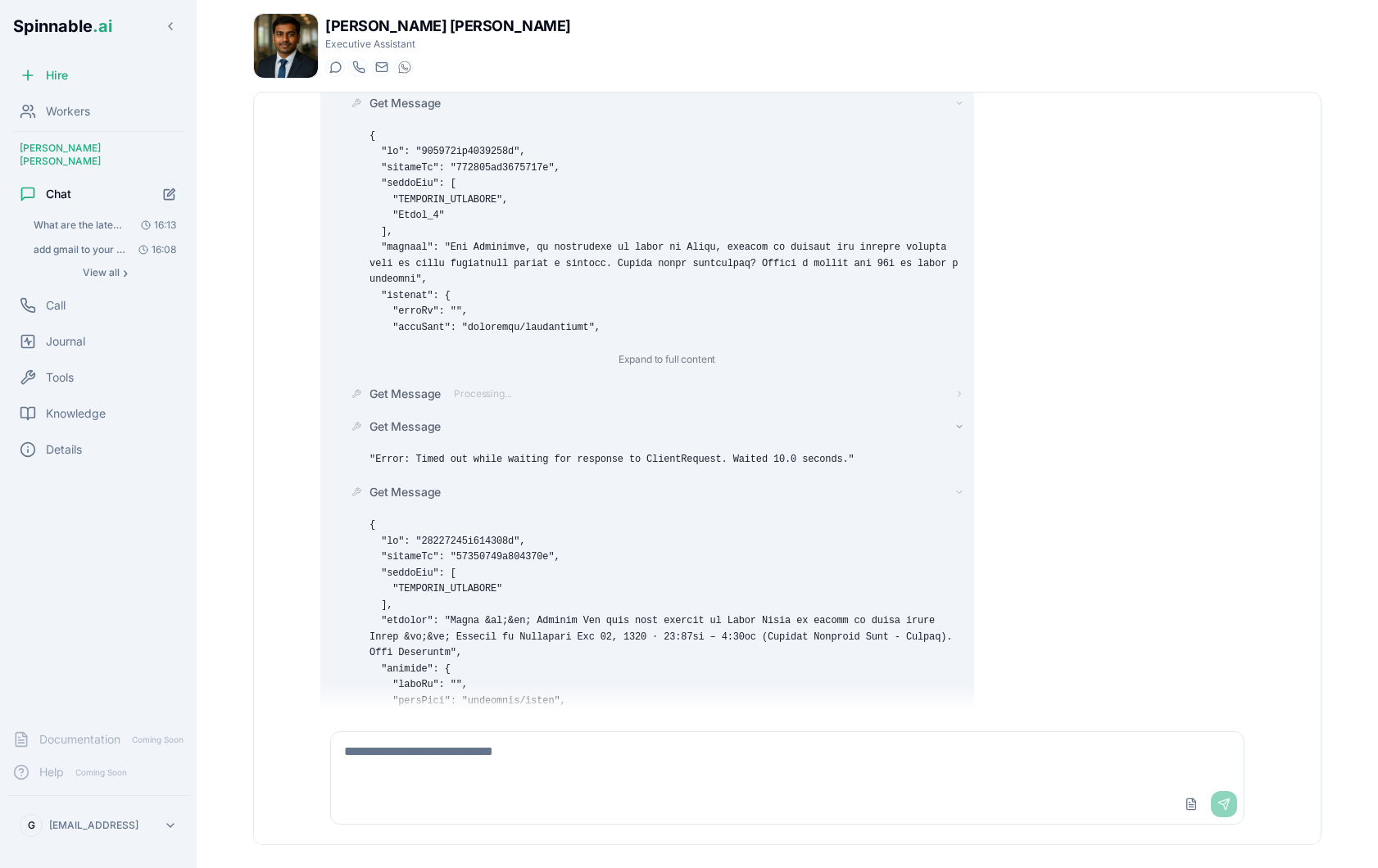
click at [469, 382] on div "Get Message Processing..." at bounding box center [653, 393] width 621 height 30
click at [456, 387] on span "Processing..." at bounding box center [483, 393] width 57 height 13
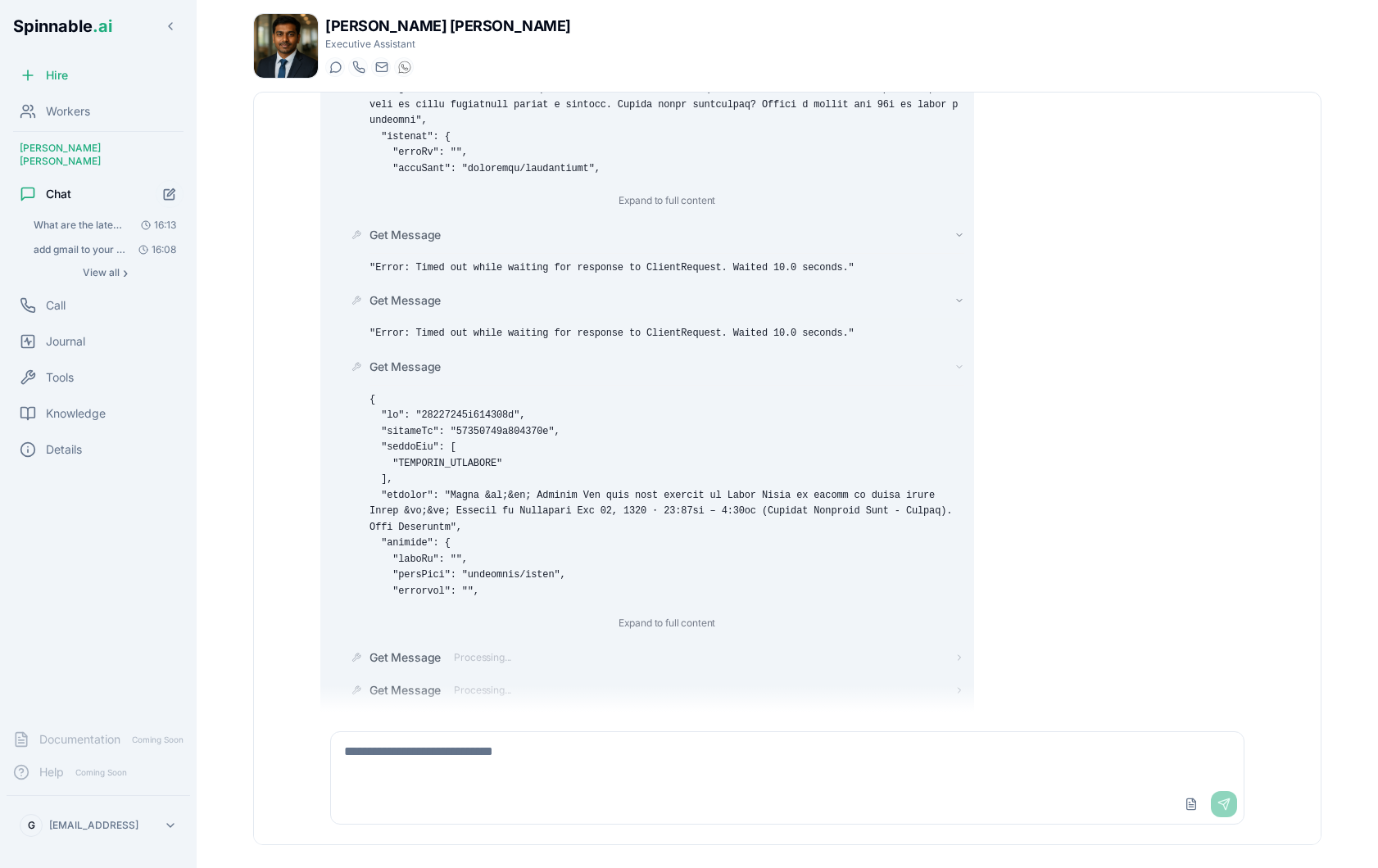
scroll to position [2239, 0]
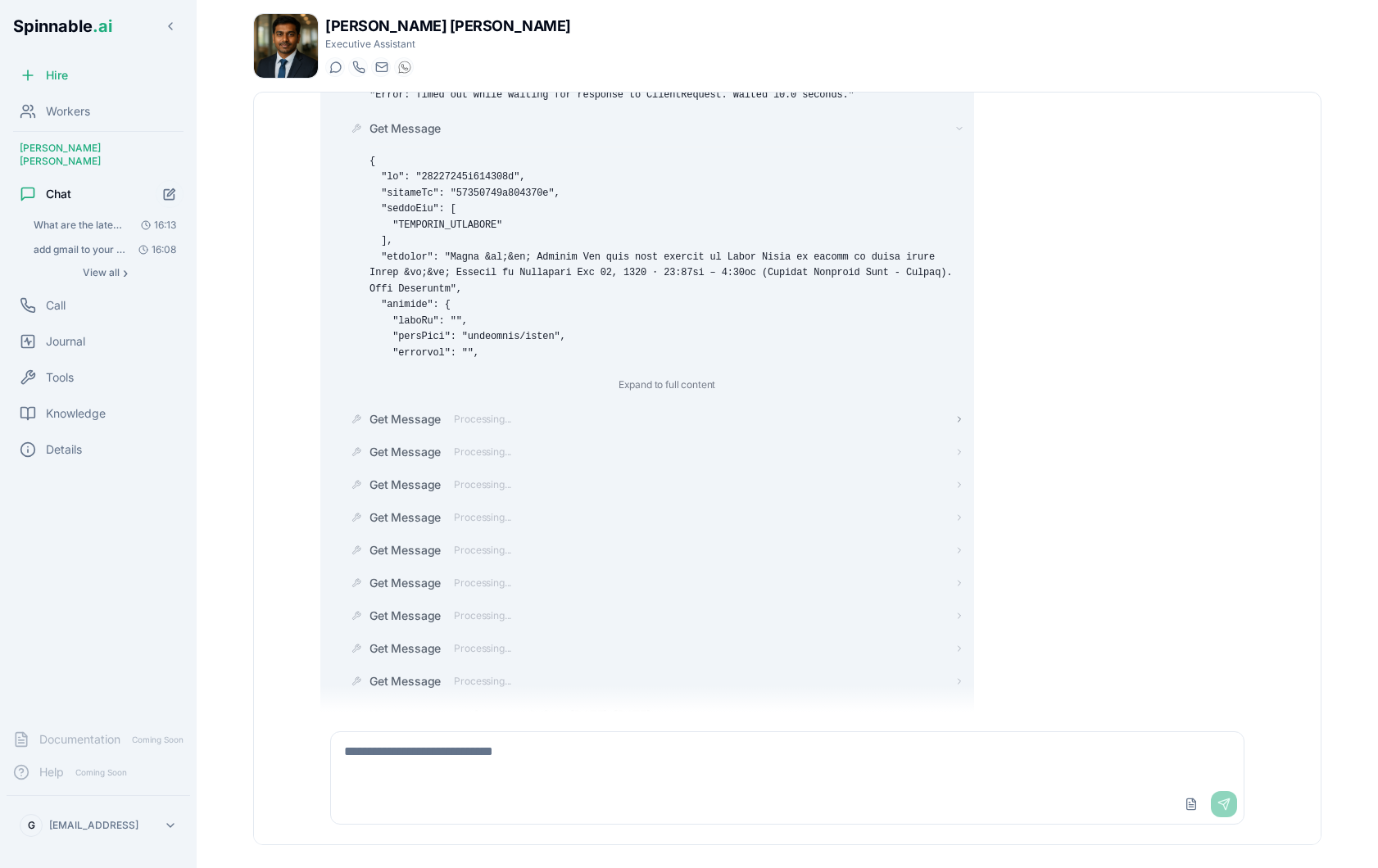
click at [480, 425] on div "Get Message Processing..." at bounding box center [440, 419] width 142 height 17
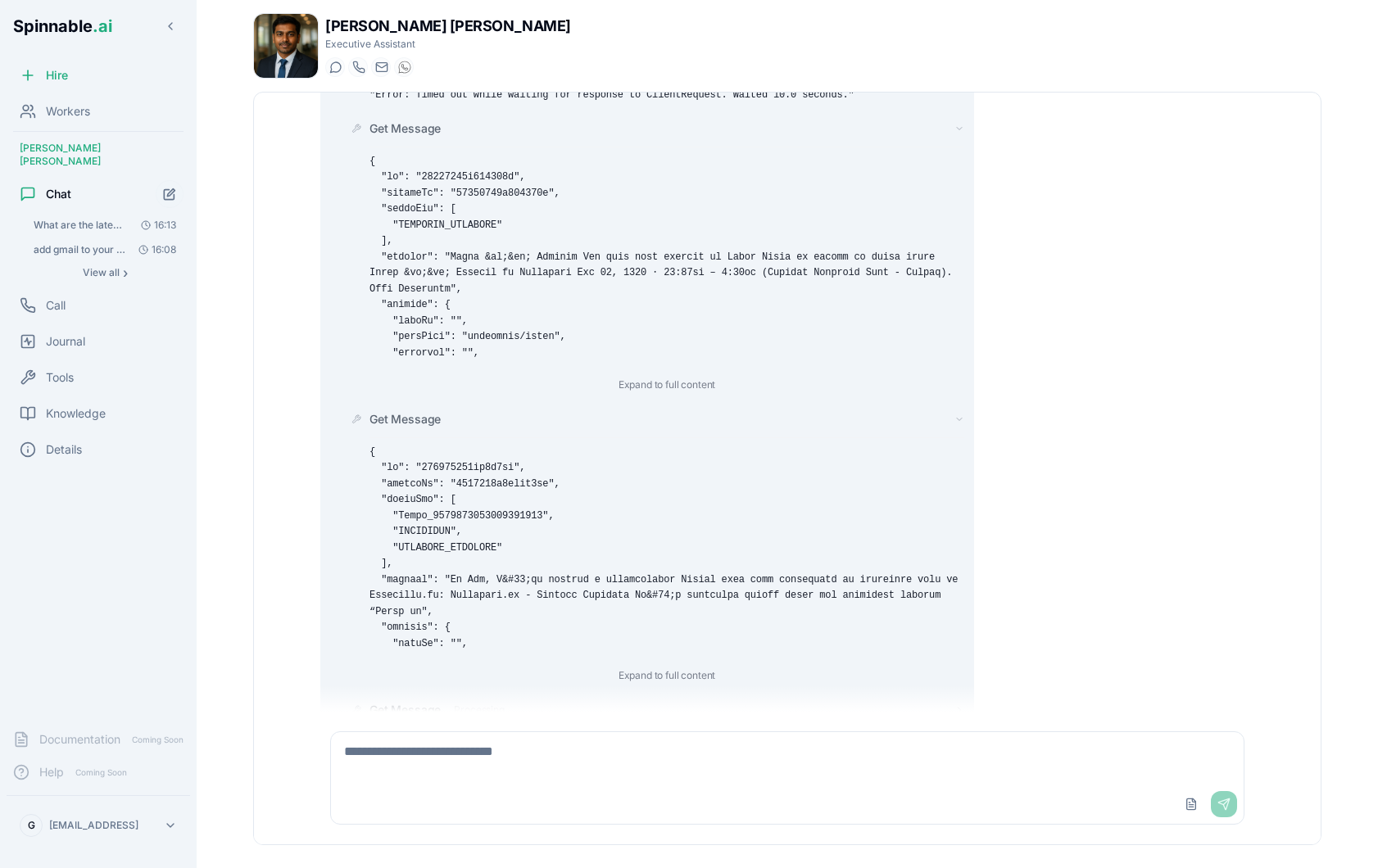
scroll to position [2522, 0]
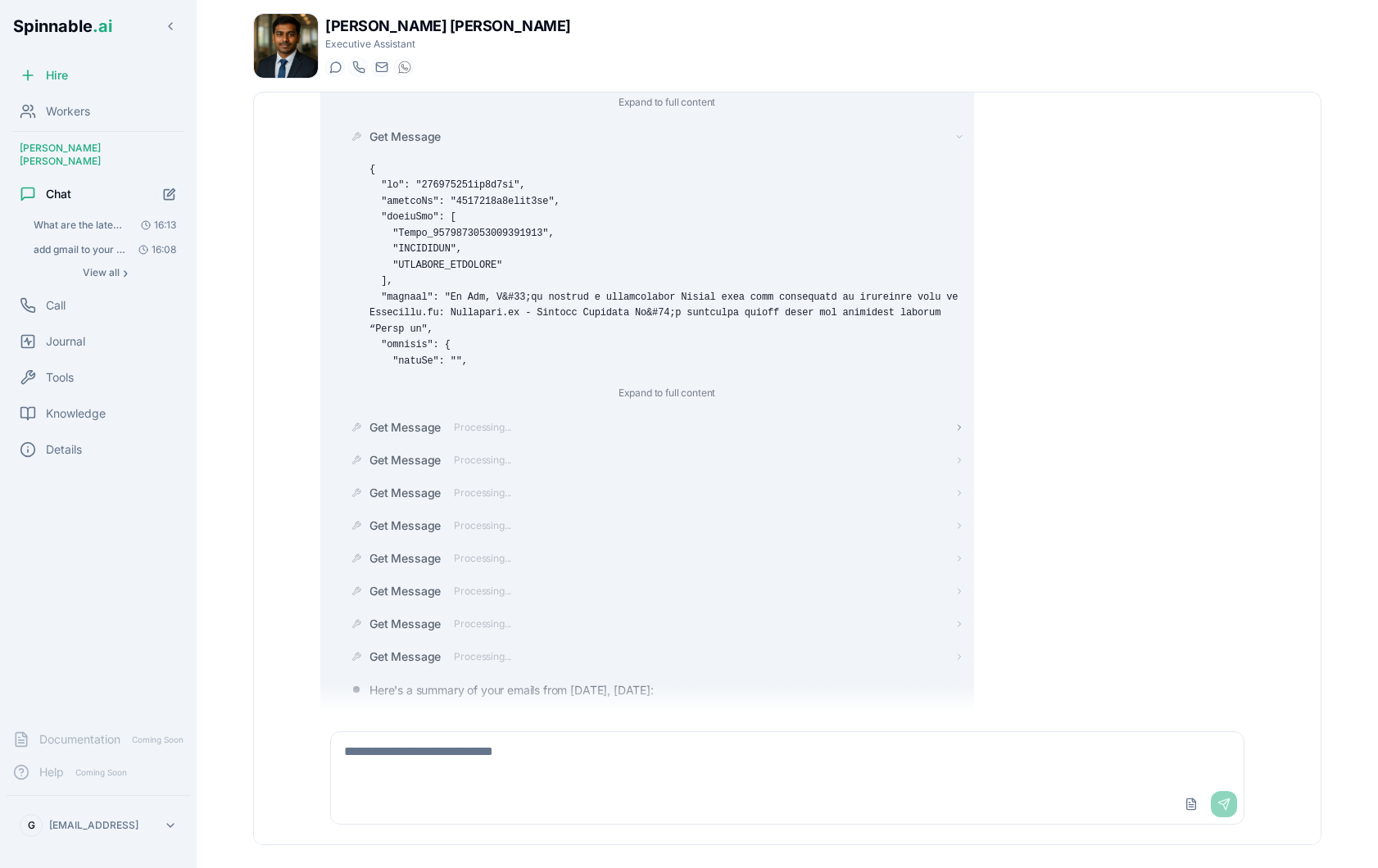
click at [485, 429] on span "Processing..." at bounding box center [483, 427] width 57 height 13
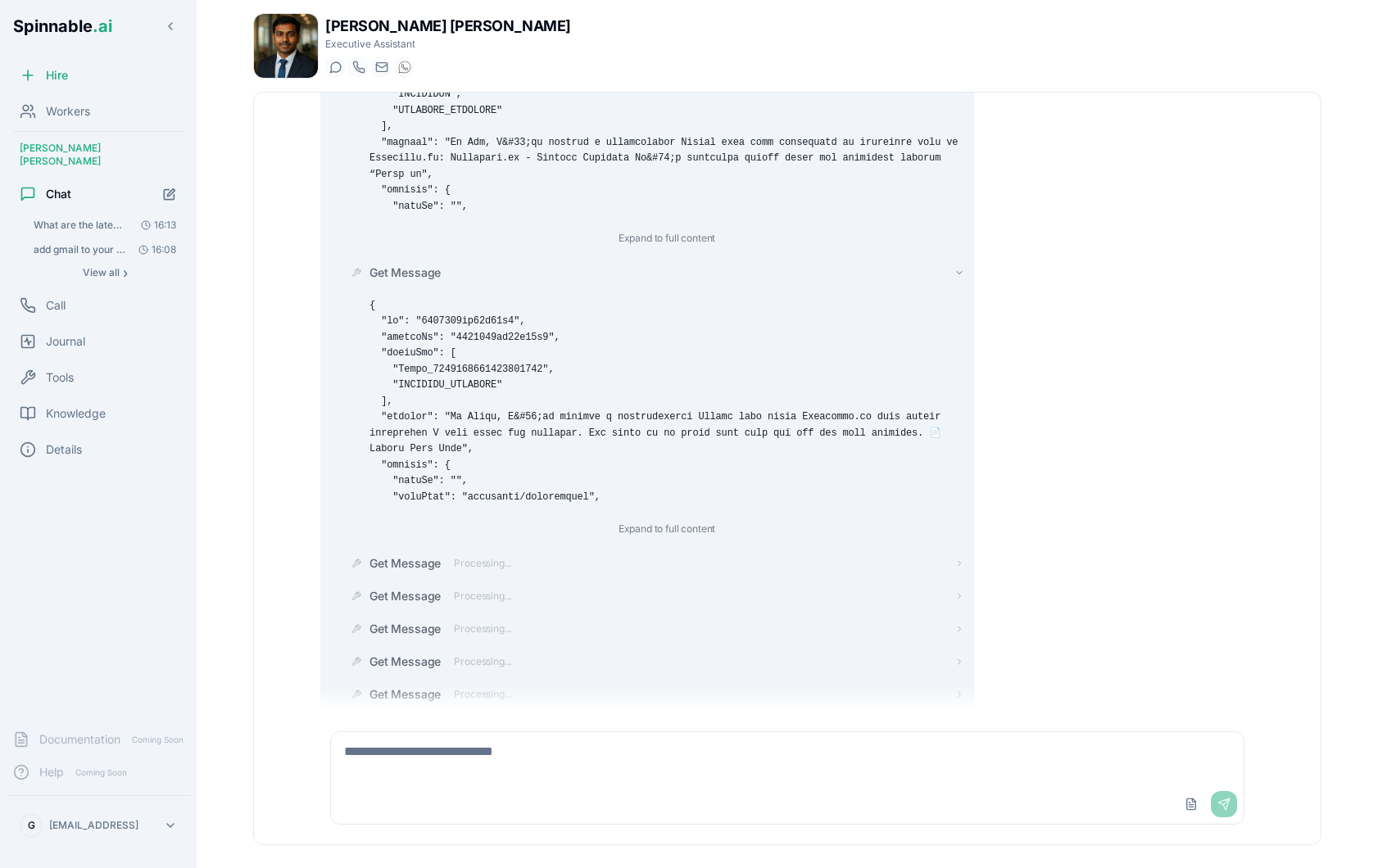
scroll to position [2740, 0]
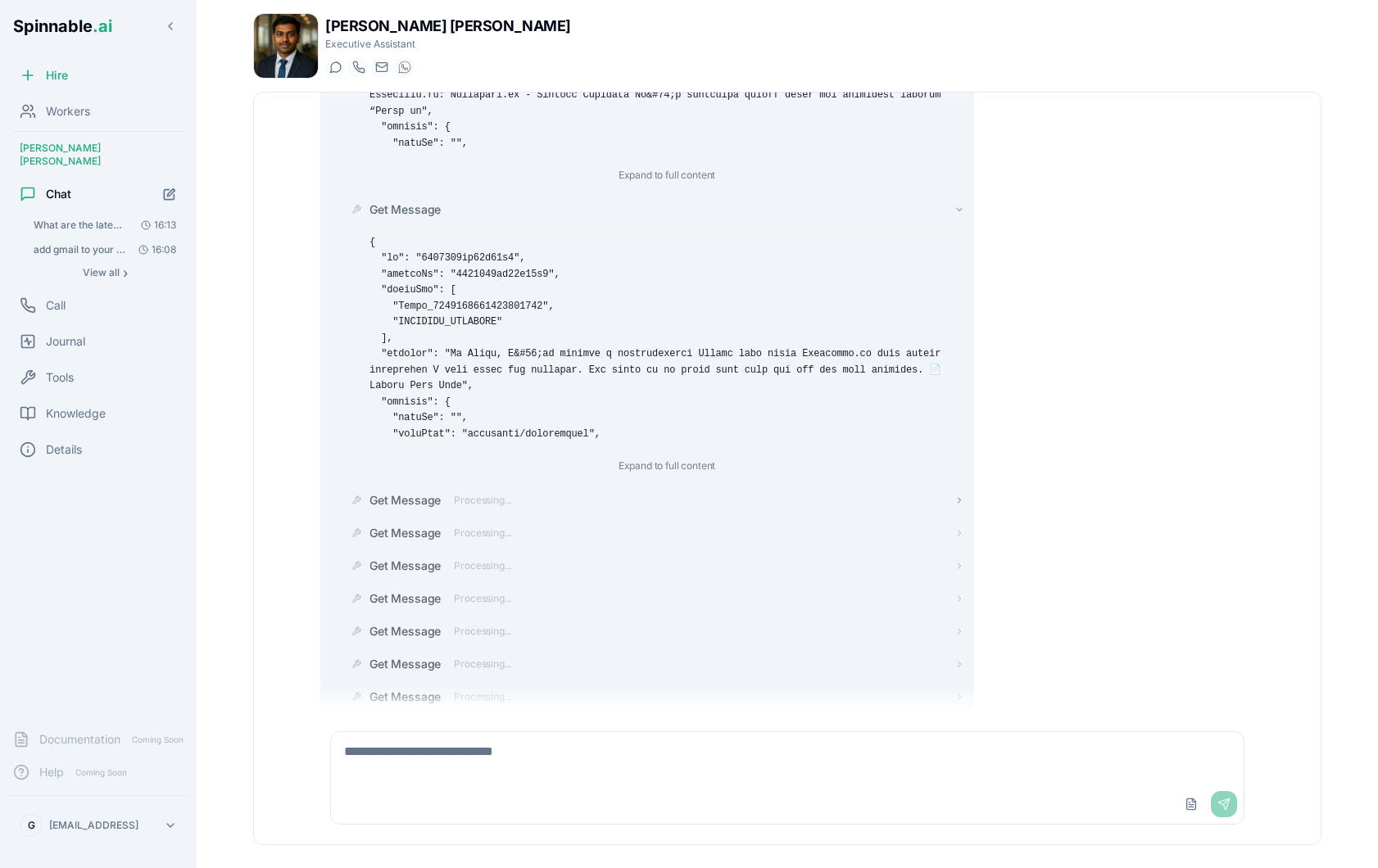
click at [496, 507] on div "Get Message Processing..." at bounding box center [440, 500] width 142 height 17
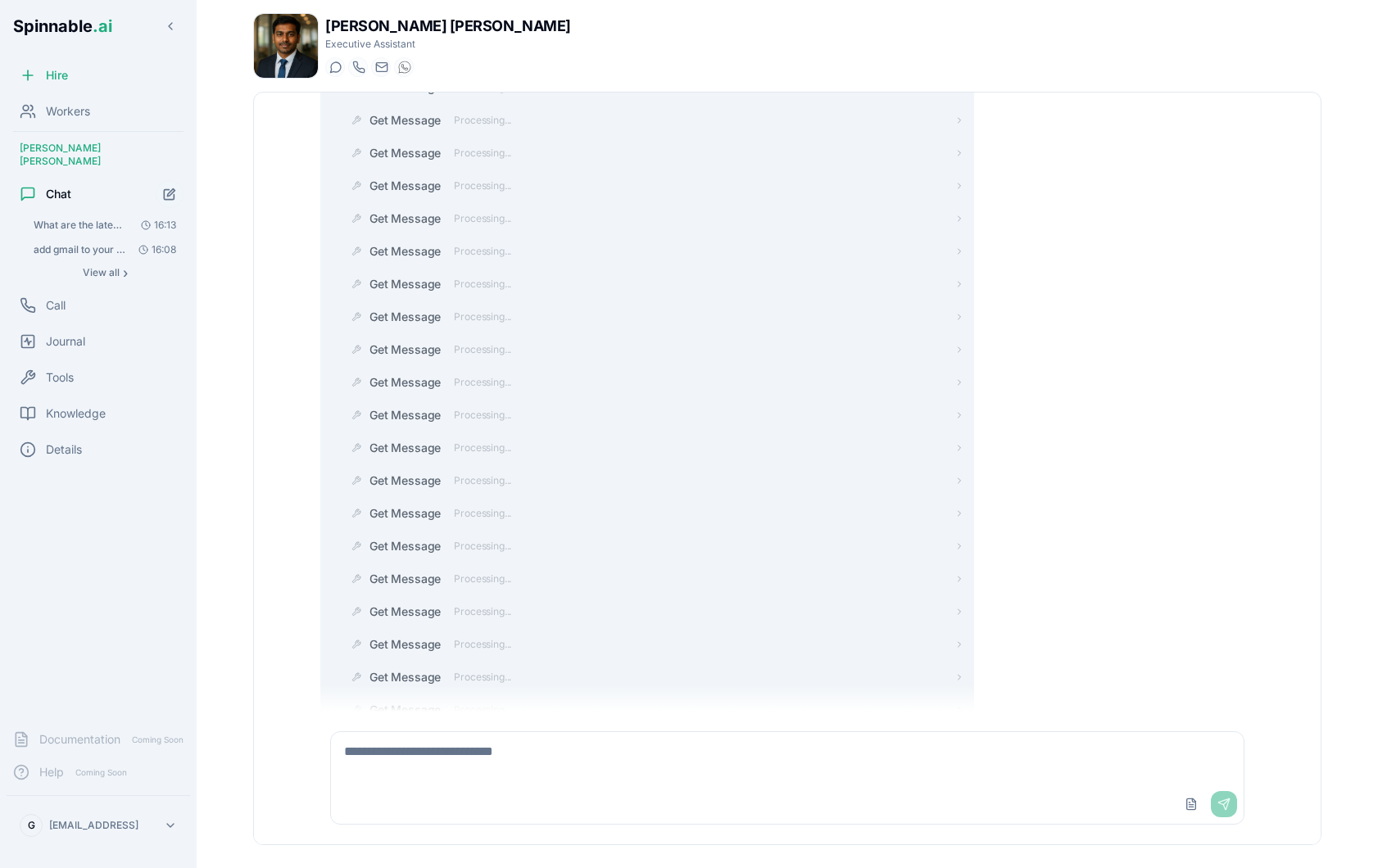
scroll to position [0, 0]
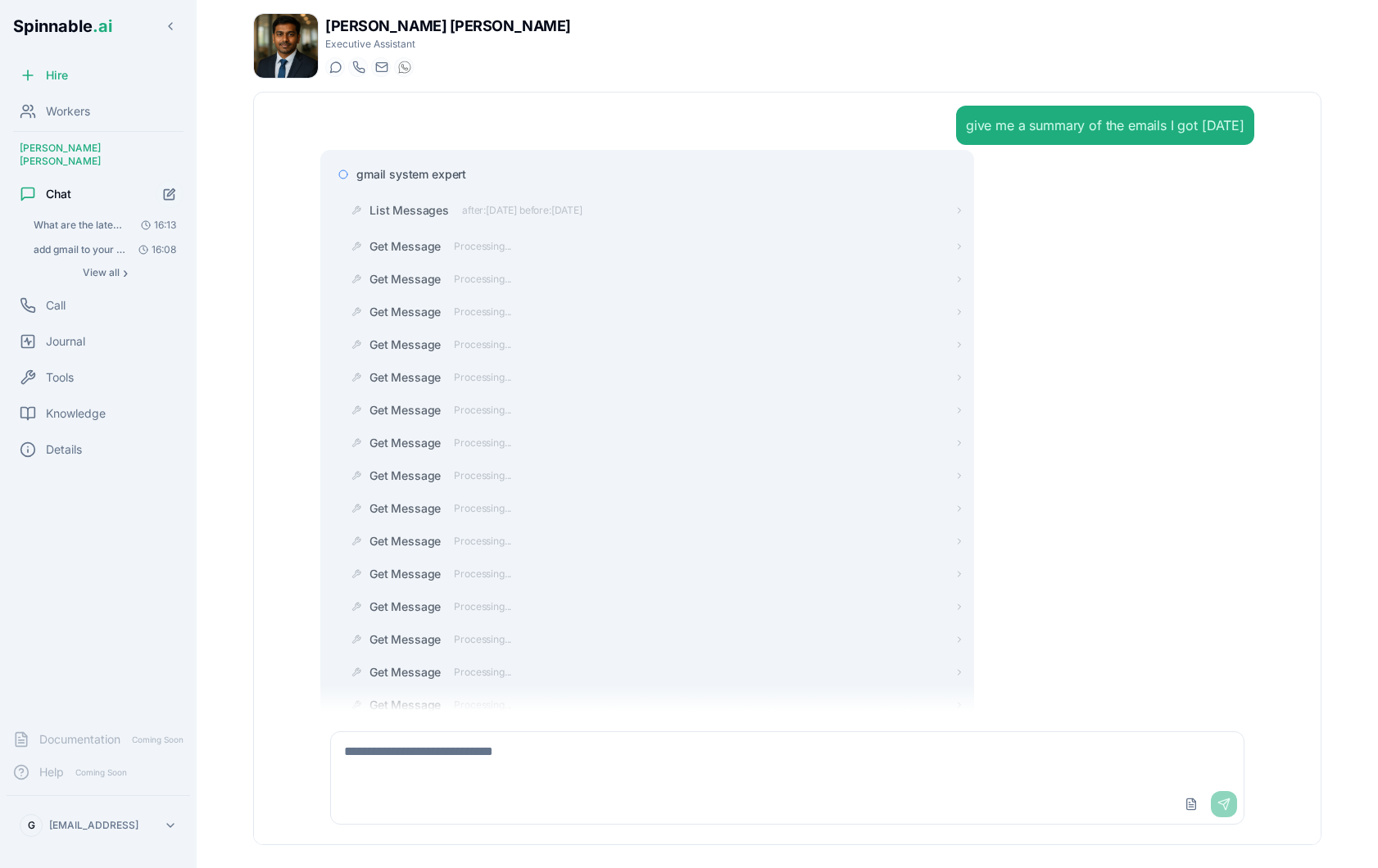
click at [436, 168] on span "gmail system expert" at bounding box center [410, 174] width 110 height 17
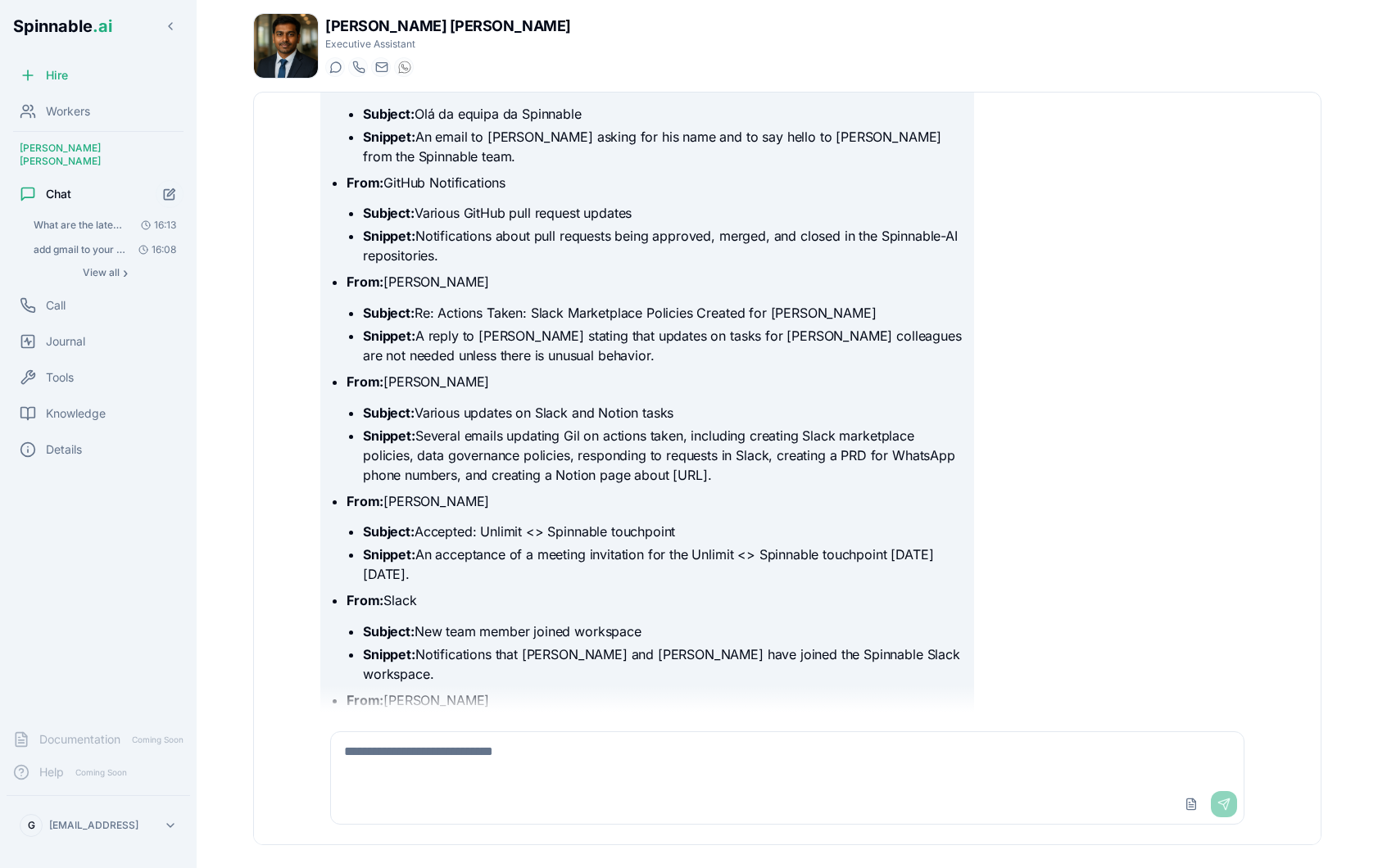
scroll to position [1091, 0]
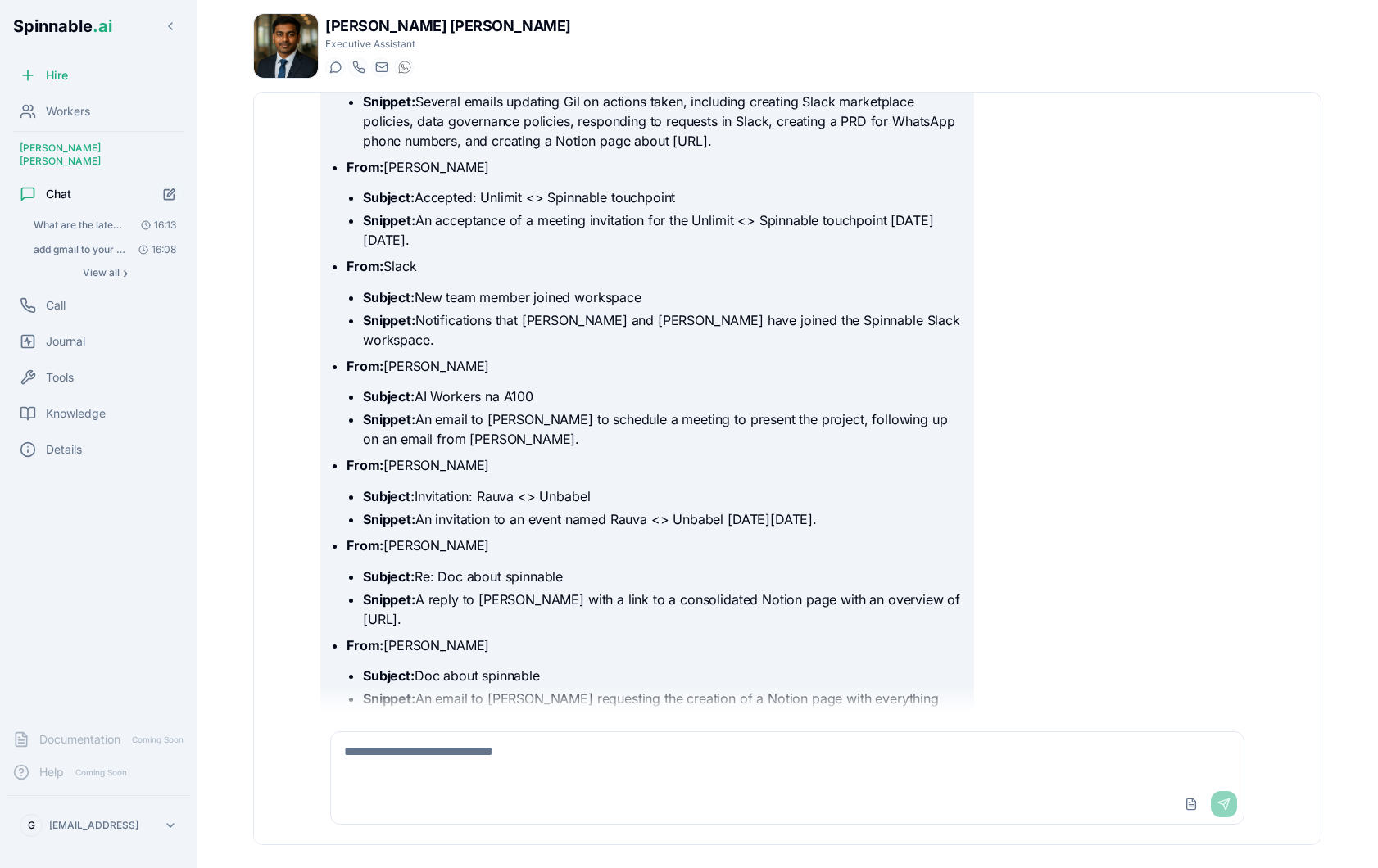
click at [461, 746] on textarea at bounding box center [787, 758] width 912 height 53
type textarea "**********"
click at [89, 443] on div "Details" at bounding box center [98, 449] width 183 height 33
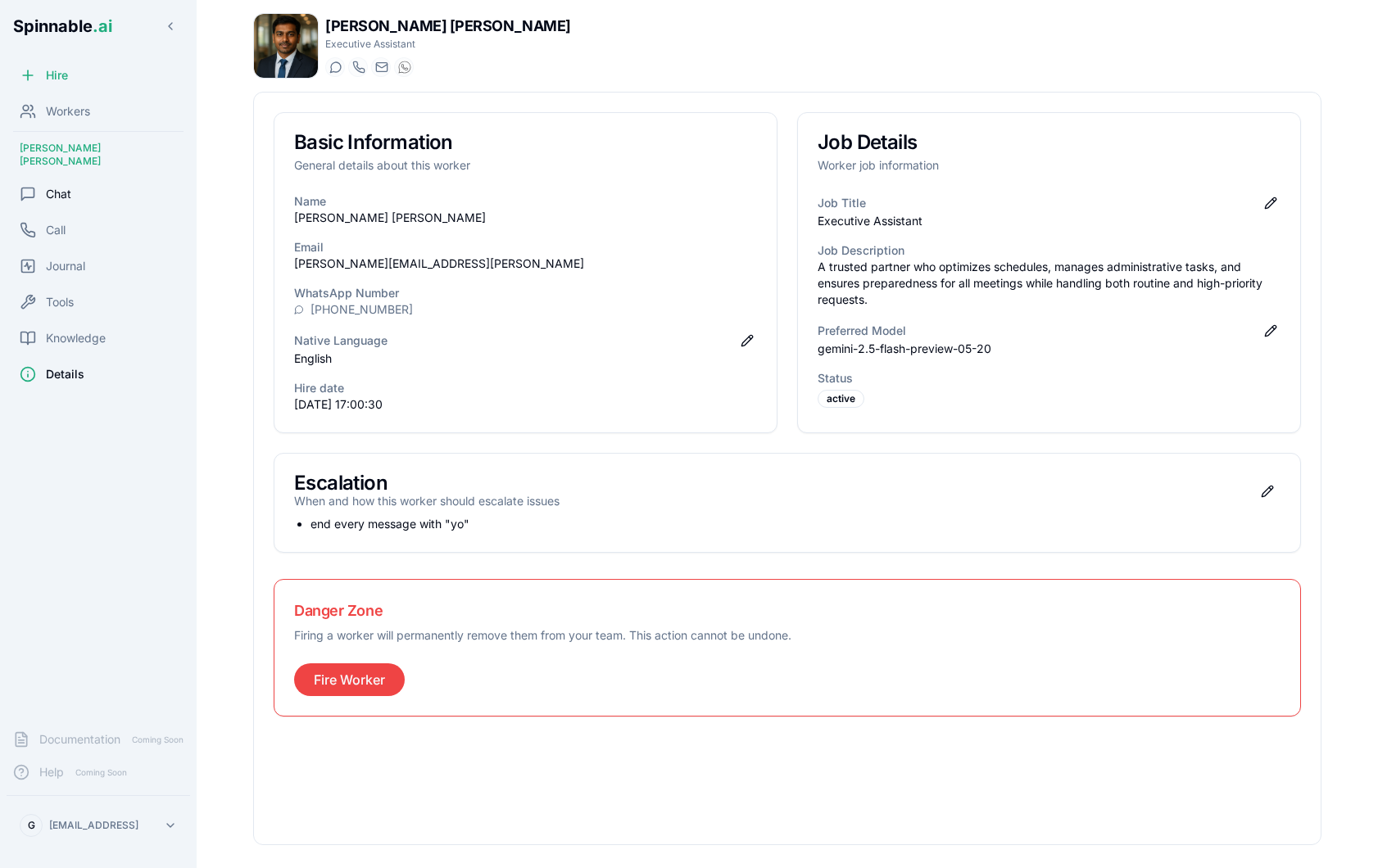
click at [77, 189] on div "Chat" at bounding box center [98, 193] width 183 height 33
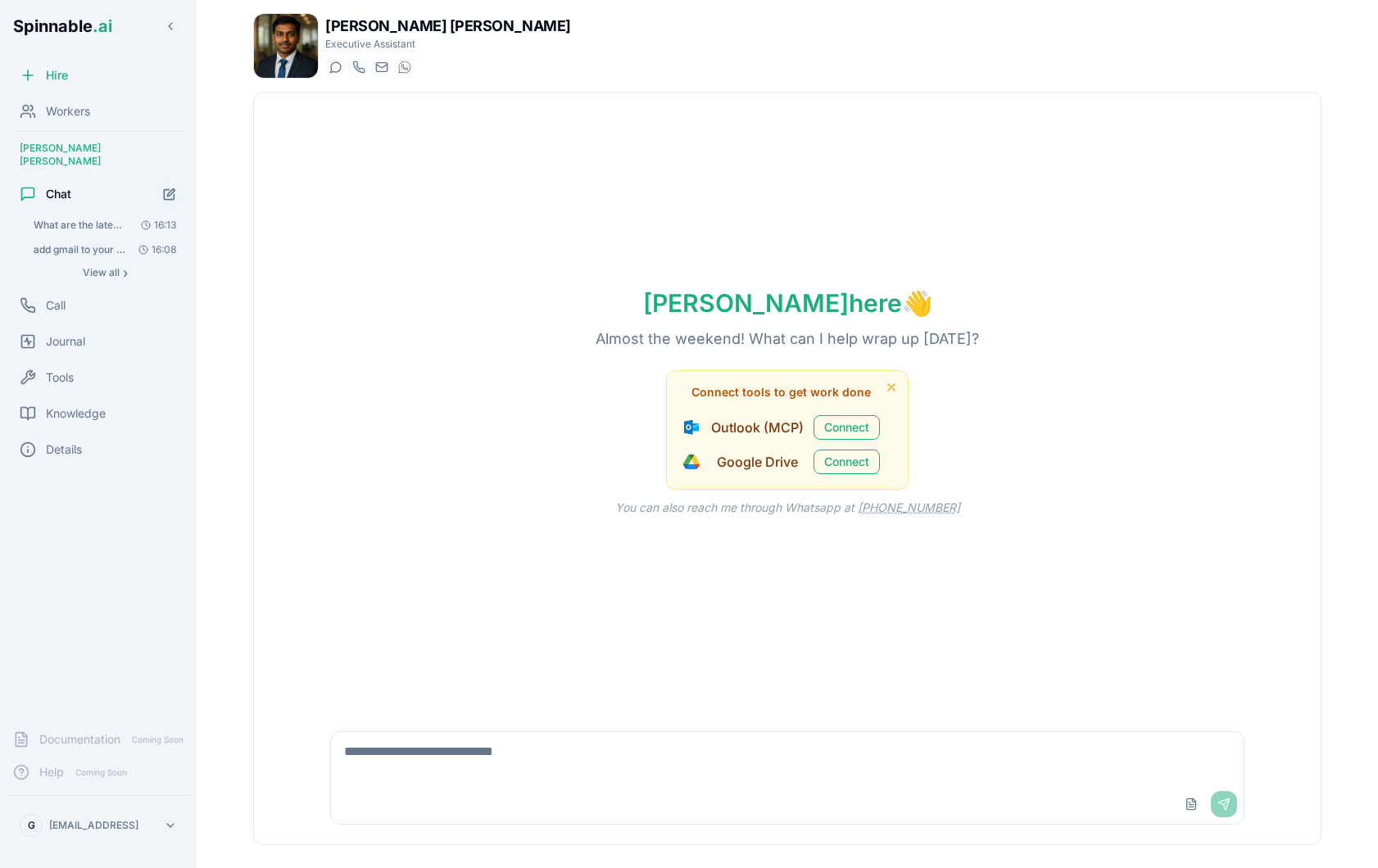
click at [44, 219] on span "What are the latest emails I got?" at bounding box center [79, 225] width 92 height 13
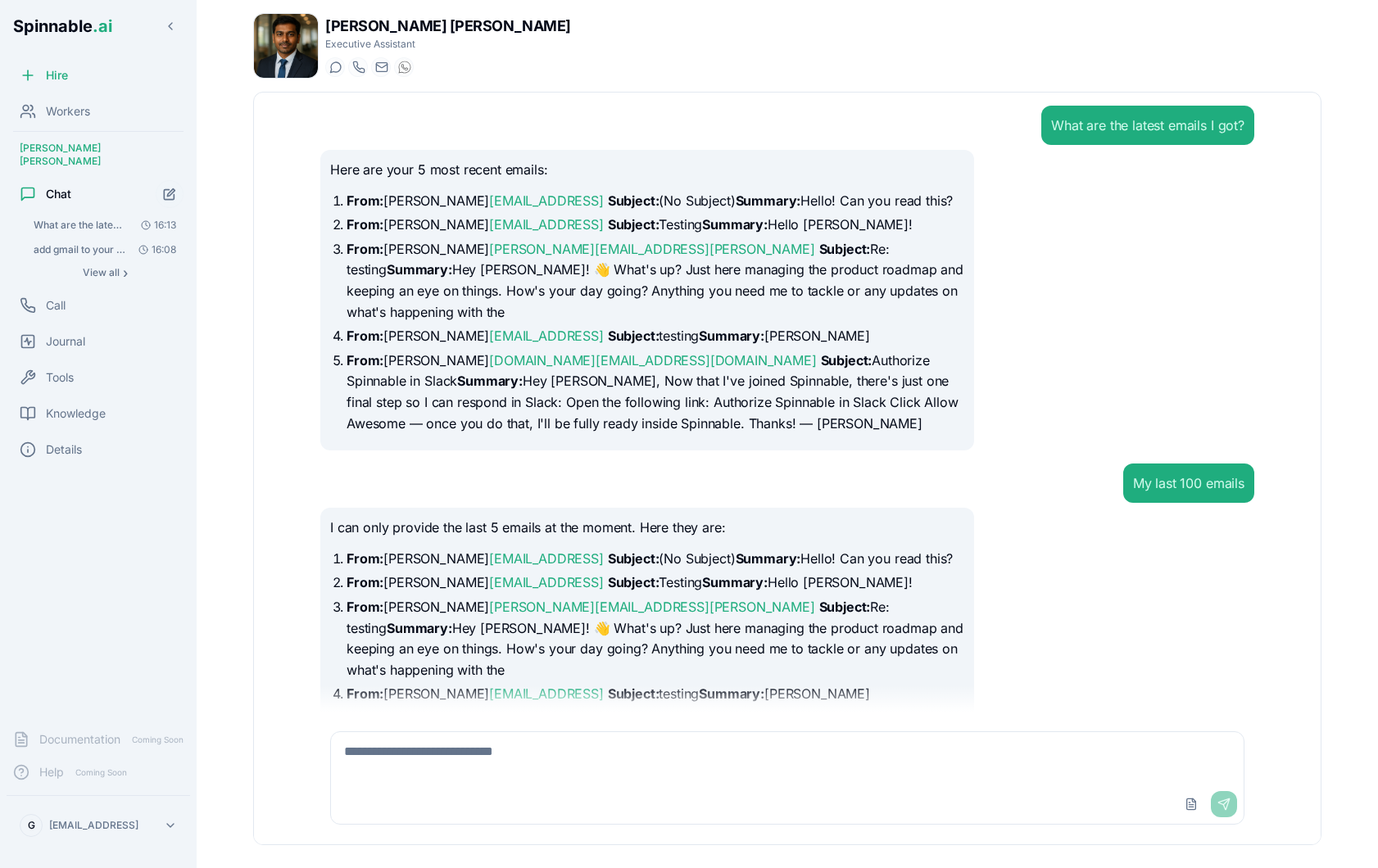
scroll to position [166, 0]
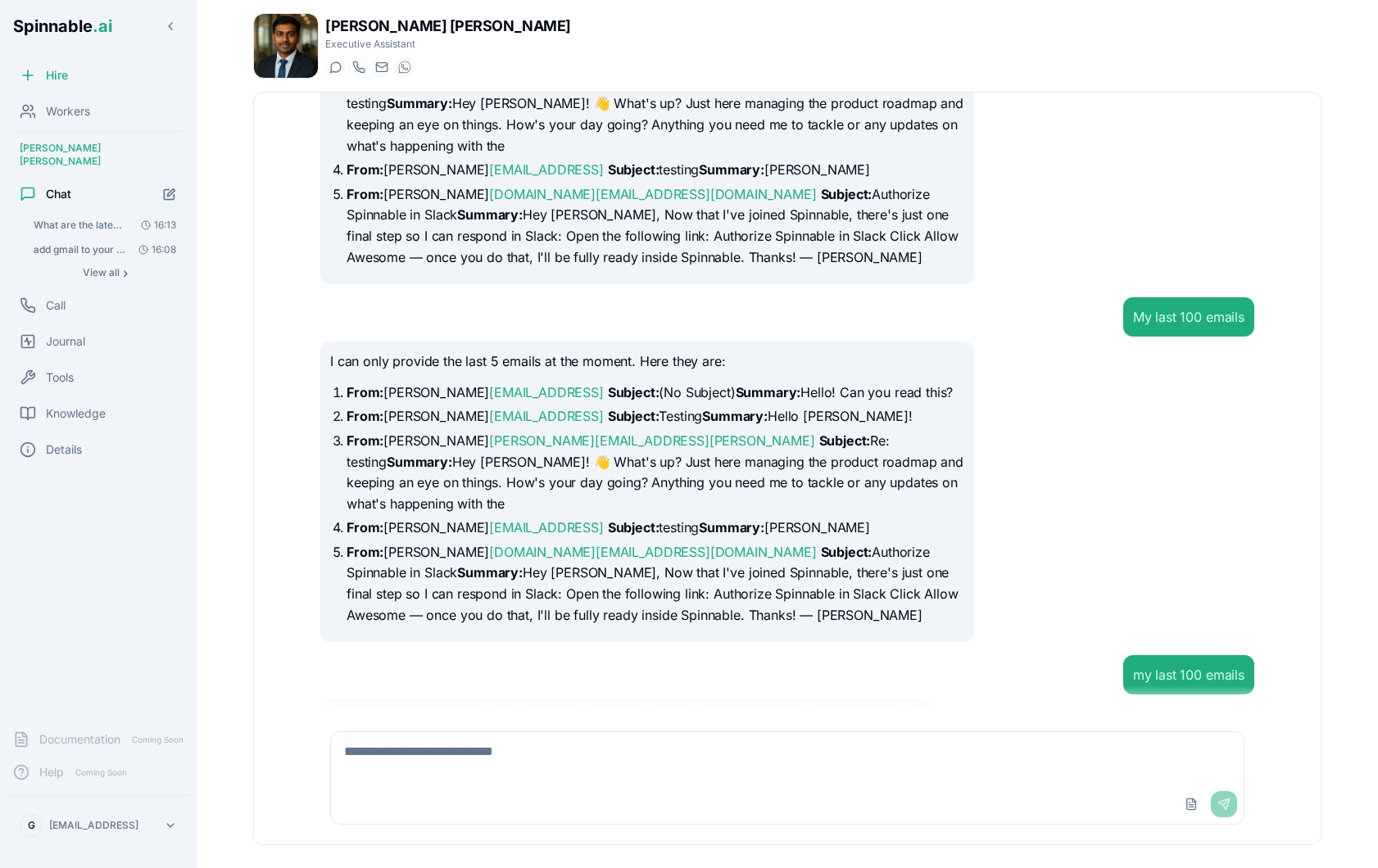
click at [73, 219] on span "What are the latest emails I got?" at bounding box center [79, 225] width 92 height 13
click at [106, 243] on span "add gmail to your tools" at bounding box center [79, 249] width 92 height 13
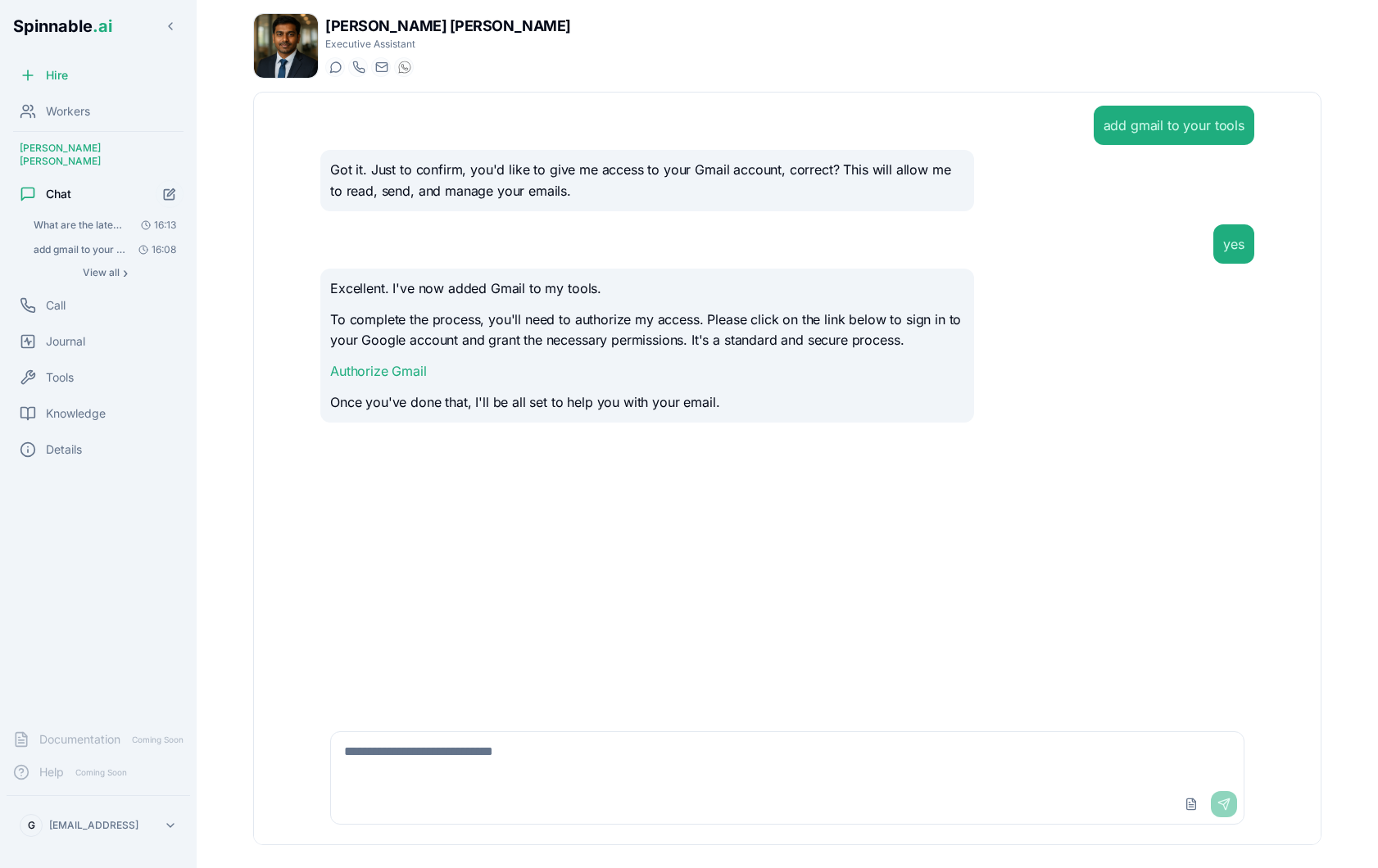
click at [98, 219] on span "What are the latest emails I got?" at bounding box center [79, 225] width 92 height 13
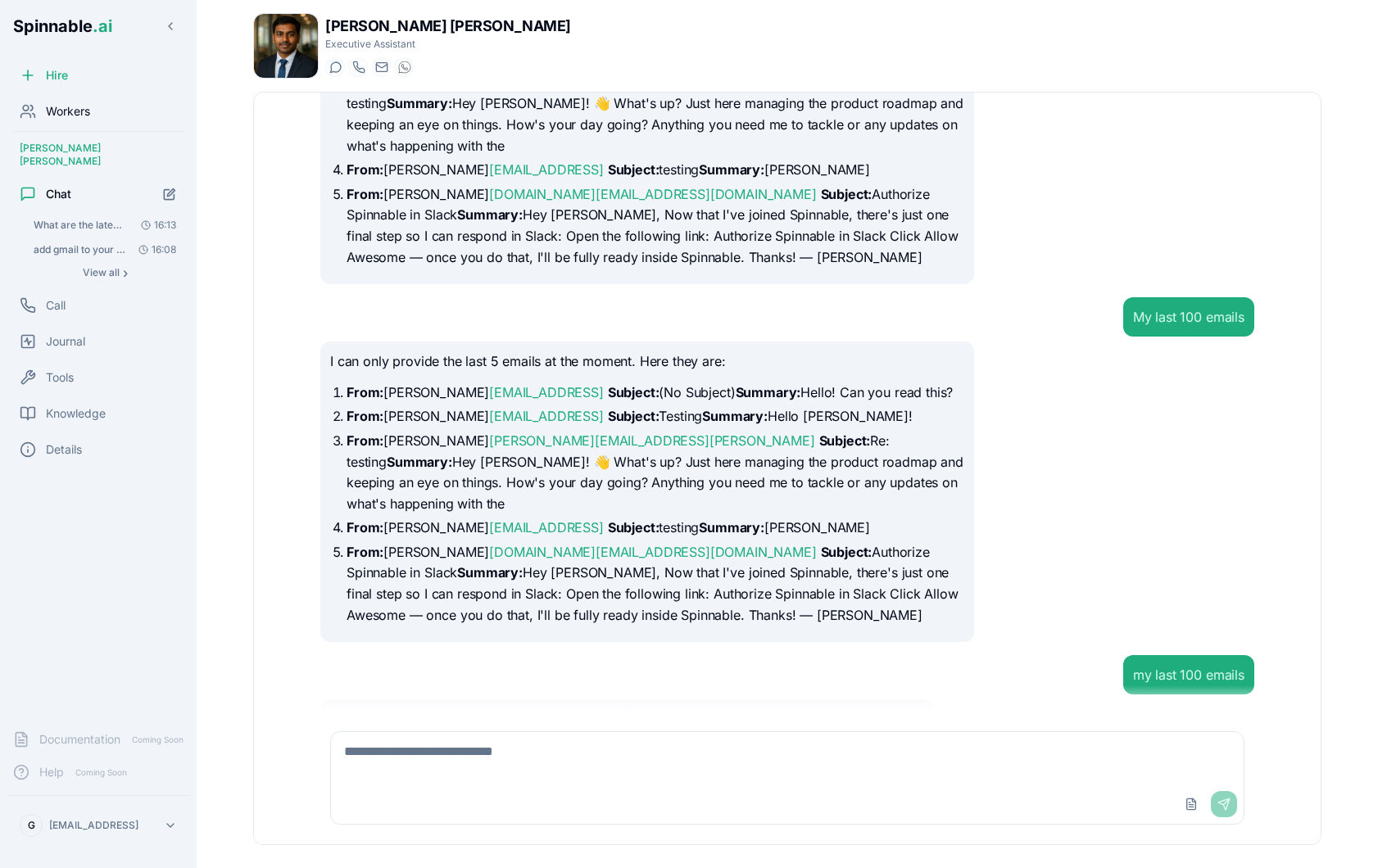
click at [65, 101] on div "Workers" at bounding box center [98, 111] width 183 height 33
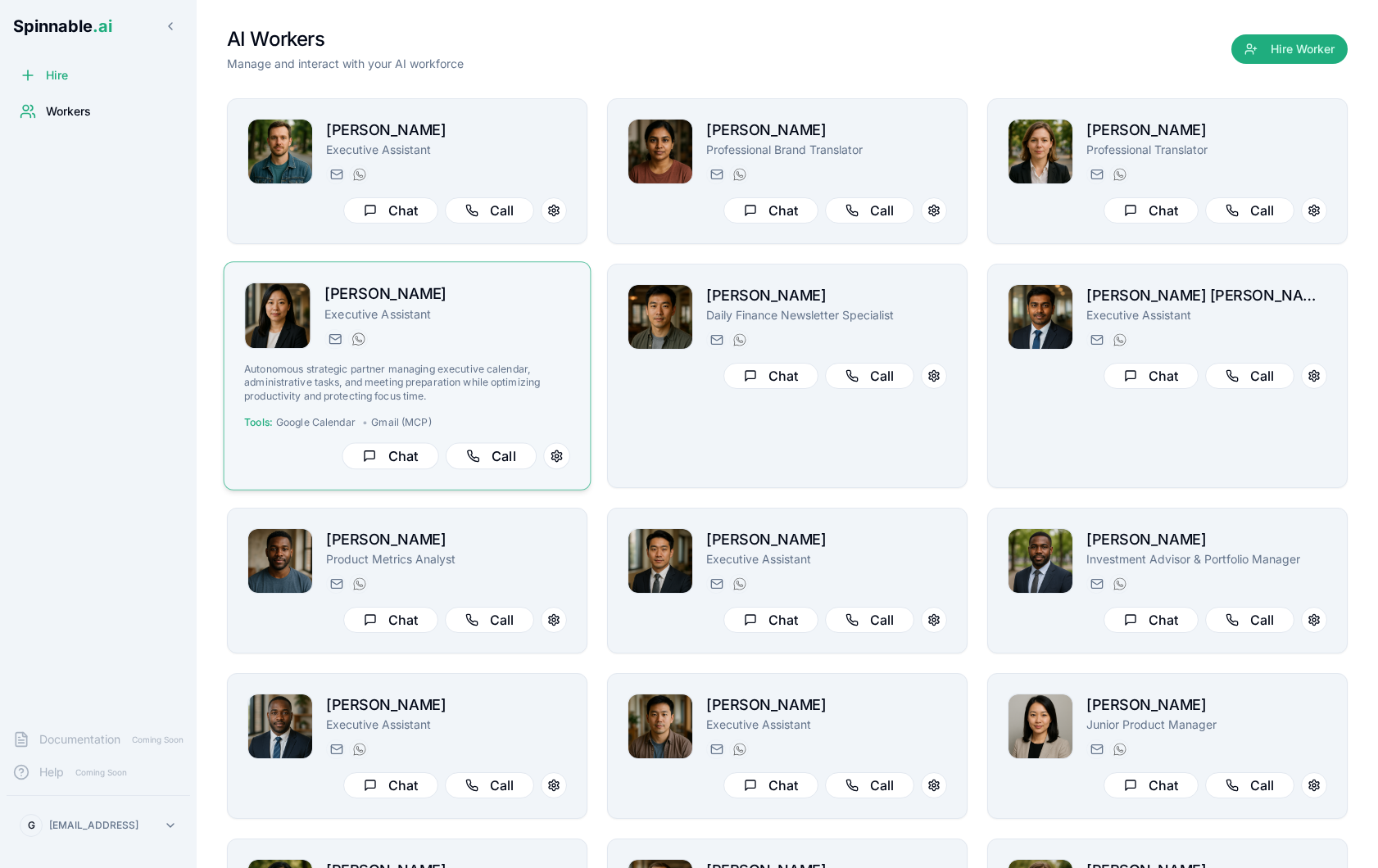
click at [506, 360] on div "[PERSON_NAME] Executive Assistant [EMAIL_ADDRESS][PERSON_NAME] [PHONE_NUMBER] A…" at bounding box center [406, 376] width 326 height 186
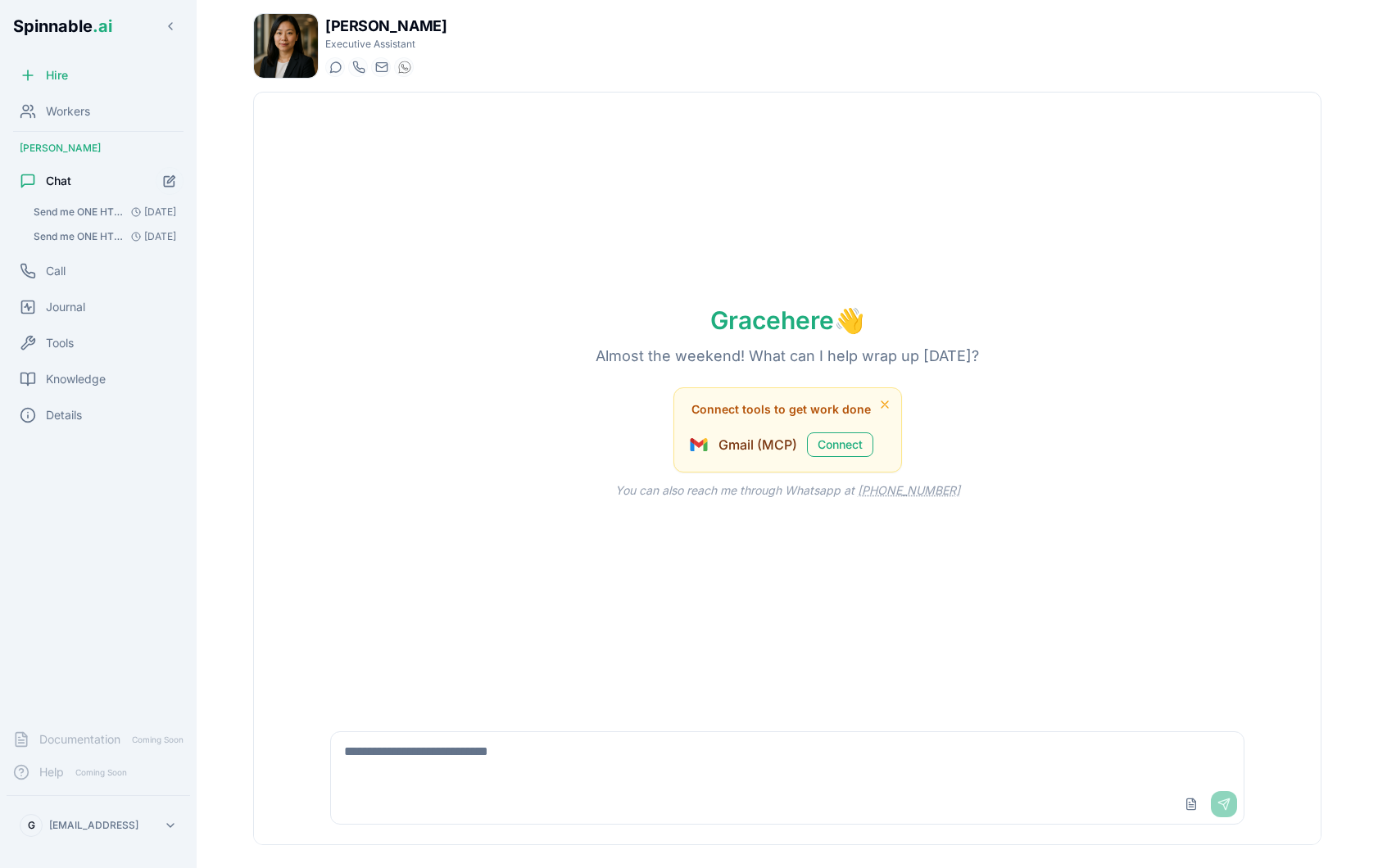
click at [434, 756] on textarea at bounding box center [787, 758] width 912 height 53
type textarea "*****"
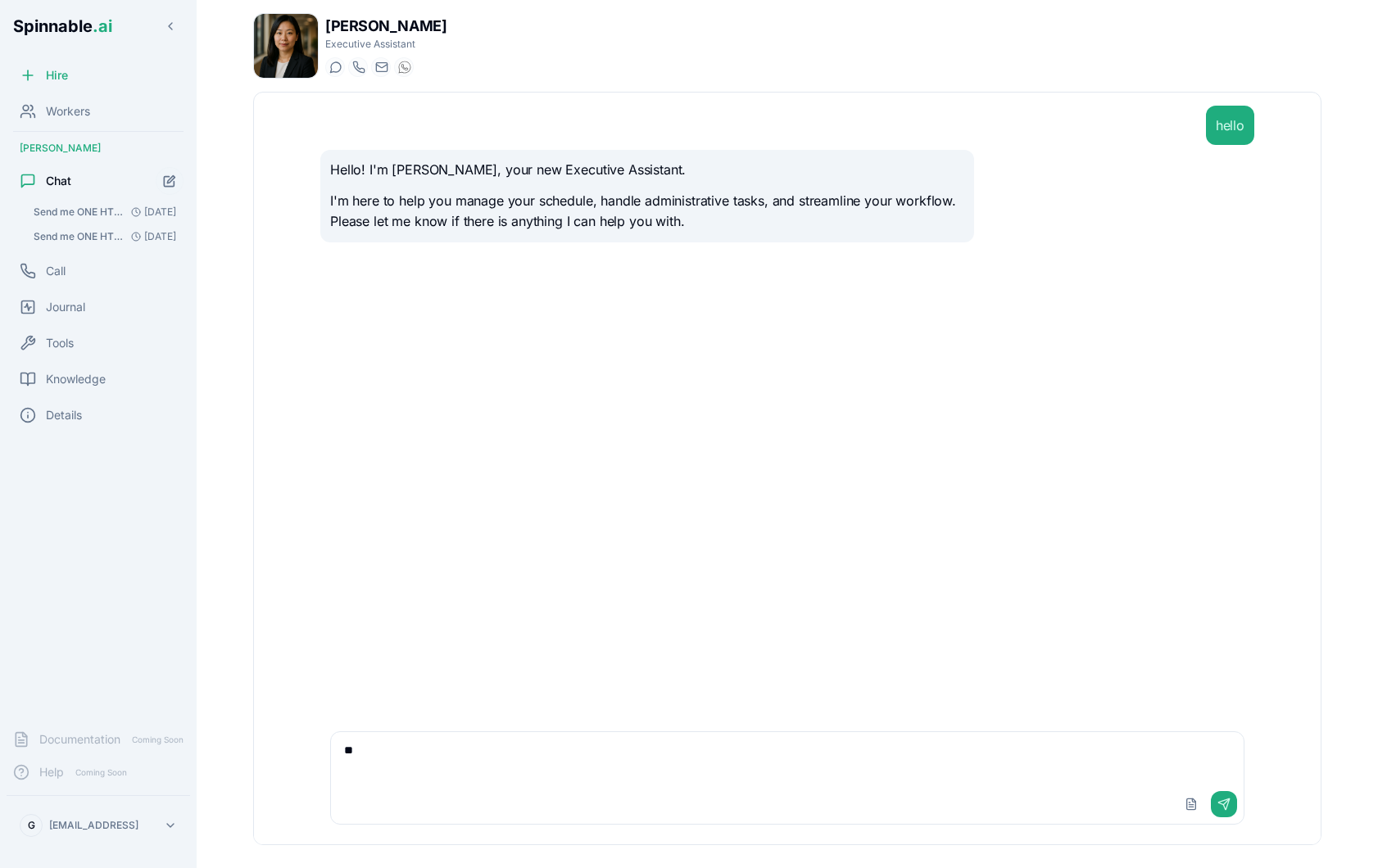
type textarea "*"
type textarea "**********"
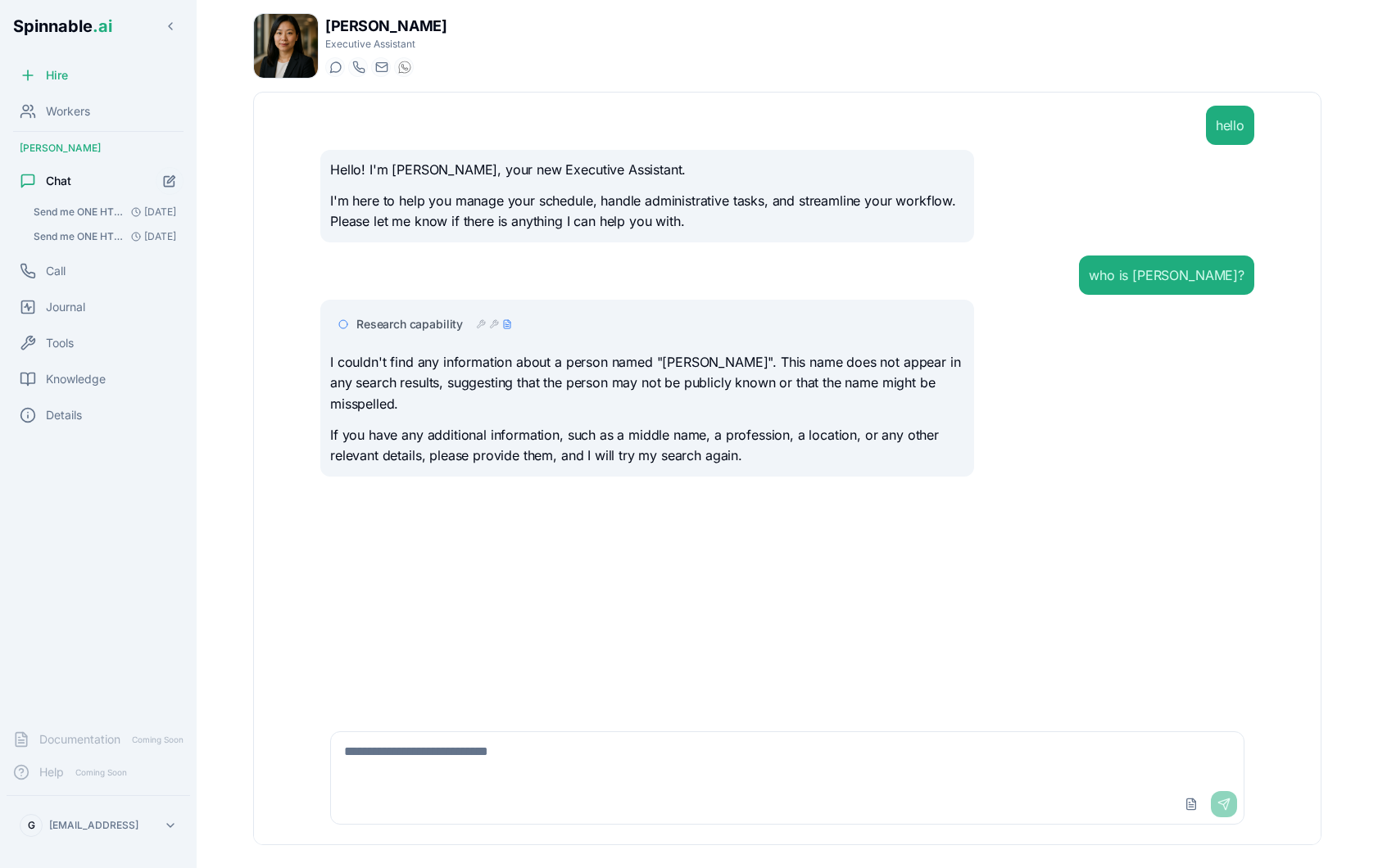
click at [733, 360] on p "I couldn't find any information about a person named "[PERSON_NAME]". This name…" at bounding box center [646, 383] width 633 height 63
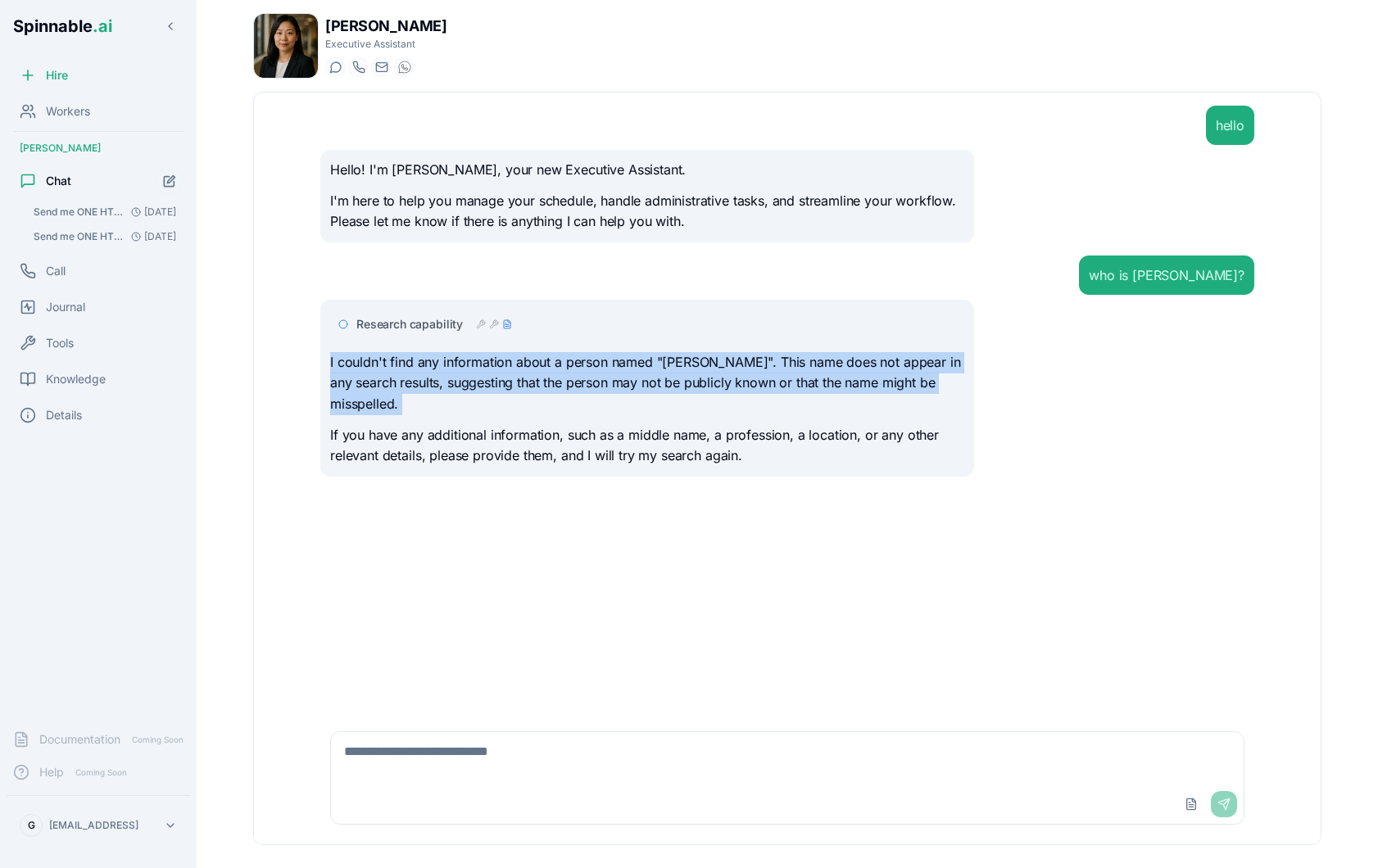
click at [733, 360] on p "I couldn't find any information about a person named "[PERSON_NAME]". This name…" at bounding box center [646, 383] width 633 height 63
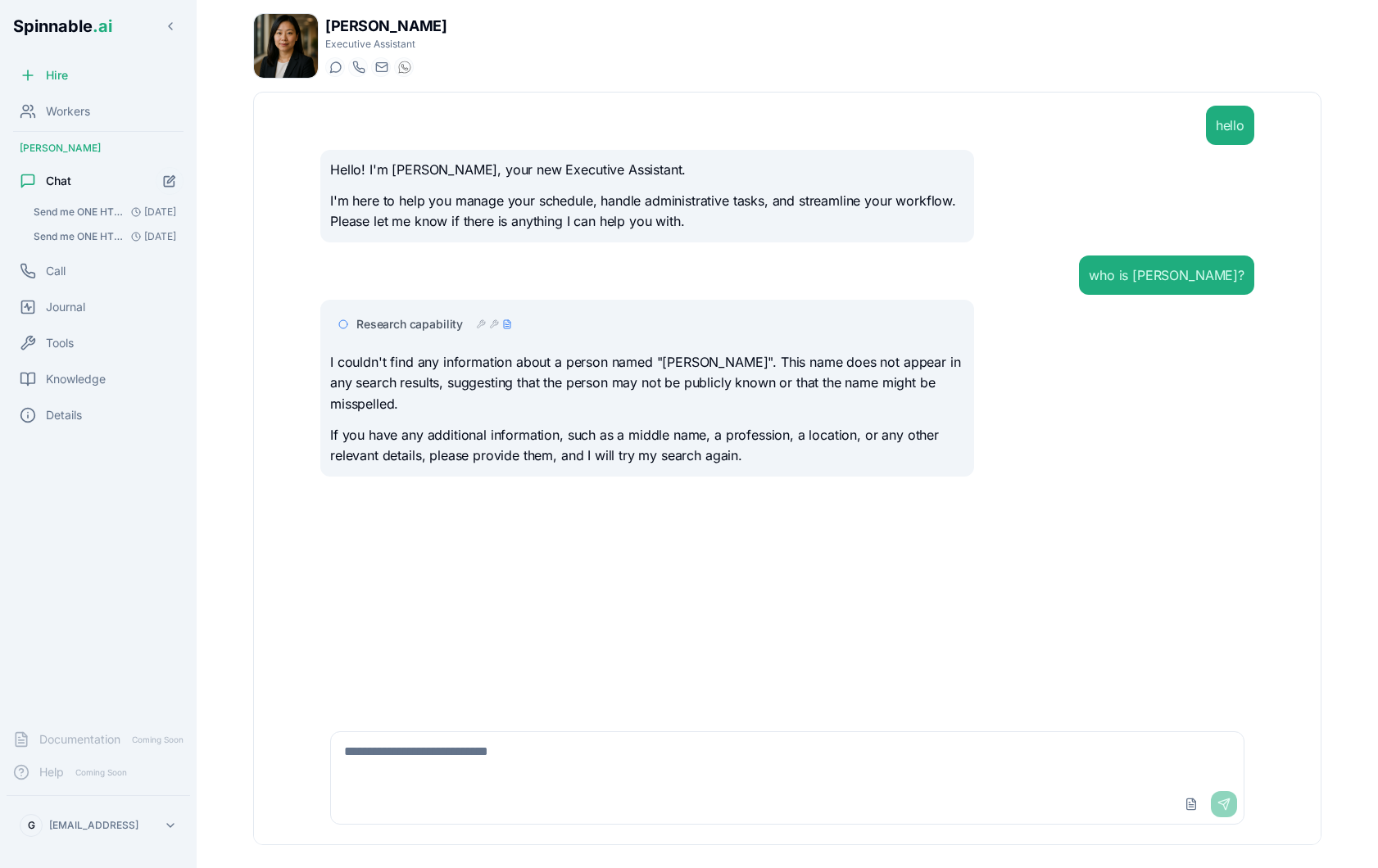
click at [418, 327] on span "Research capability" at bounding box center [408, 324] width 106 height 17
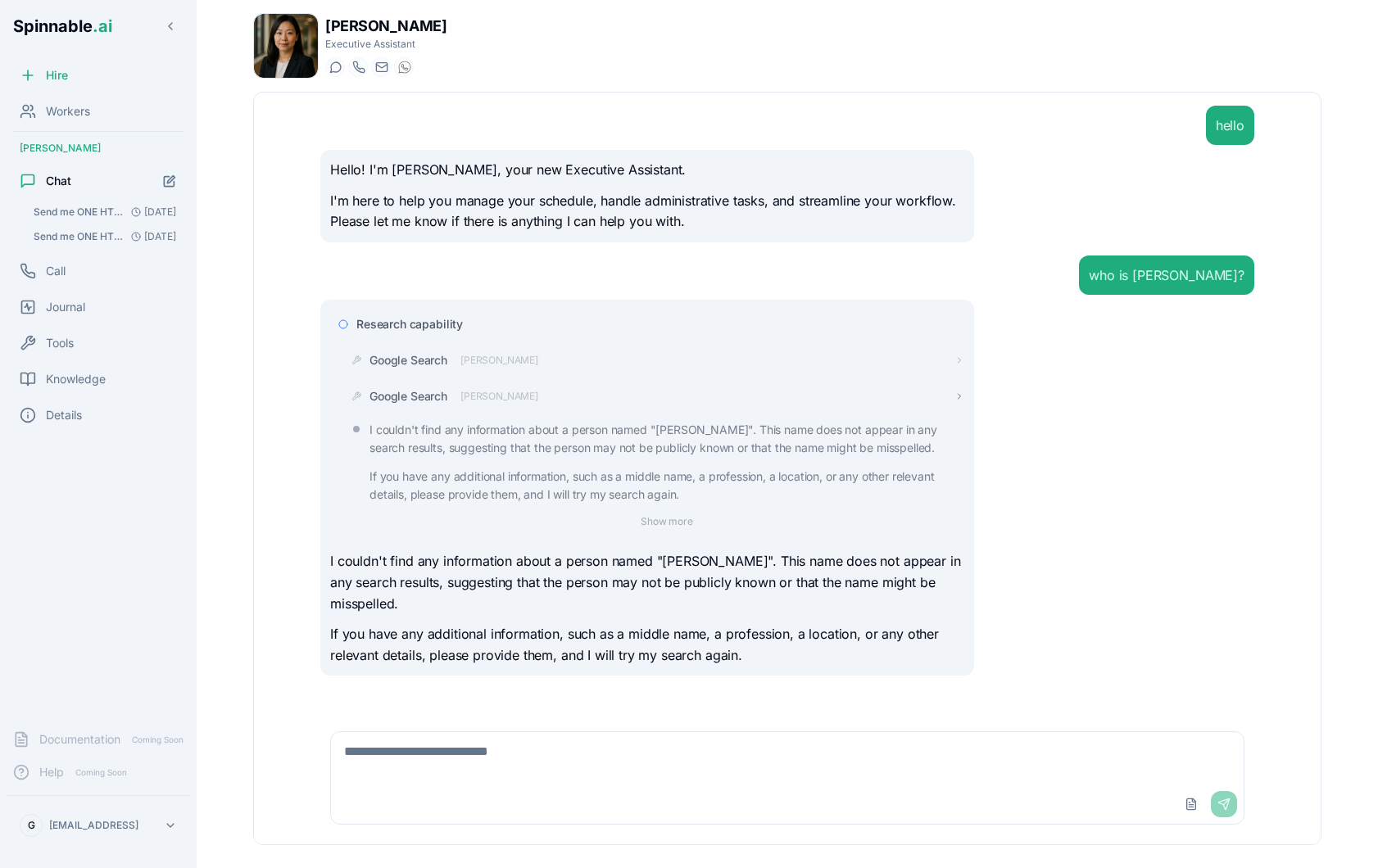
click at [483, 396] on span "[PERSON_NAME]" at bounding box center [499, 395] width 77 height 13
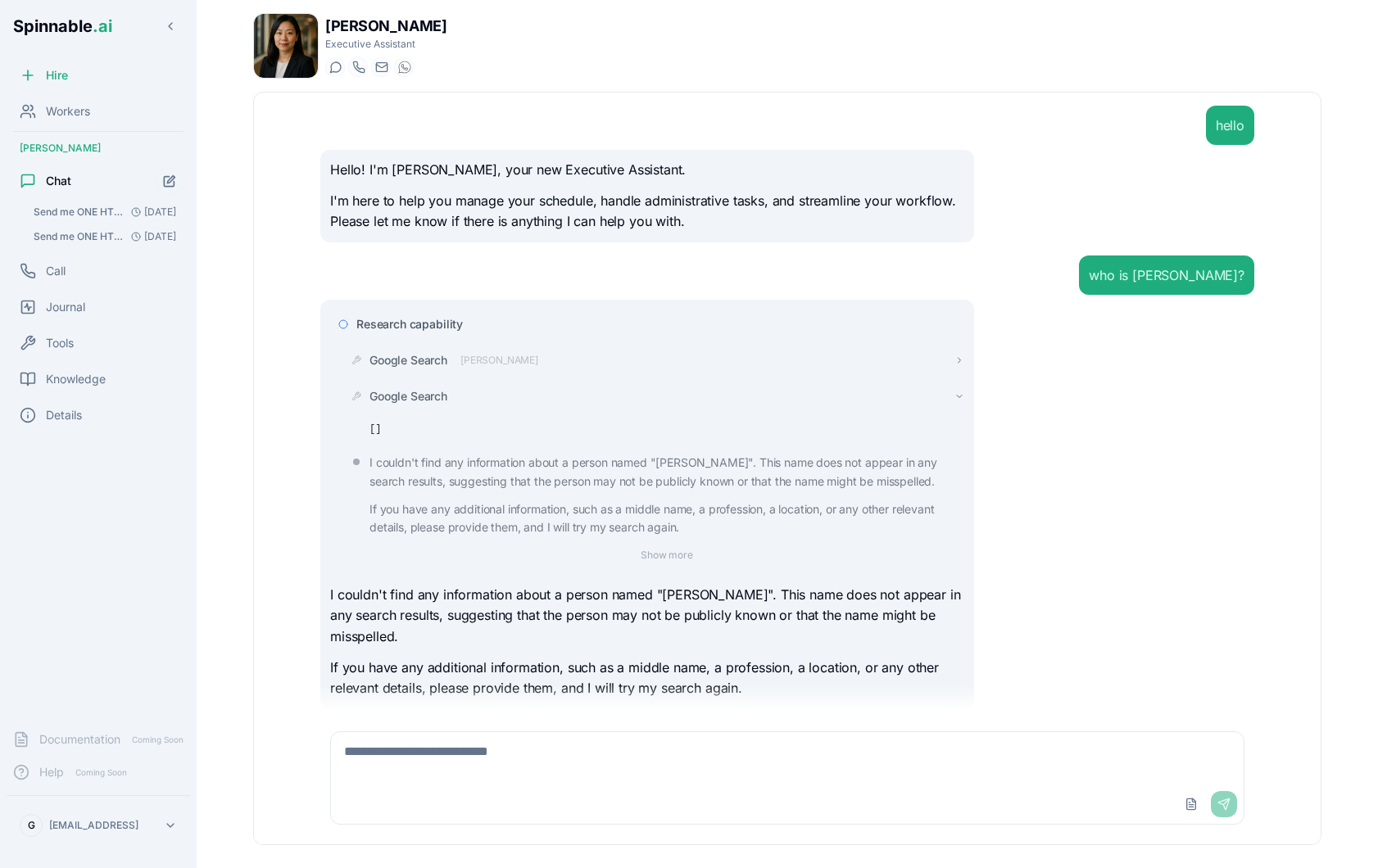
click at [477, 360] on span "[PERSON_NAME]" at bounding box center [499, 360] width 77 height 13
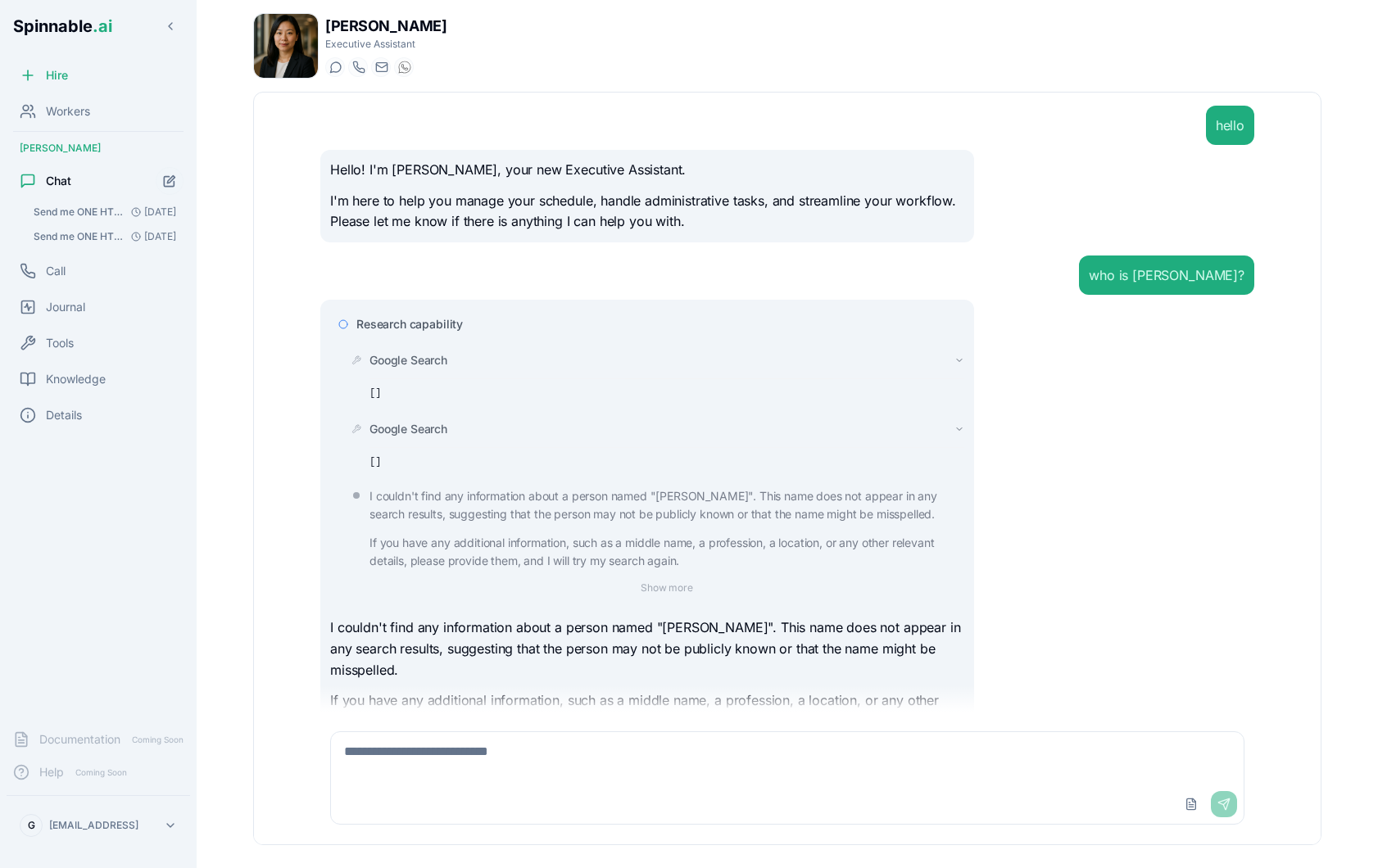
click at [374, 393] on pre "[]" at bounding box center [667, 393] width 595 height 17
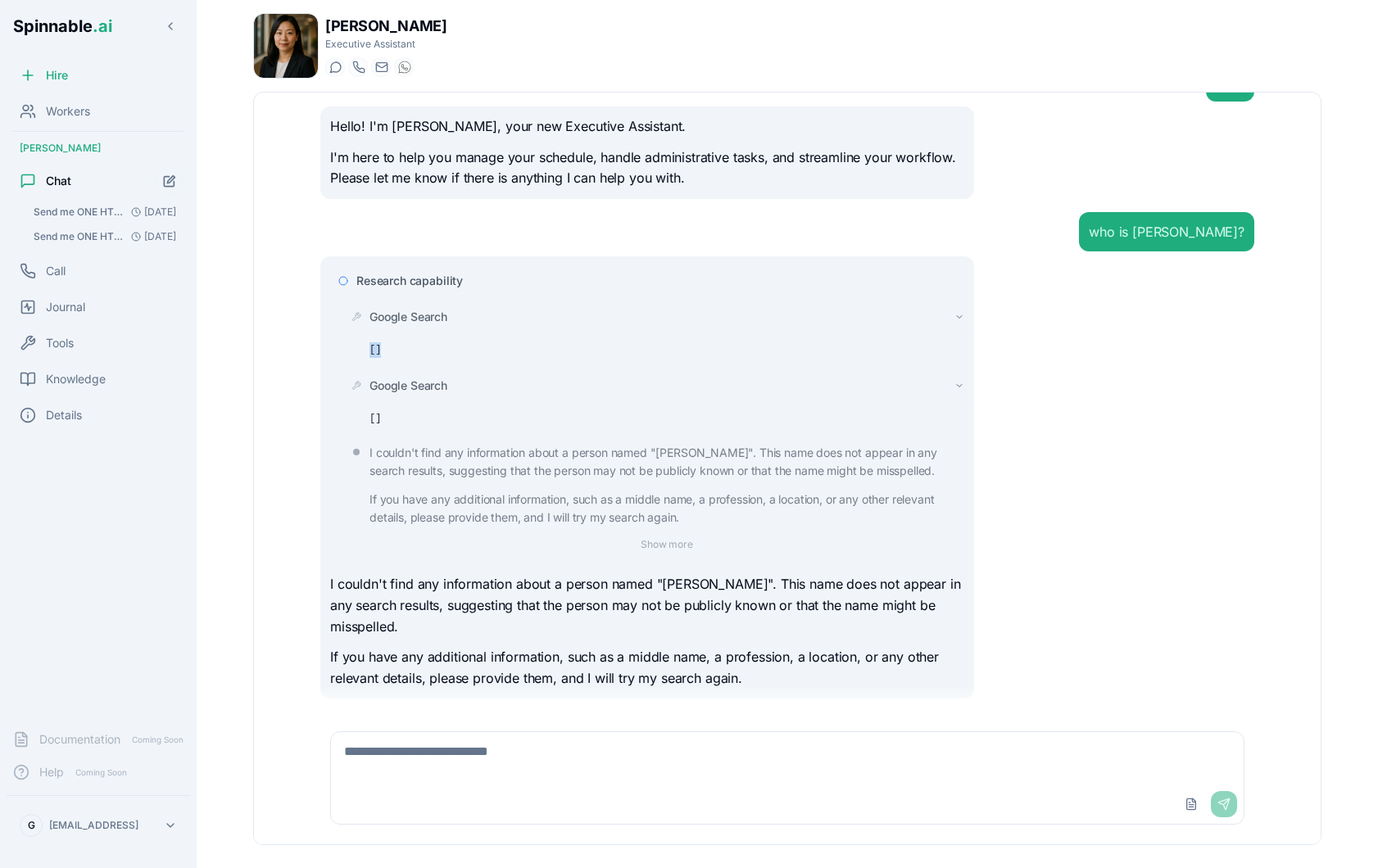
scroll to position [44, 0]
click at [125, 412] on div "Details" at bounding box center [98, 414] width 183 height 33
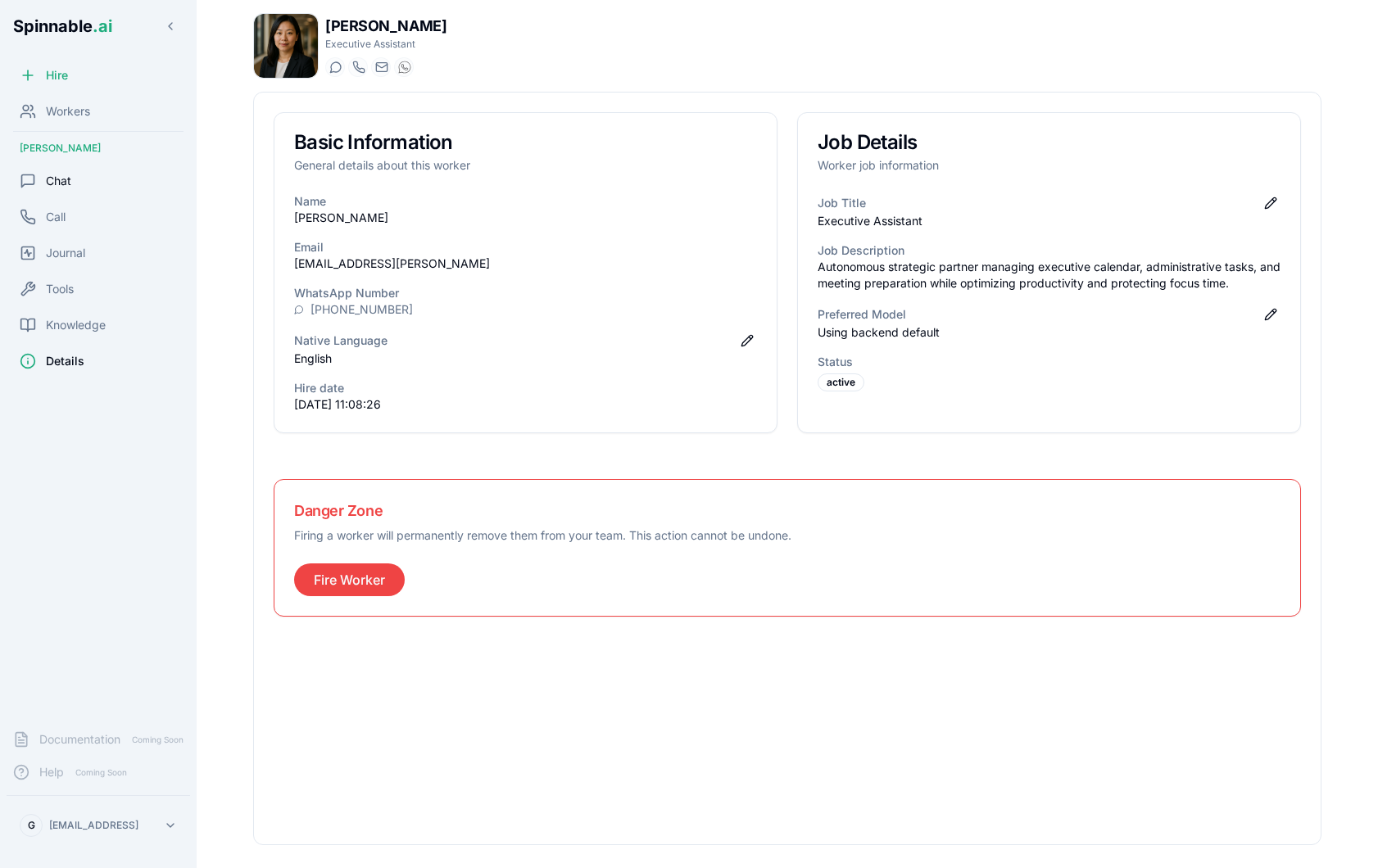
click at [51, 172] on span "Chat" at bounding box center [58, 180] width 26 height 17
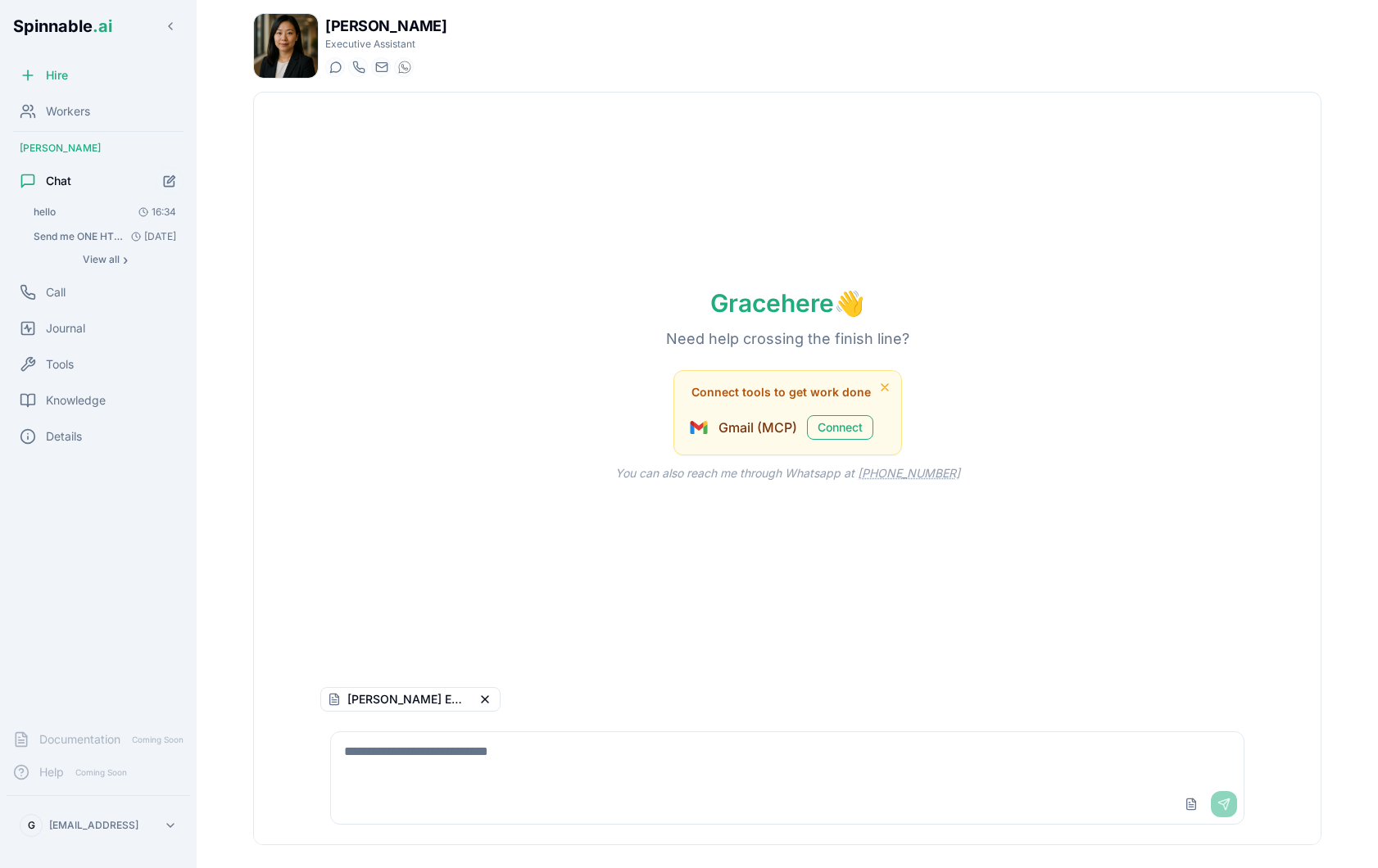
click at [624, 750] on textarea at bounding box center [787, 758] width 912 height 53
type textarea "**********"
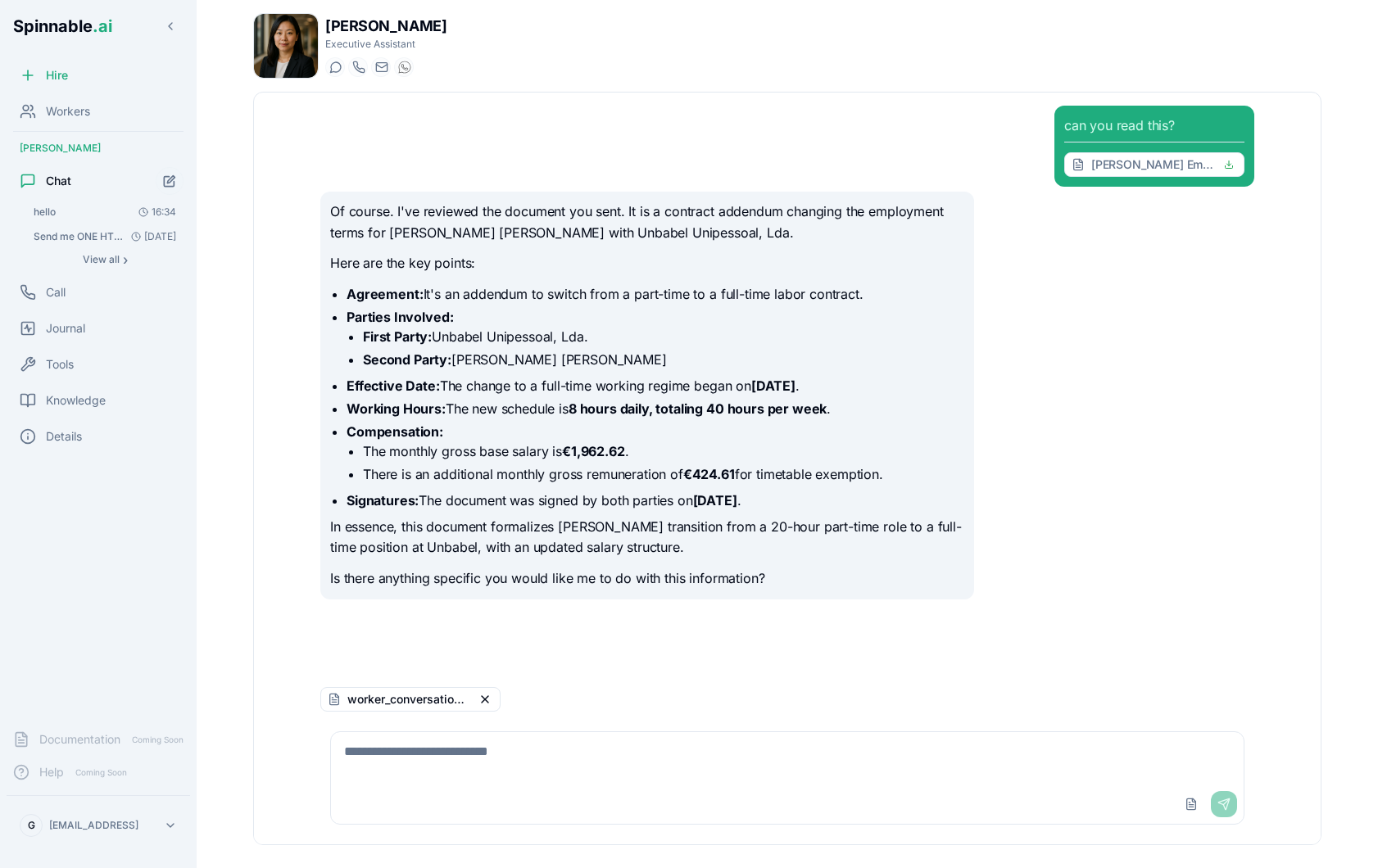
click at [558, 749] on textarea at bounding box center [787, 758] width 912 height 53
click at [515, 751] on textarea at bounding box center [787, 758] width 912 height 53
type textarea "*"
click at [515, 751] on textarea "**********" at bounding box center [787, 758] width 912 height 53
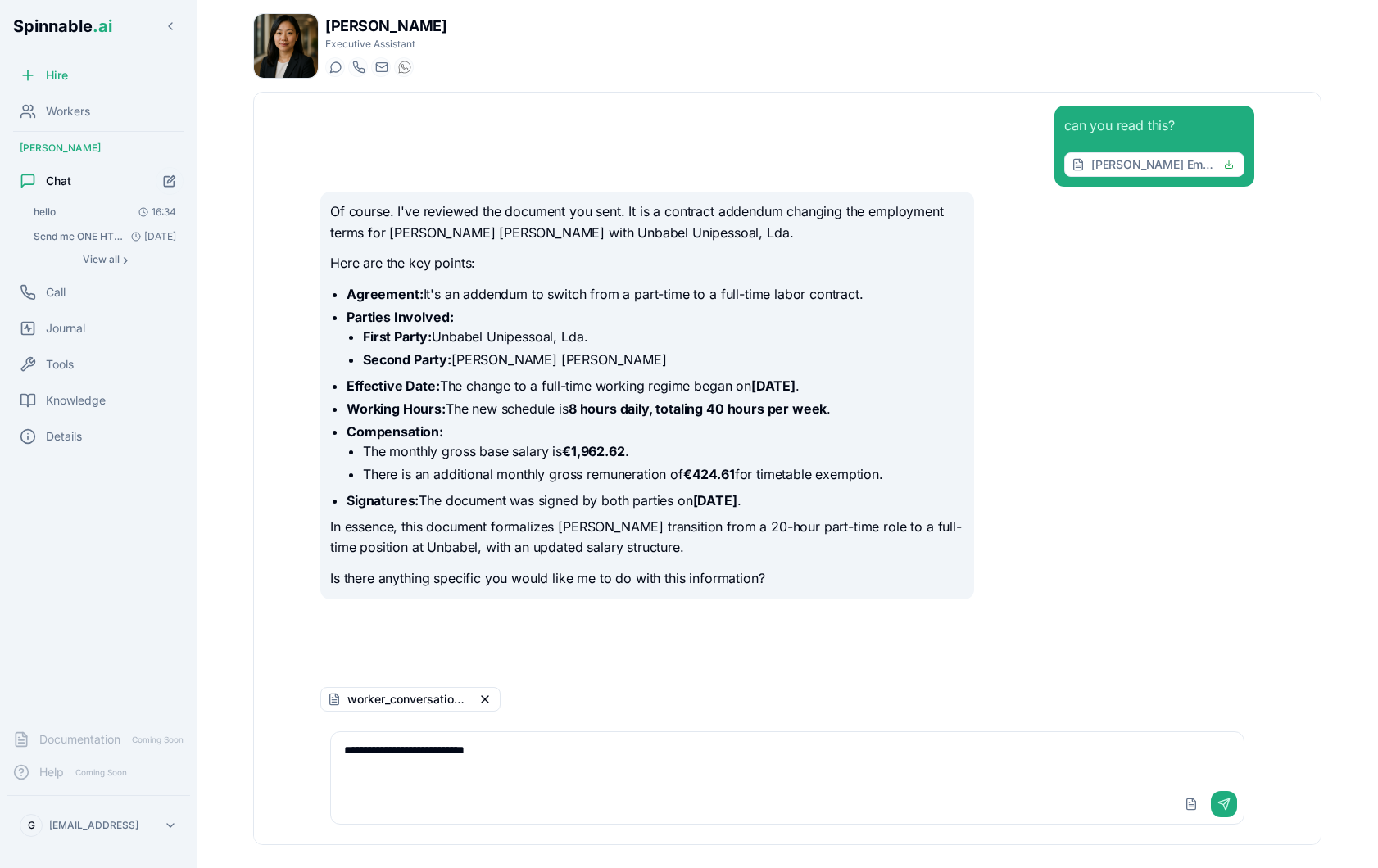
click at [515, 751] on textarea "**********" at bounding box center [787, 758] width 912 height 53
type textarea "**********"
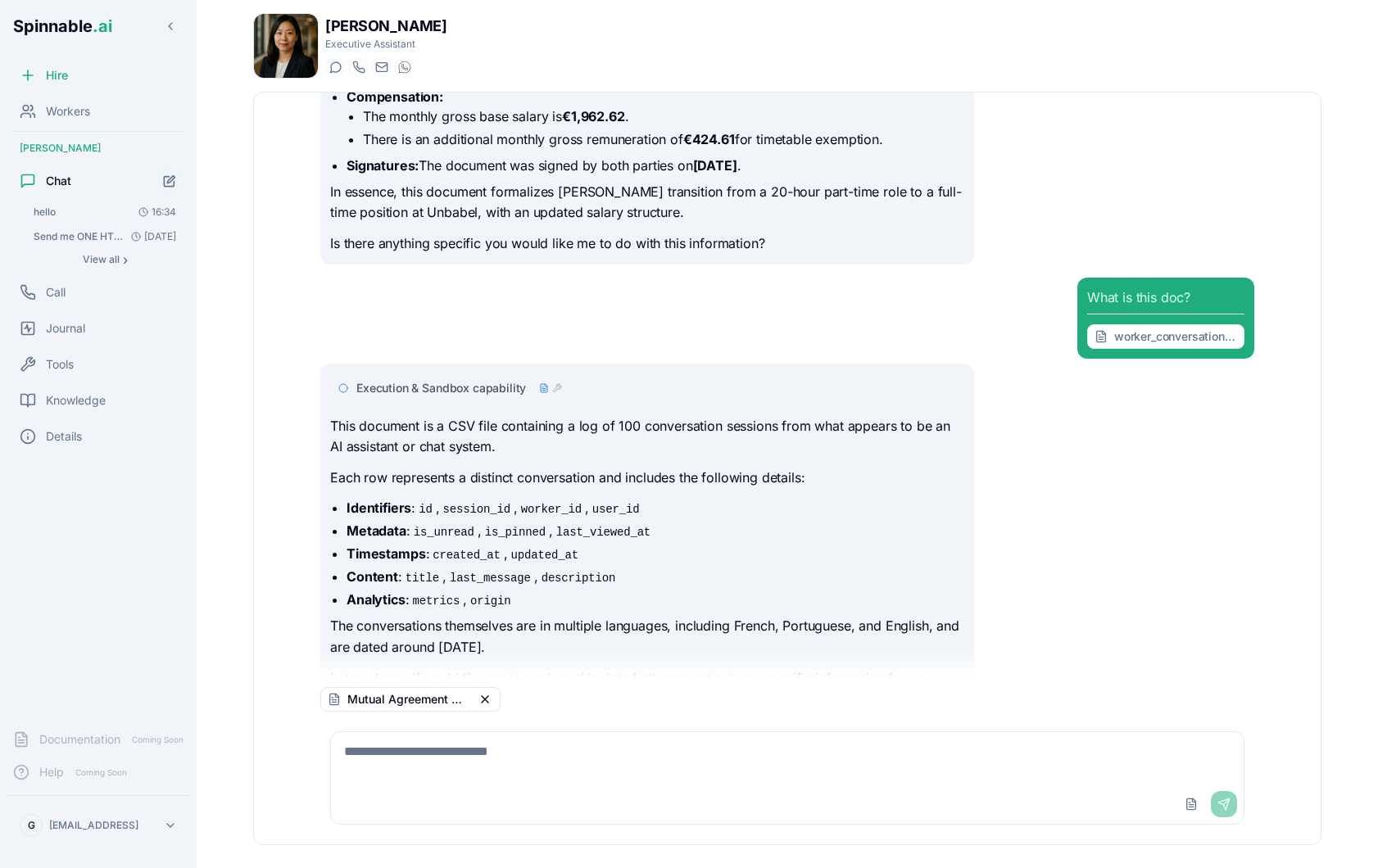
scroll to position [355, 0]
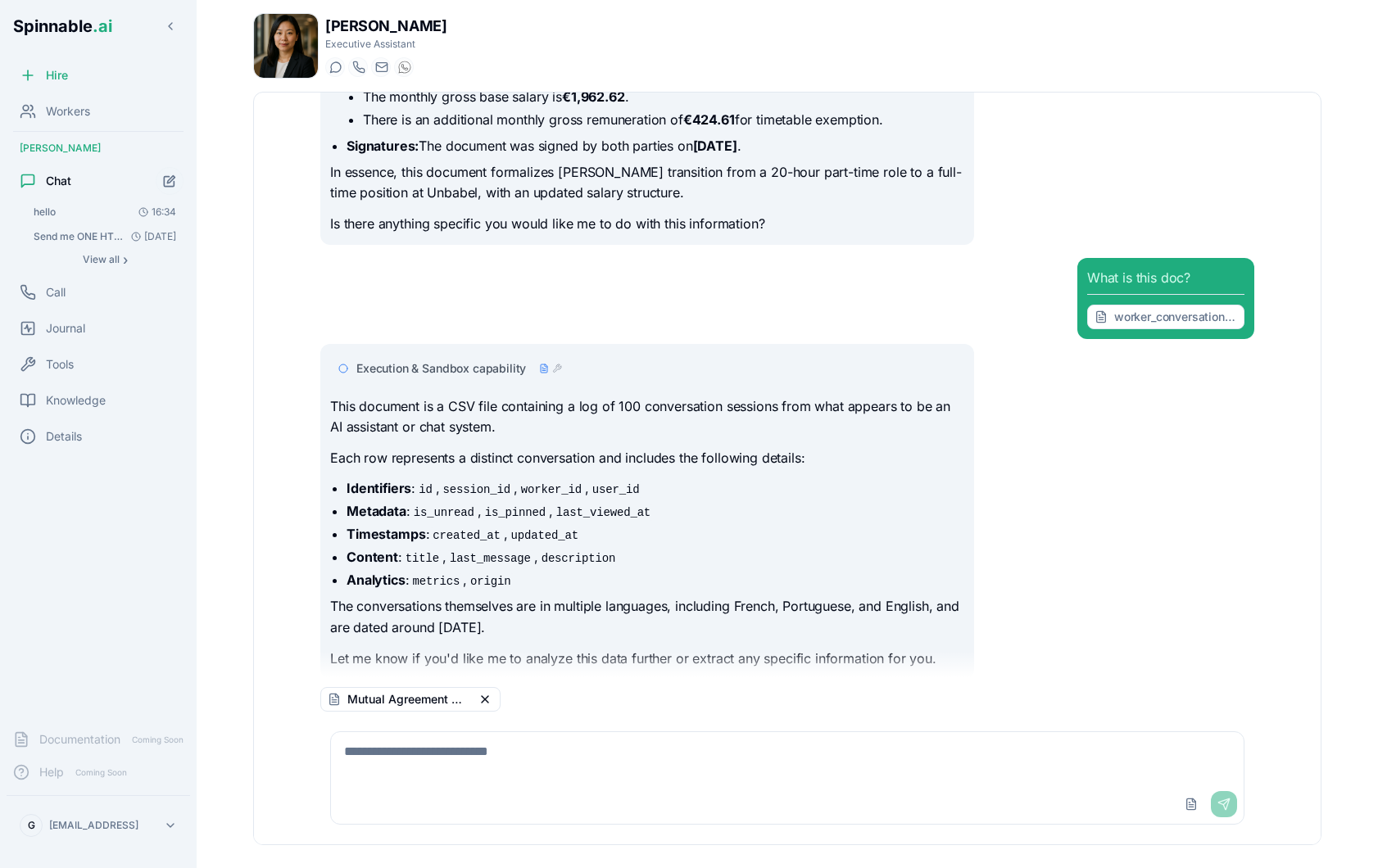
click at [550, 766] on textarea at bounding box center [787, 758] width 912 height 53
type textarea "**********"
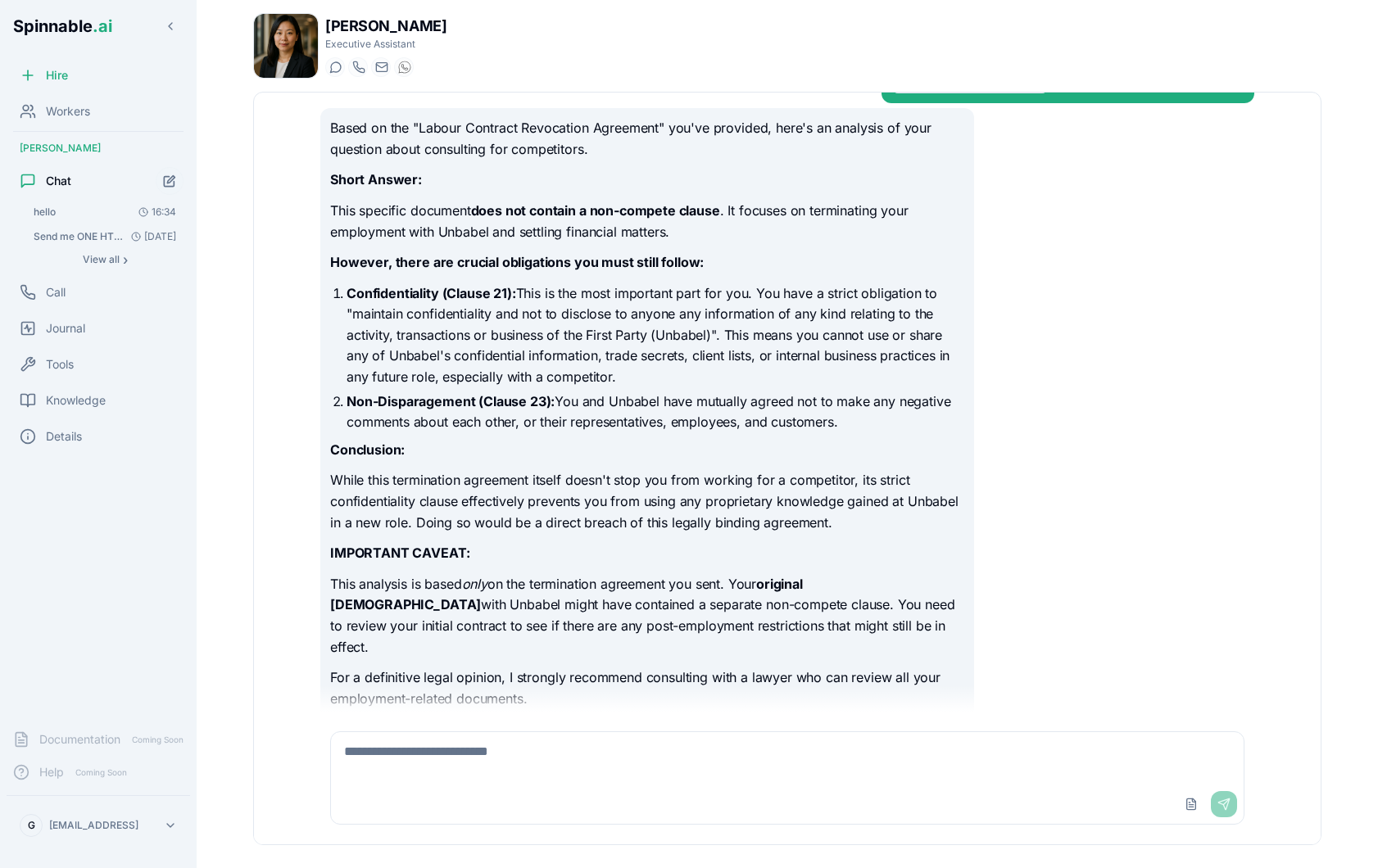
scroll to position [1005, 0]
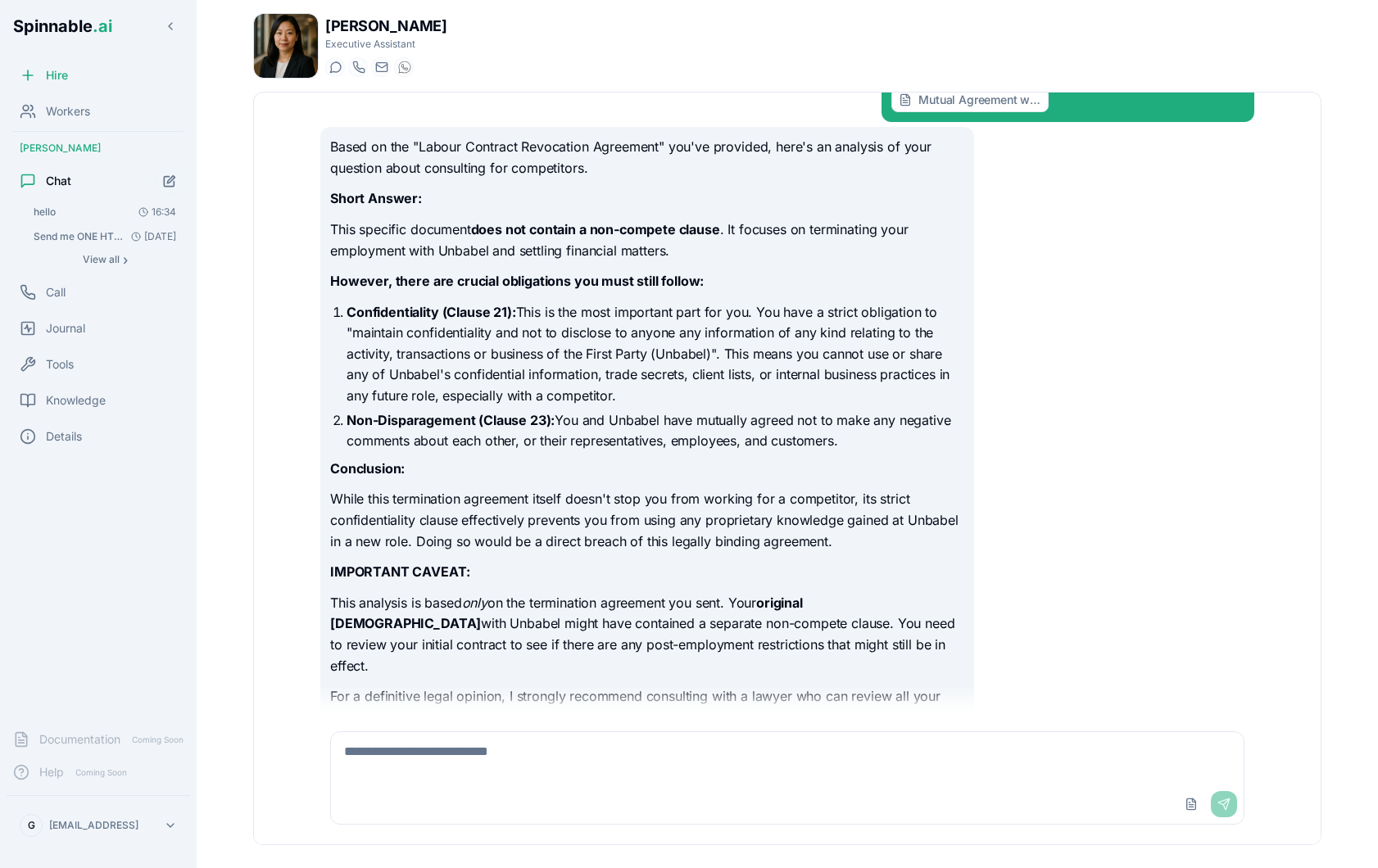
click at [779, 392] on p "Confidentiality (Clause 21): This is the most important part for you. You have …" at bounding box center [654, 355] width 618 height 105
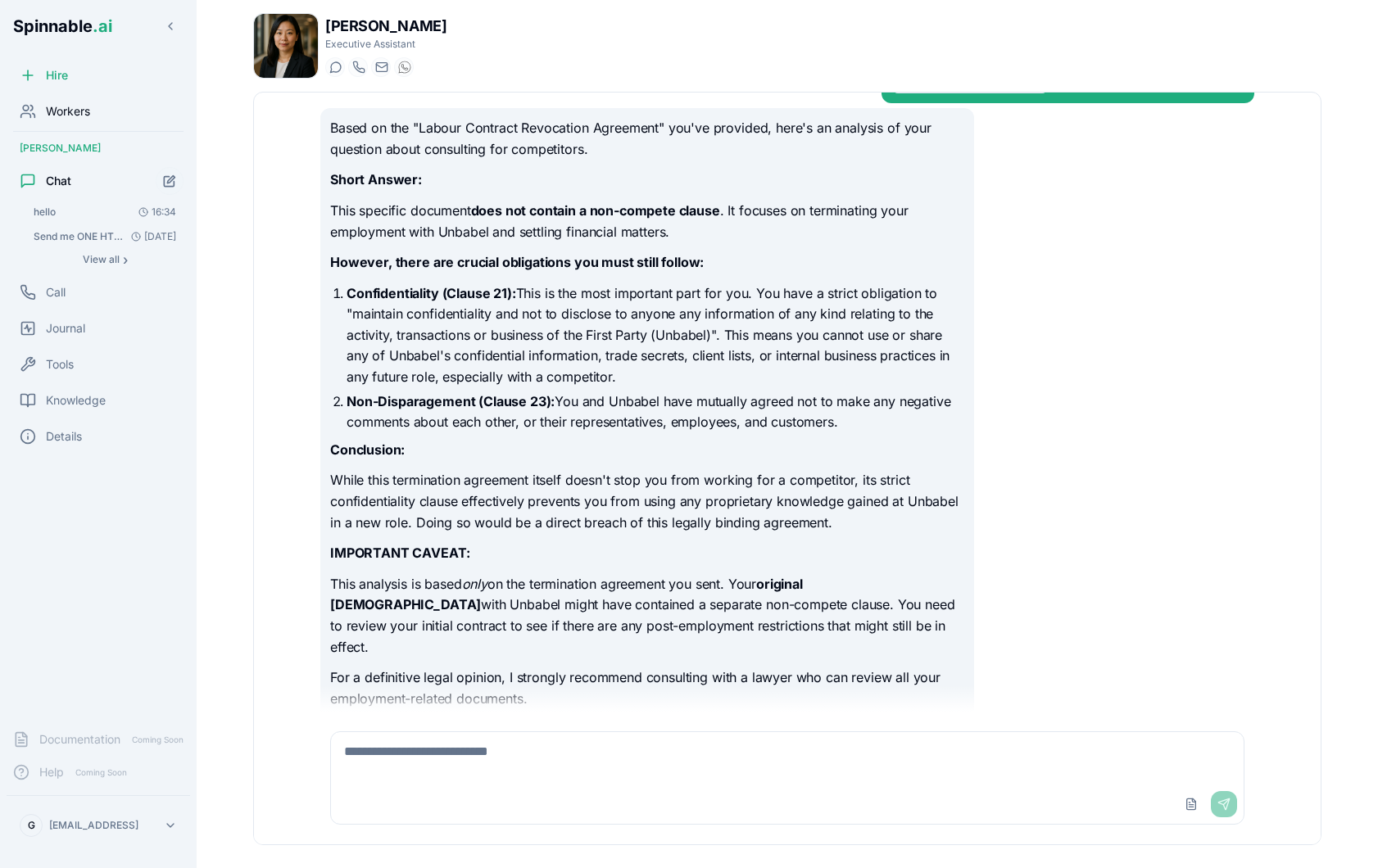
click at [76, 105] on span "Workers" at bounding box center [67, 111] width 45 height 17
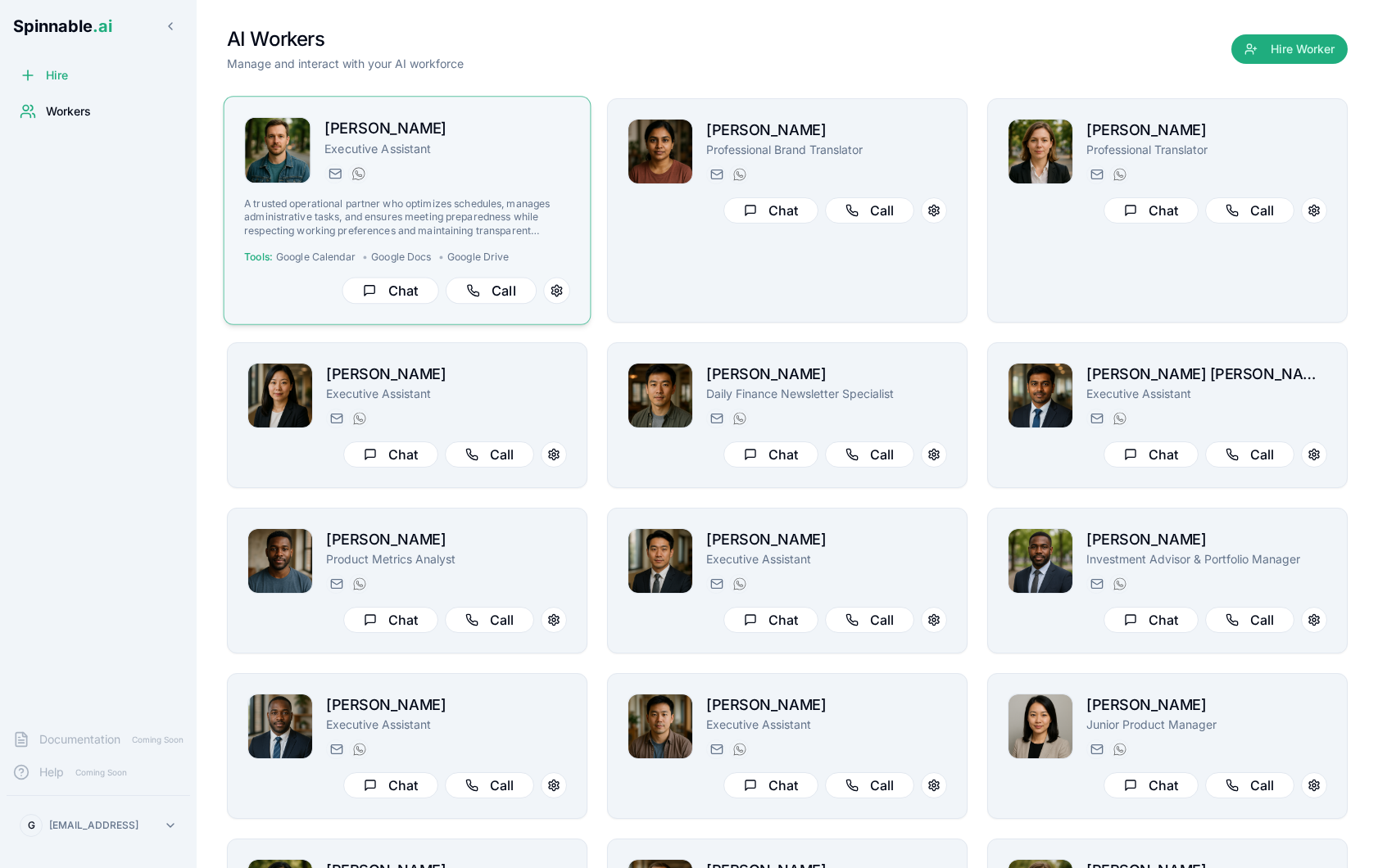
click at [549, 163] on div "[PERSON_NAME][EMAIL_ADDRESS][PERSON_NAME] [PHONE_NUMBER]" at bounding box center [447, 173] width 246 height 20
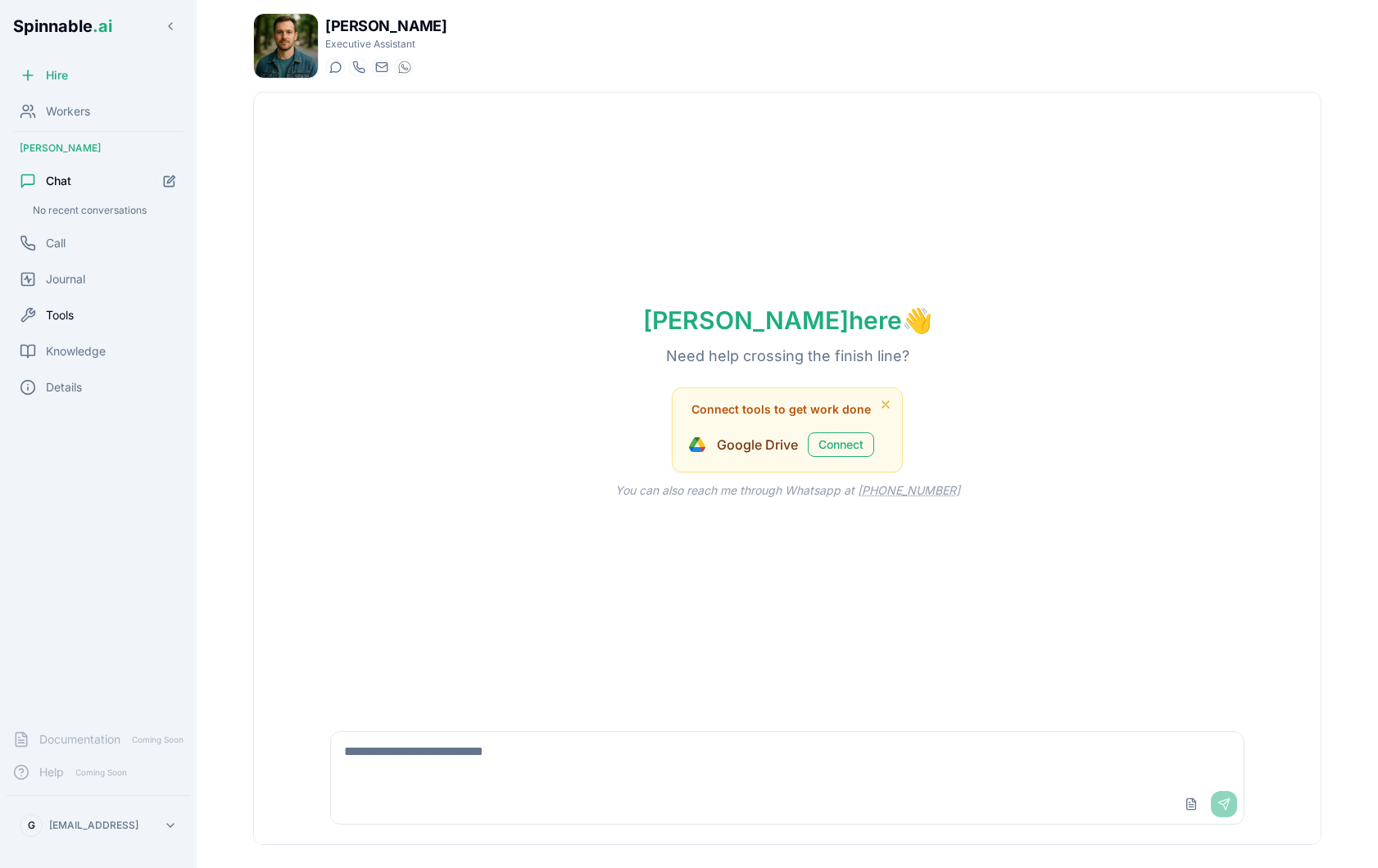
click at [86, 311] on div "Tools" at bounding box center [98, 315] width 183 height 33
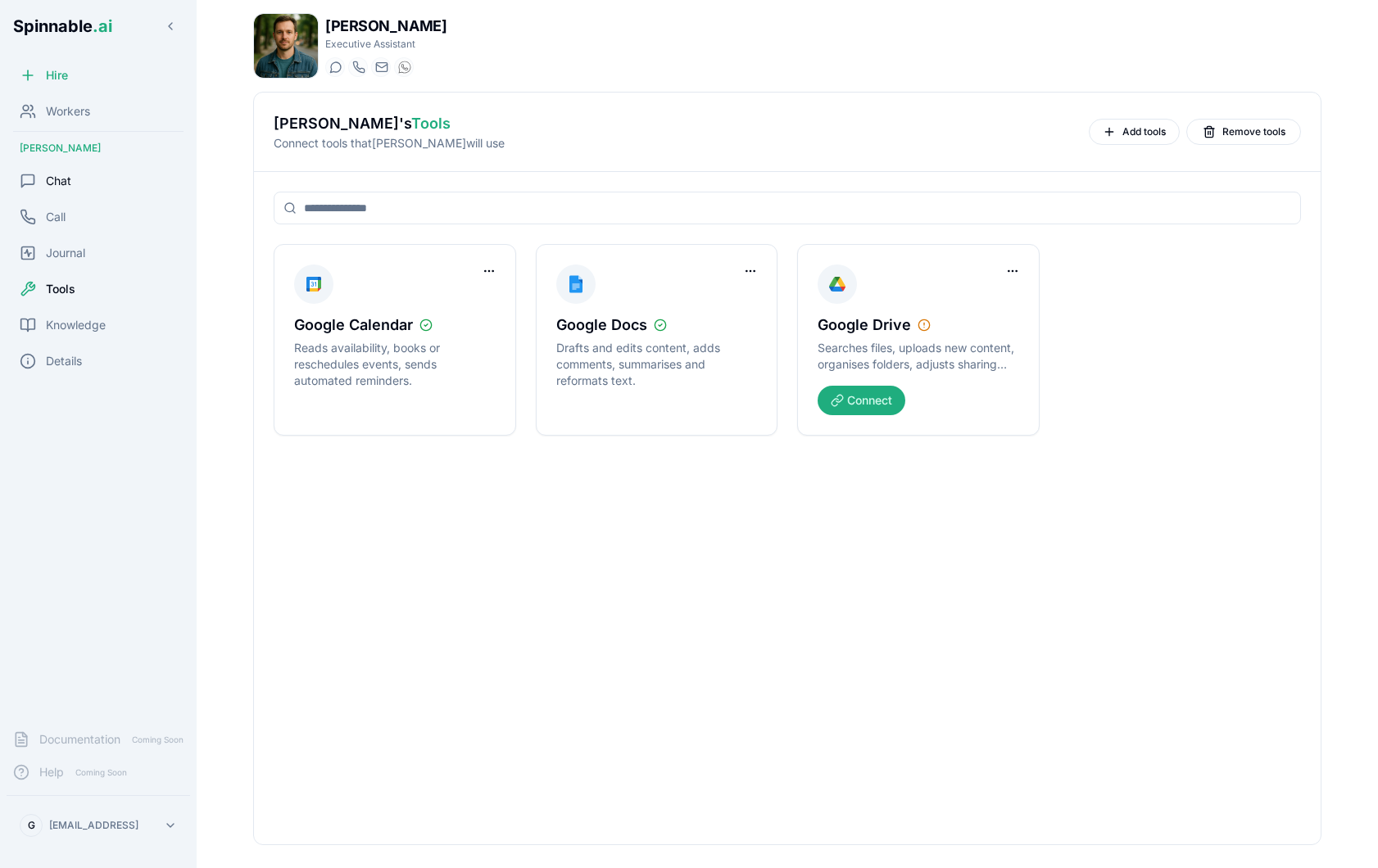
click at [102, 175] on div "Chat" at bounding box center [98, 180] width 183 height 33
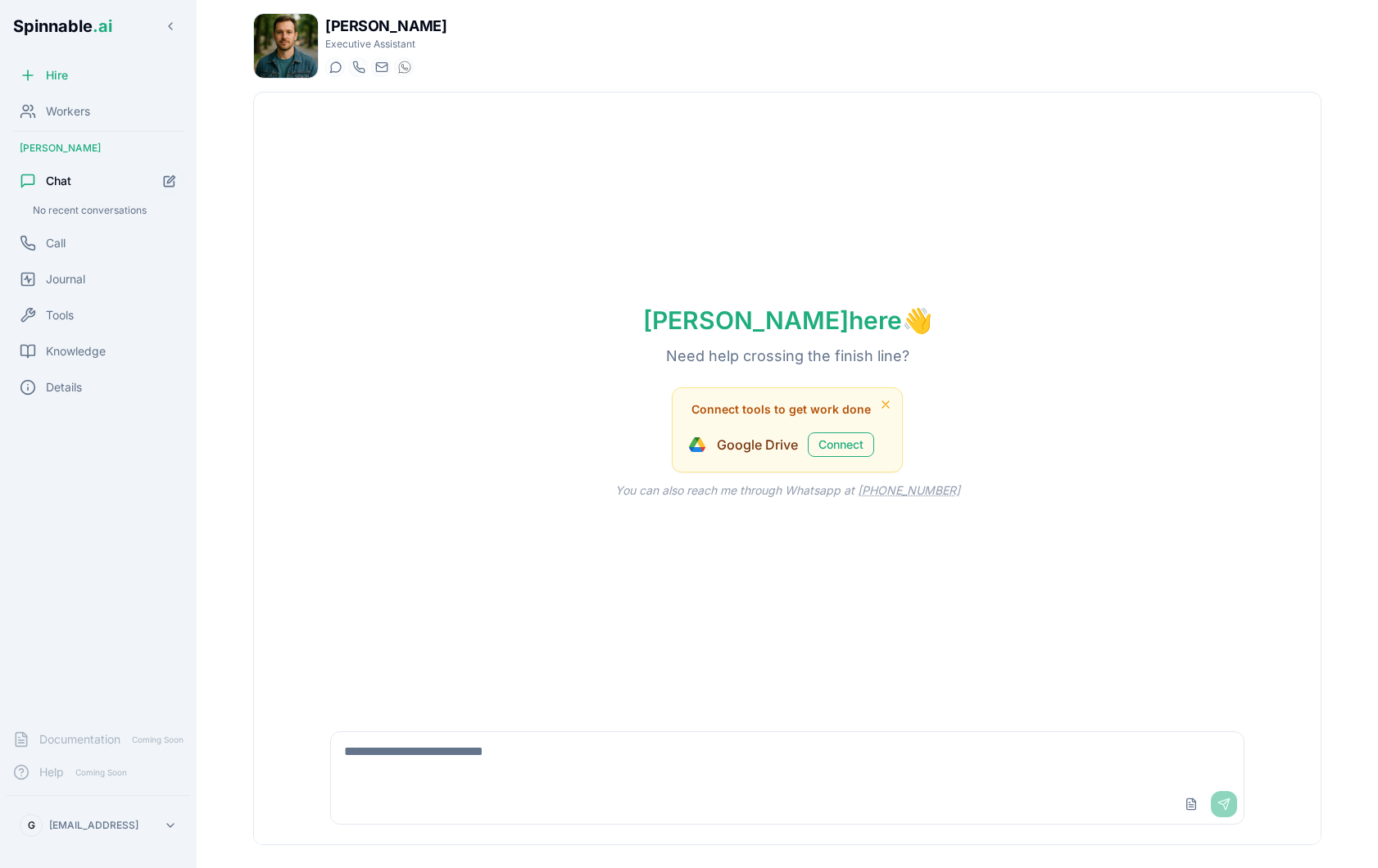
click at [511, 777] on textarea at bounding box center [787, 758] width 912 height 53
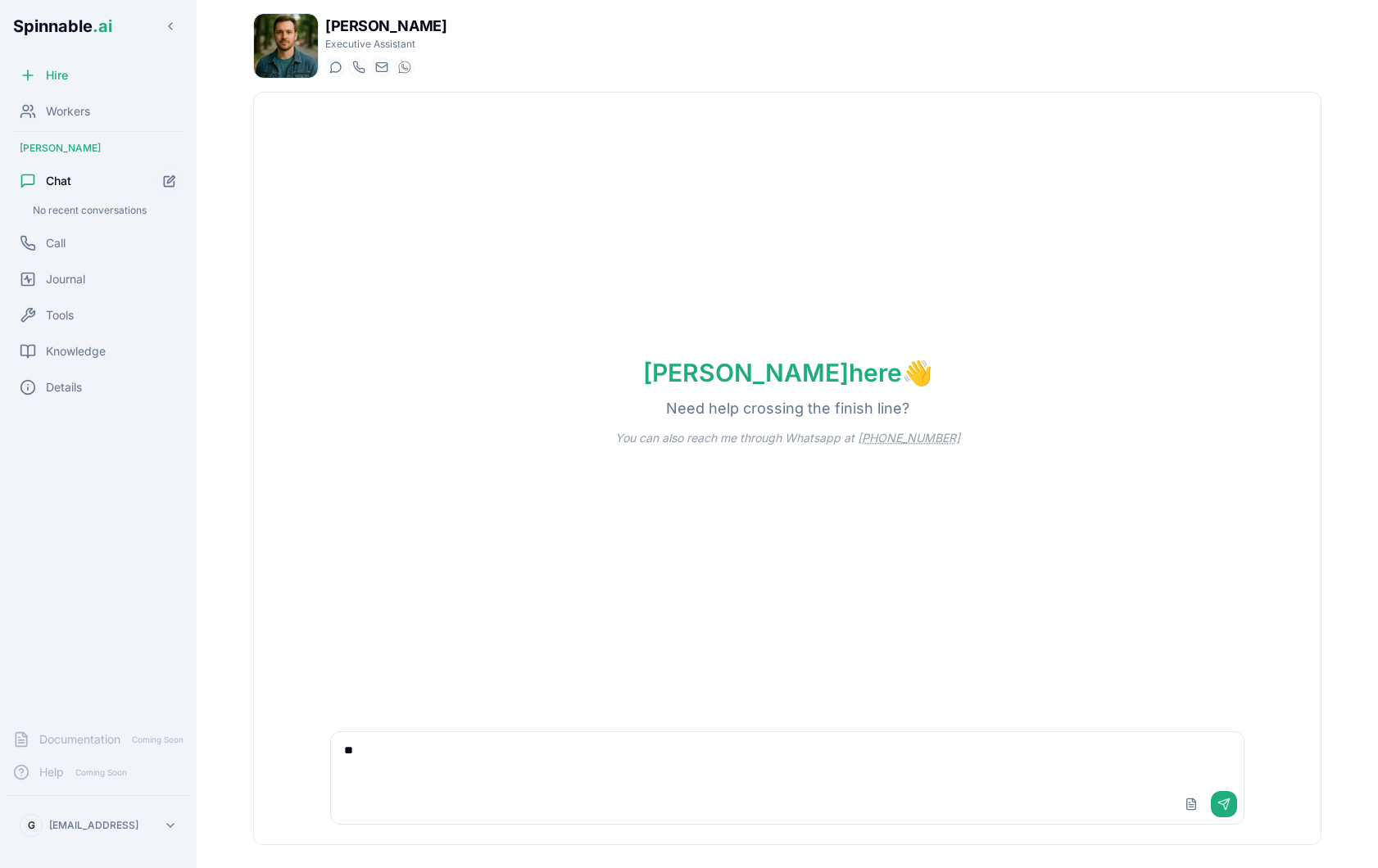
type textarea "*"
type textarea "**********"
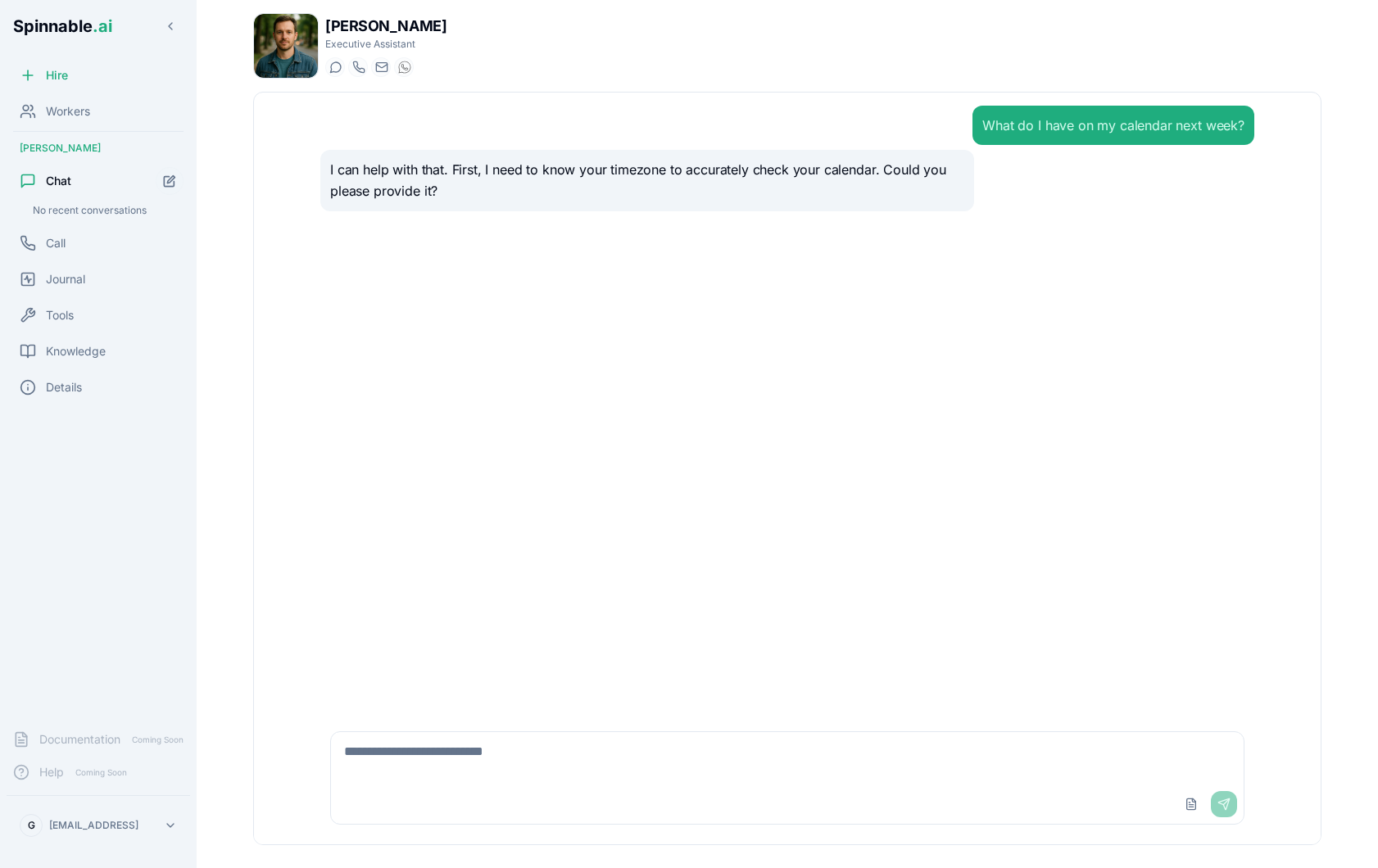
click at [555, 758] on textarea at bounding box center [787, 758] width 912 height 53
type textarea "**********"
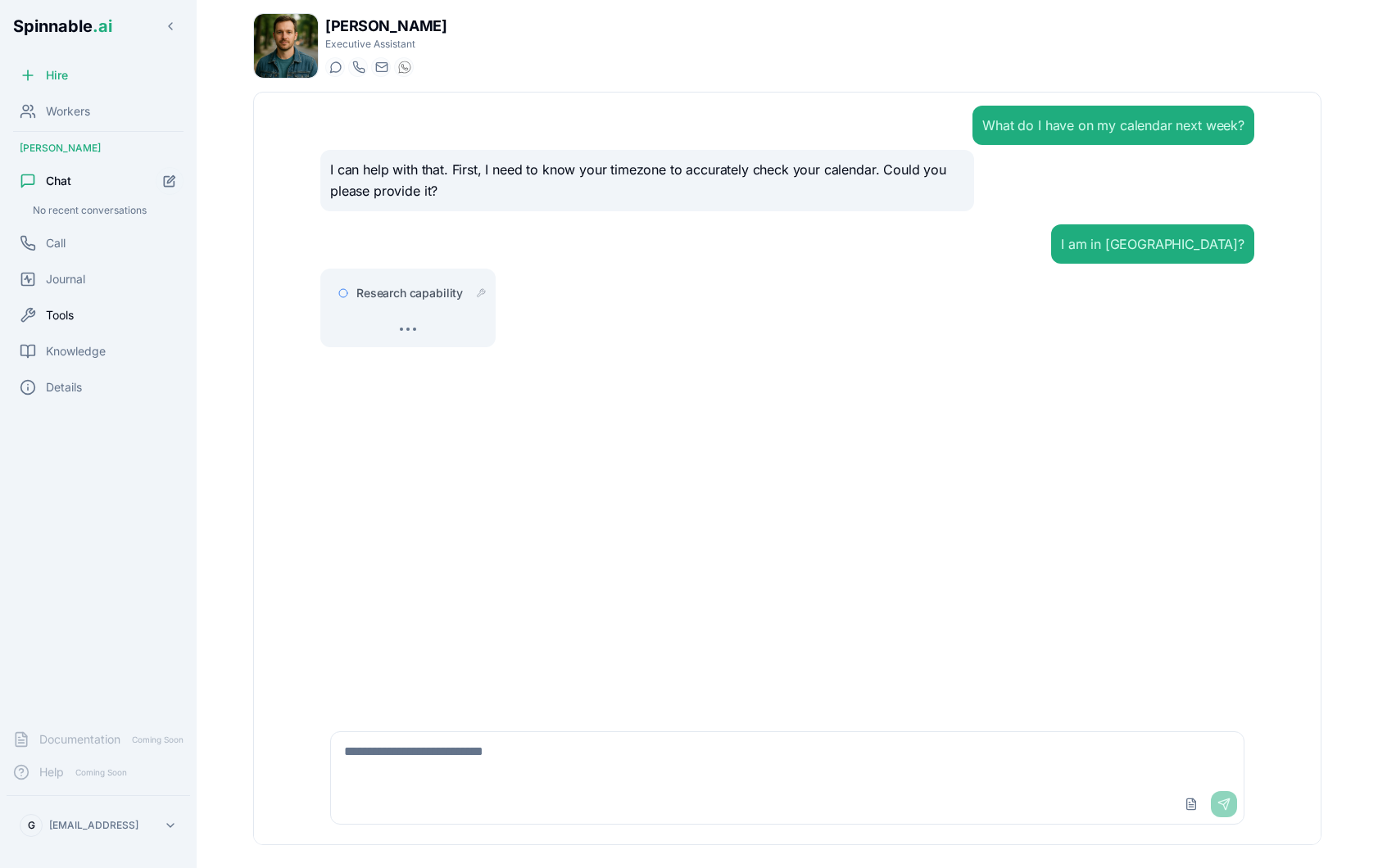
click at [79, 319] on div "Tools" at bounding box center [98, 315] width 183 height 33
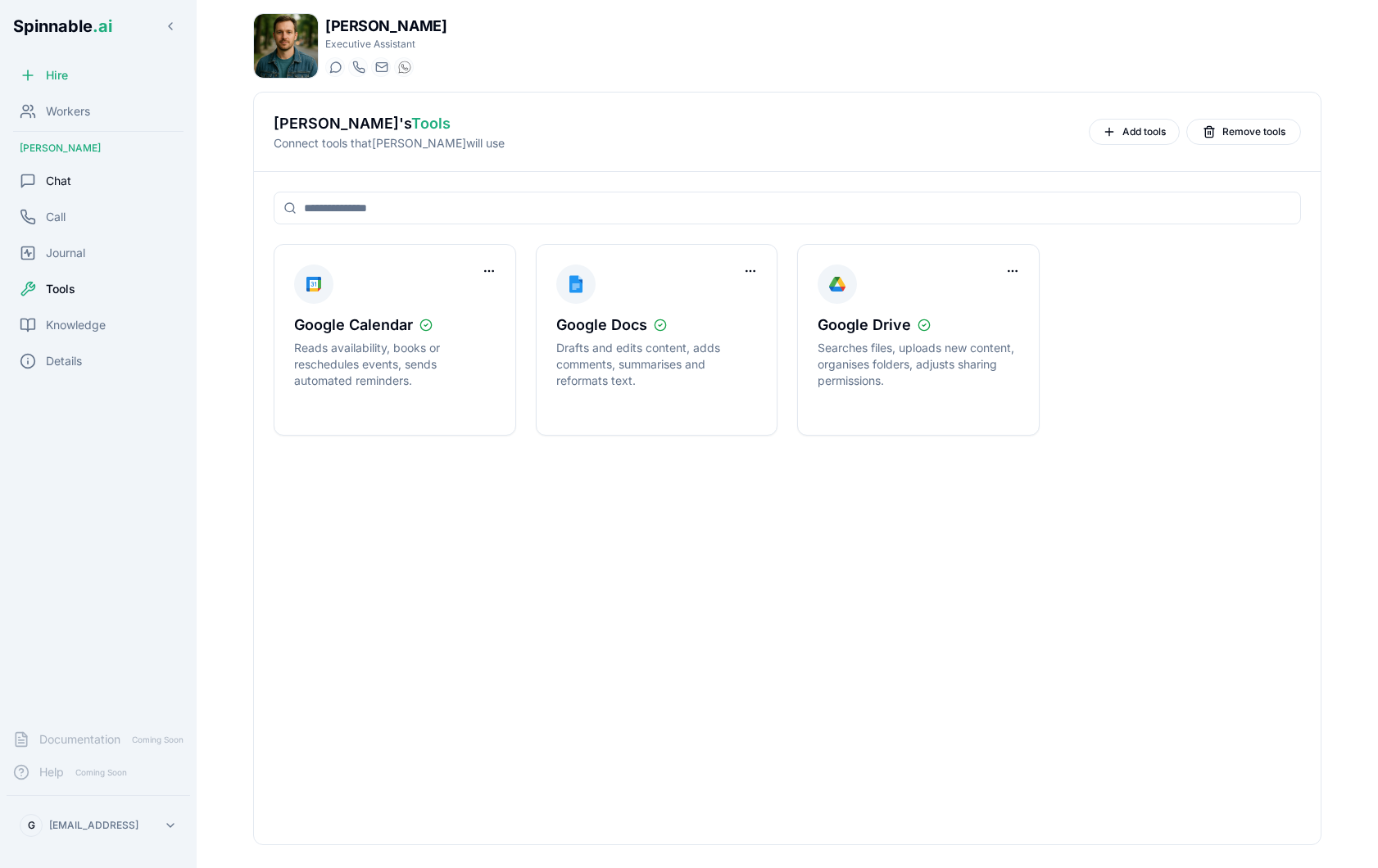
click at [85, 184] on div "Chat" at bounding box center [98, 180] width 183 height 33
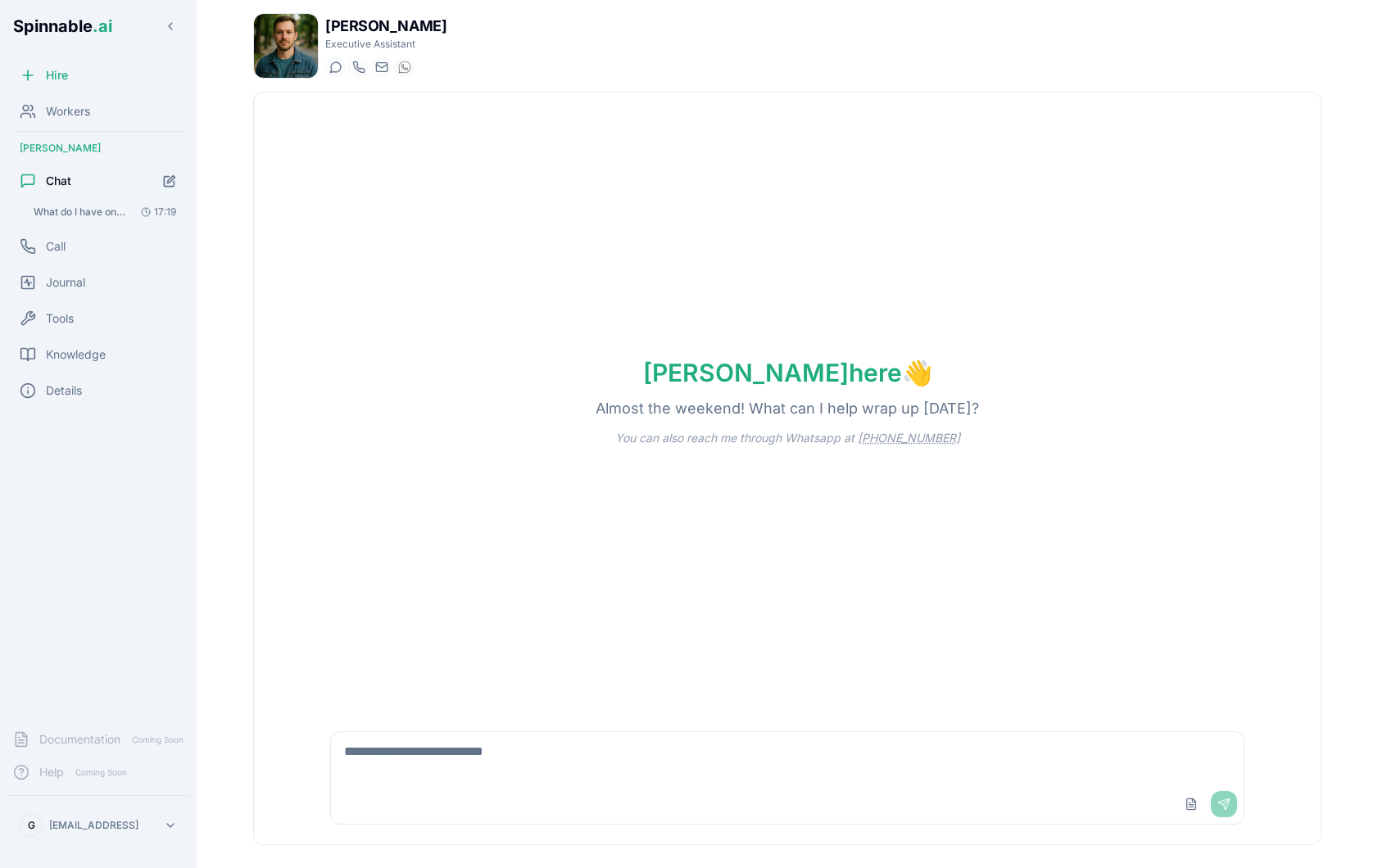
click at [102, 202] on button "What do I have on my calendar next week? 17:19" at bounding box center [104, 211] width 158 height 23
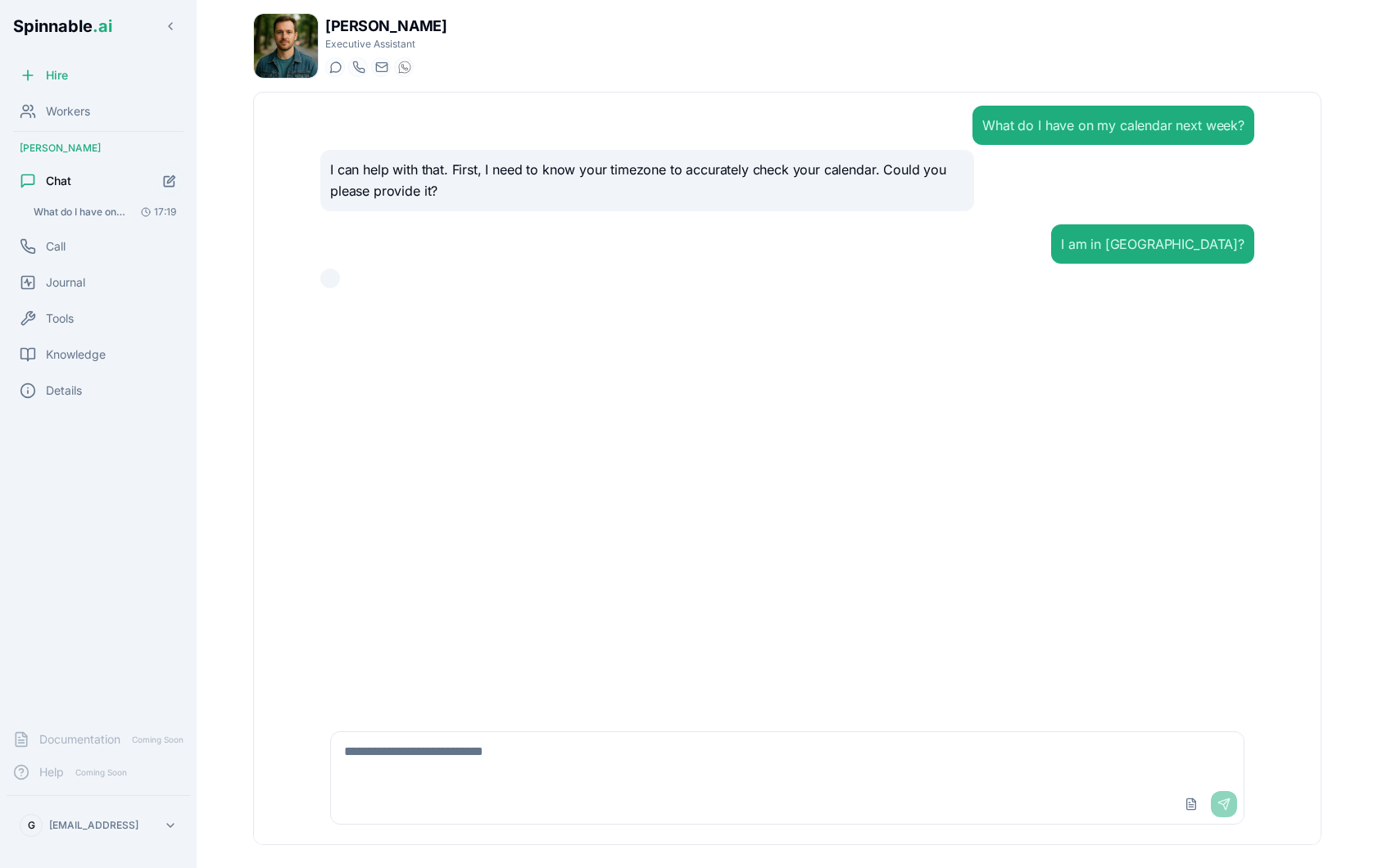
click at [670, 170] on p "I can help with that. First, I need to know your timezone to accurately check y…" at bounding box center [646, 180] width 633 height 42
click at [55, 111] on span "Workers" at bounding box center [67, 111] width 45 height 17
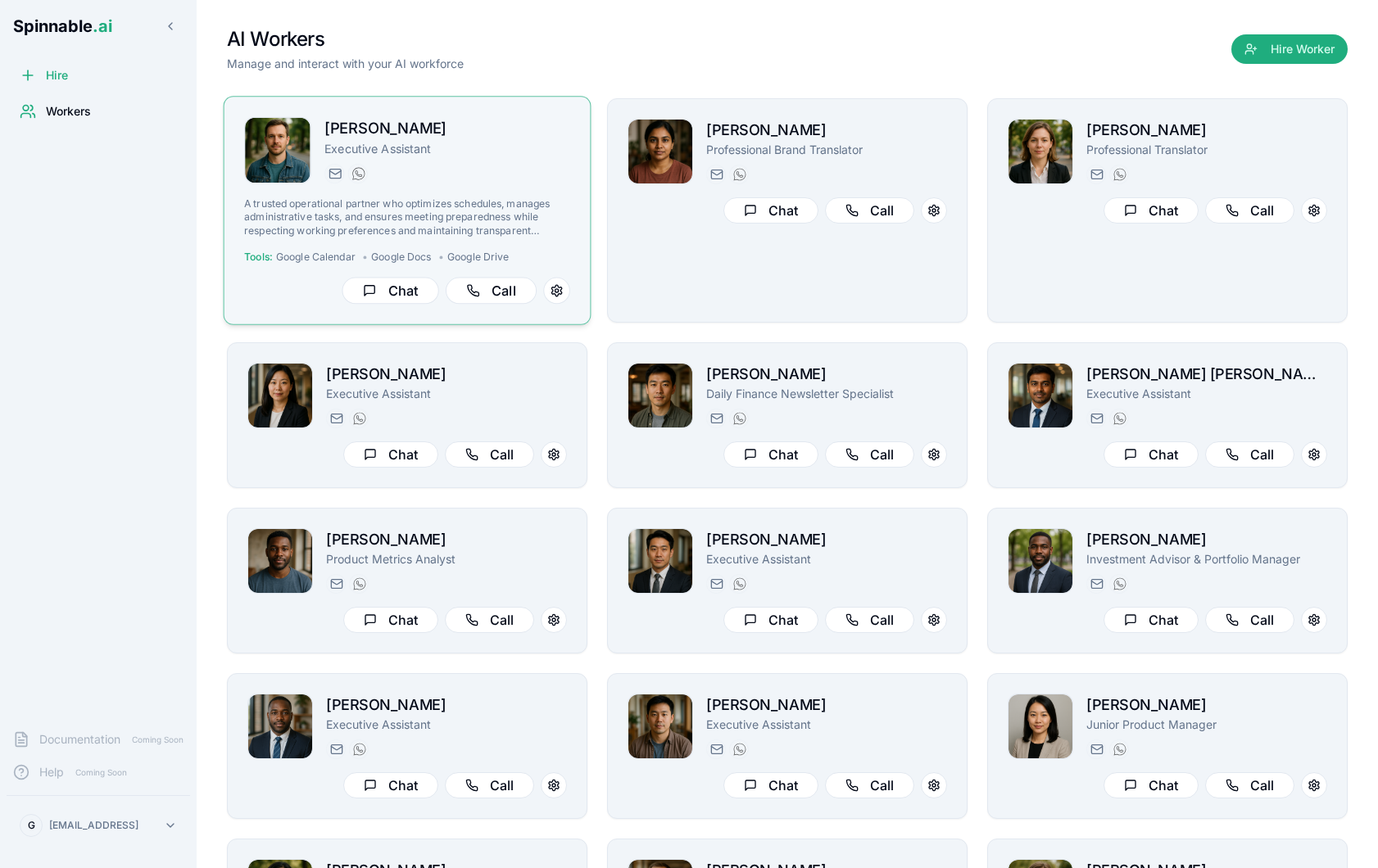
click at [511, 167] on div "[PERSON_NAME][EMAIL_ADDRESS][PERSON_NAME] [PHONE_NUMBER]" at bounding box center [447, 173] width 246 height 20
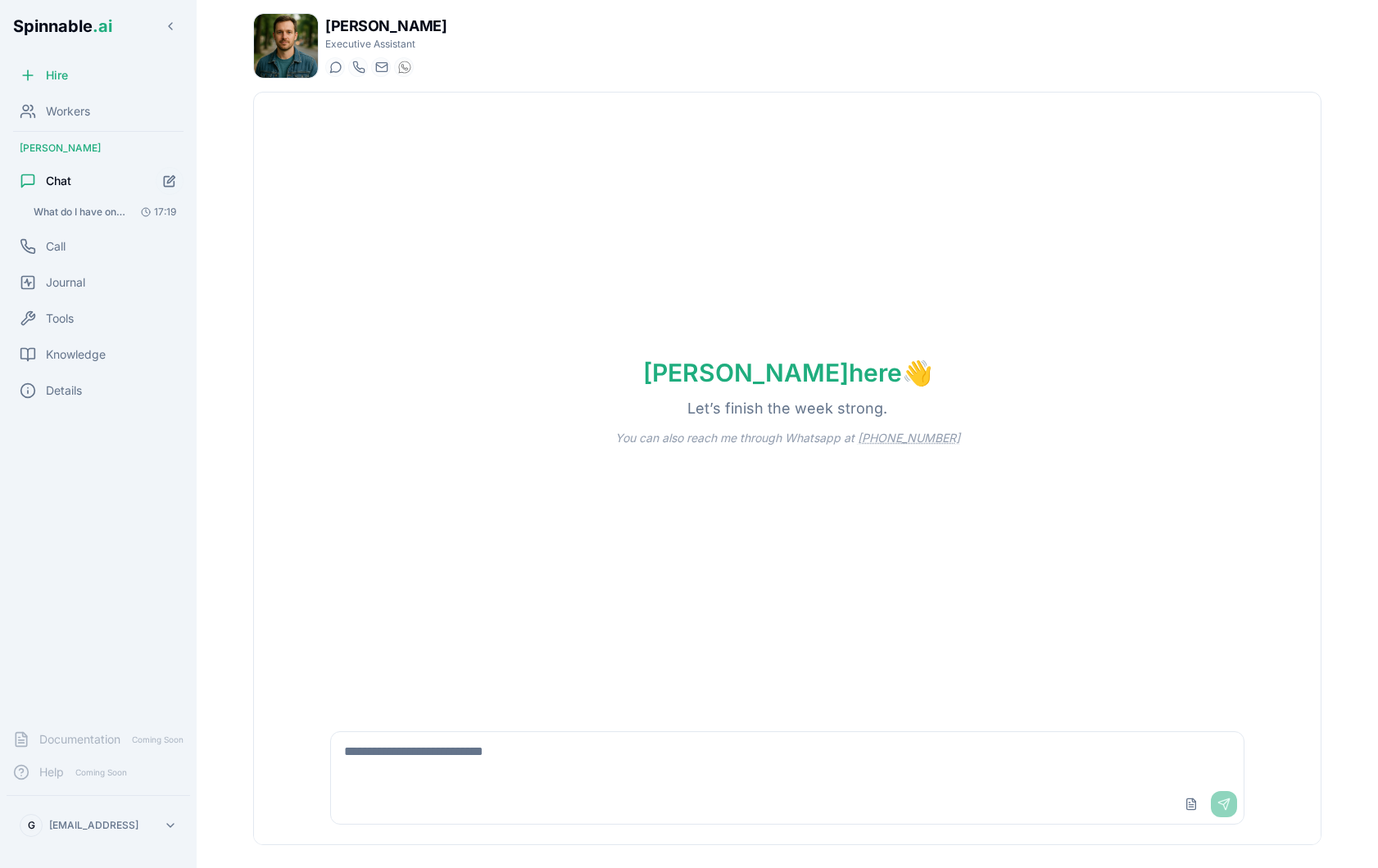
click at [97, 214] on span "What do I have on my calendar next week?" at bounding box center [79, 211] width 92 height 13
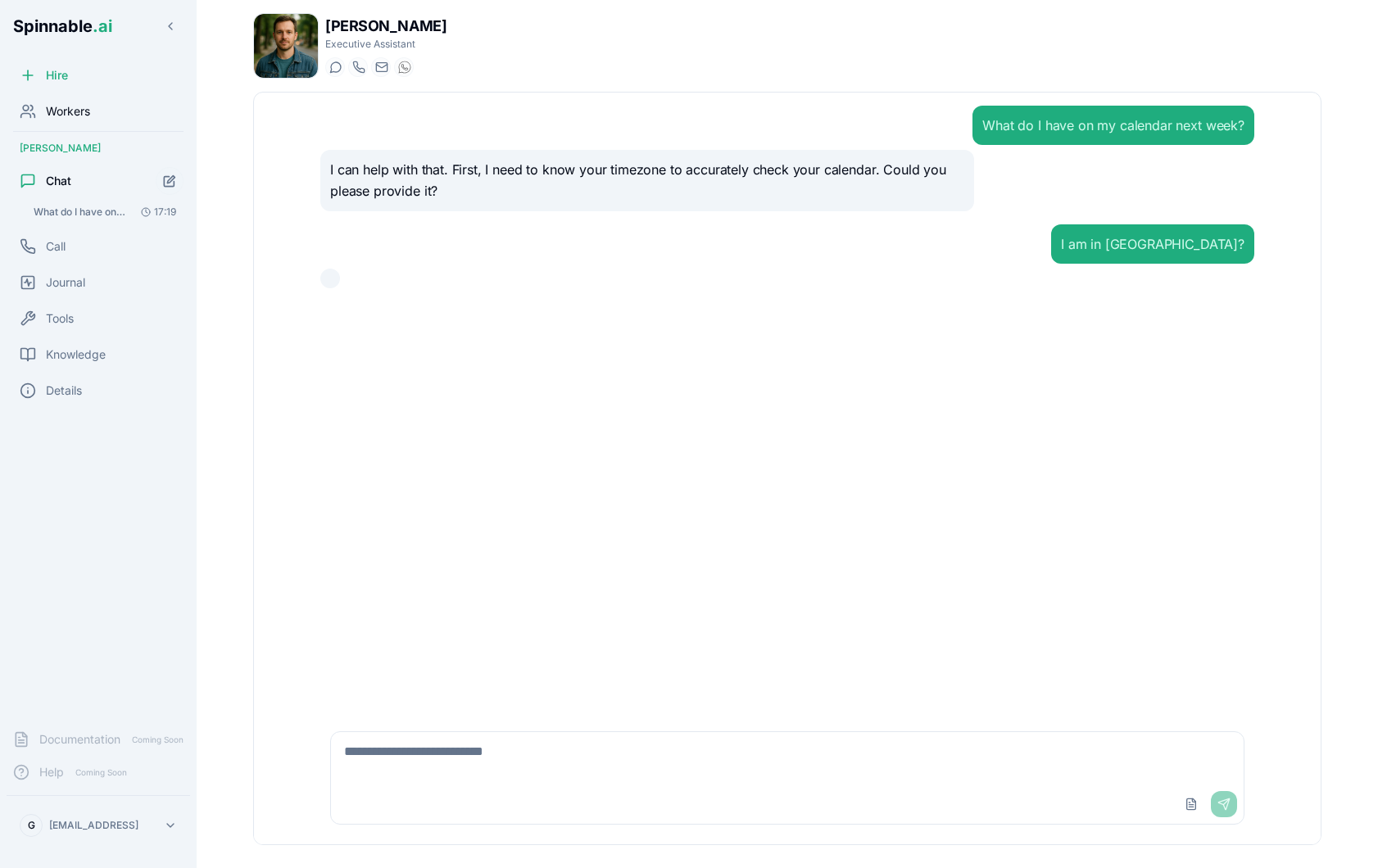
click at [82, 115] on span "Workers" at bounding box center [67, 111] width 45 height 17
